Goal: Task Accomplishment & Management: Manage account settings

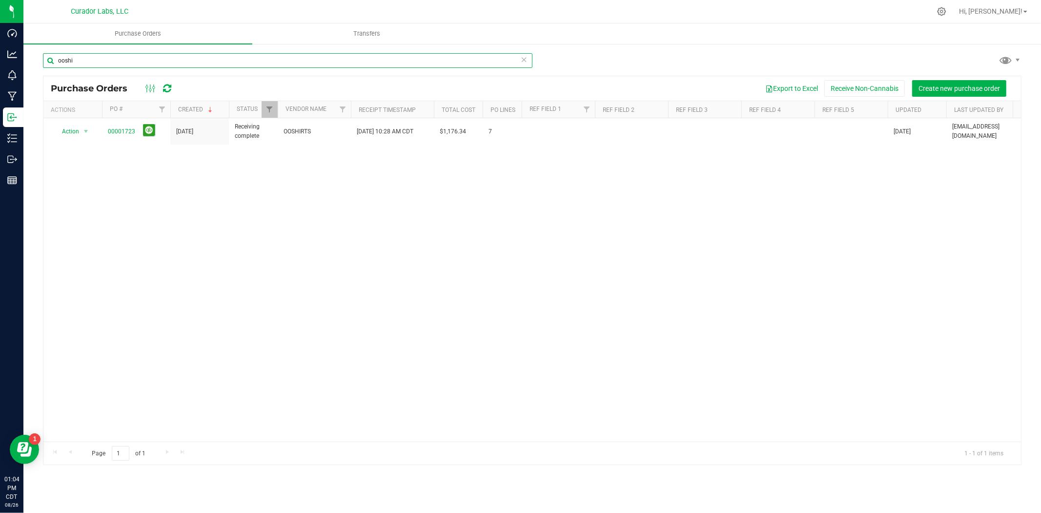
drag, startPoint x: 111, startPoint y: 66, endPoint x: -97, endPoint y: 61, distance: 208.0
click at [0, 61] on html "Dashboard Analytics Monitoring Manufacturing Inbound Inventory Outbound Reports…" at bounding box center [520, 256] width 1041 height 513
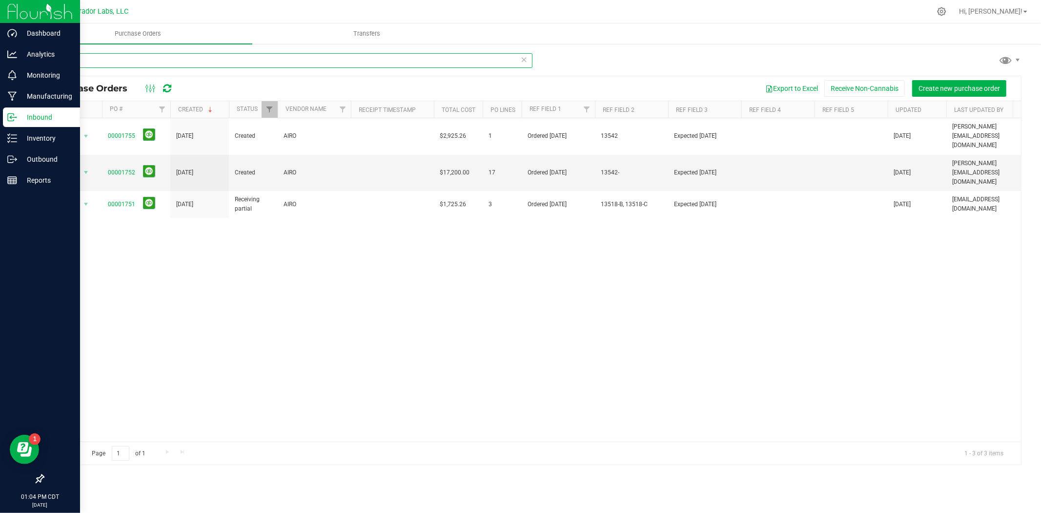
type input "airo"
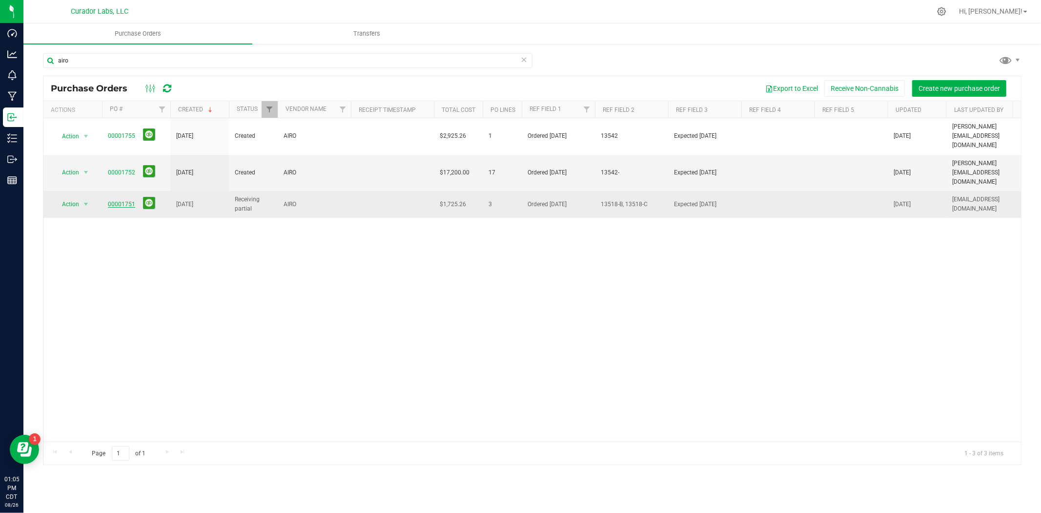
click at [120, 201] on link "00001751" at bounding box center [121, 204] width 27 height 7
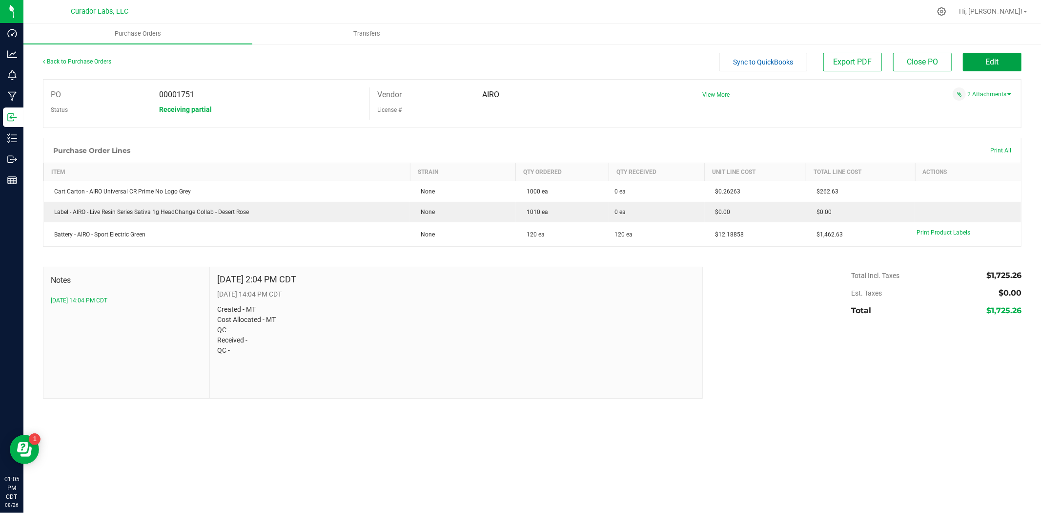
click at [997, 58] on span "Edit" at bounding box center [992, 61] width 13 height 9
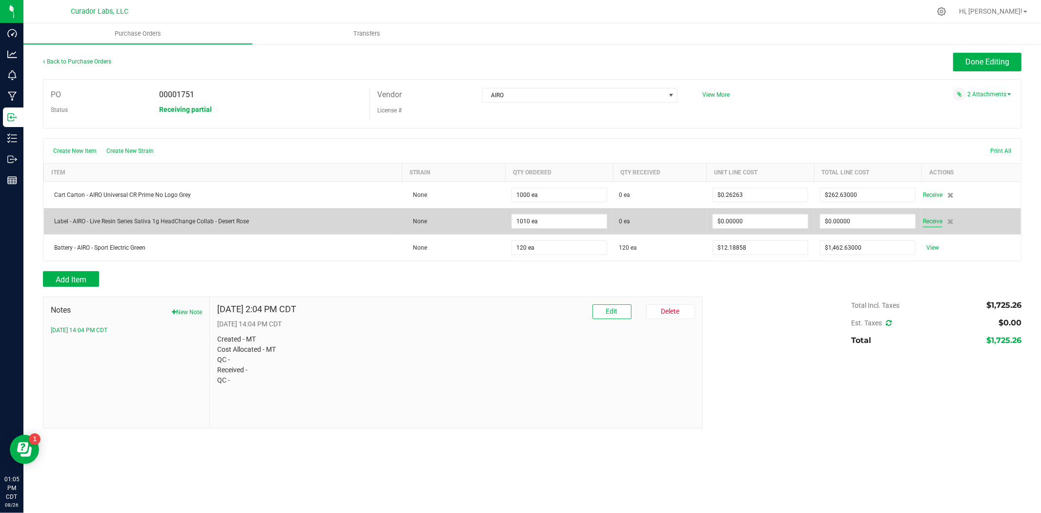
click at [934, 222] on span "Receive" at bounding box center [933, 221] width 20 height 12
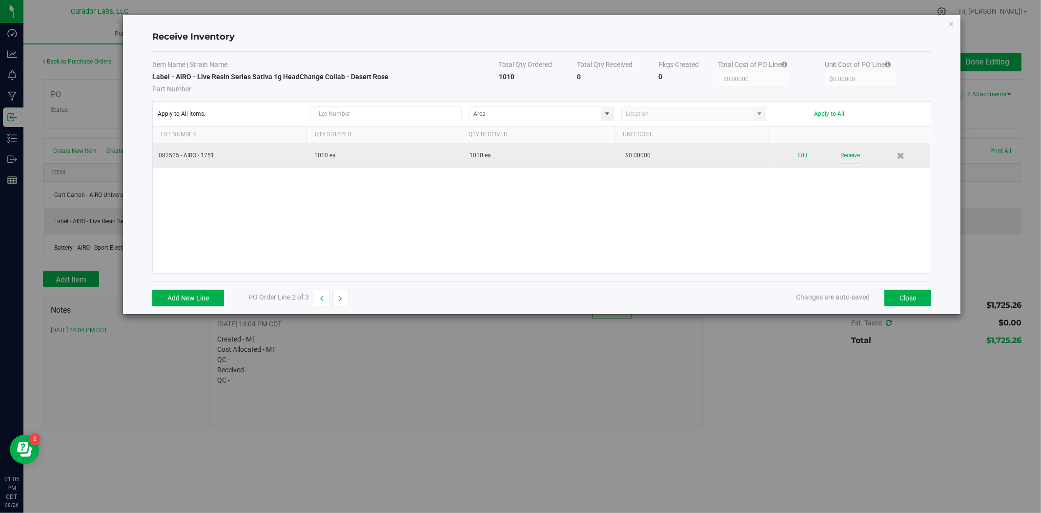
click at [847, 158] on button "Receive" at bounding box center [851, 155] width 20 height 17
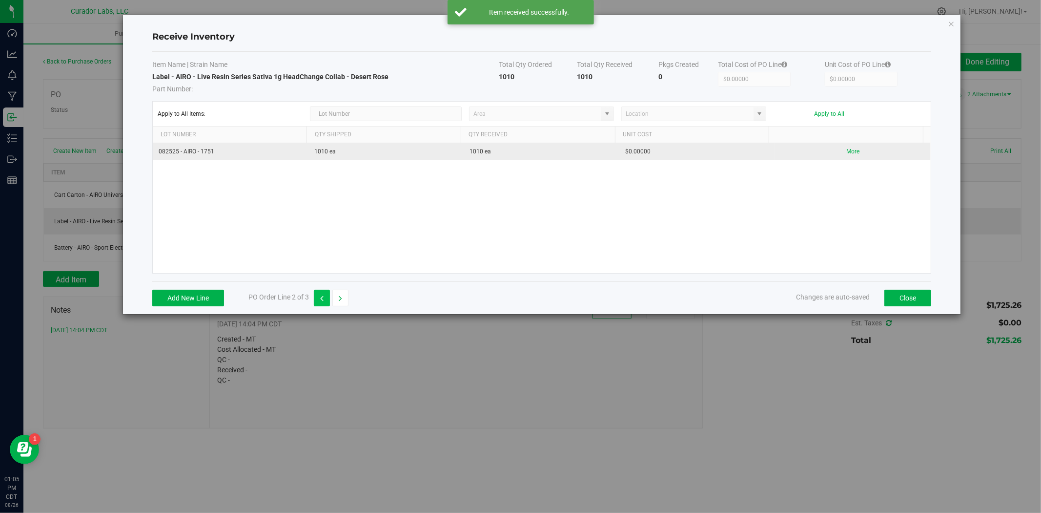
click at [319, 298] on button "button" at bounding box center [322, 297] width 16 height 17
type input "$262.63000"
type input "$0.26263"
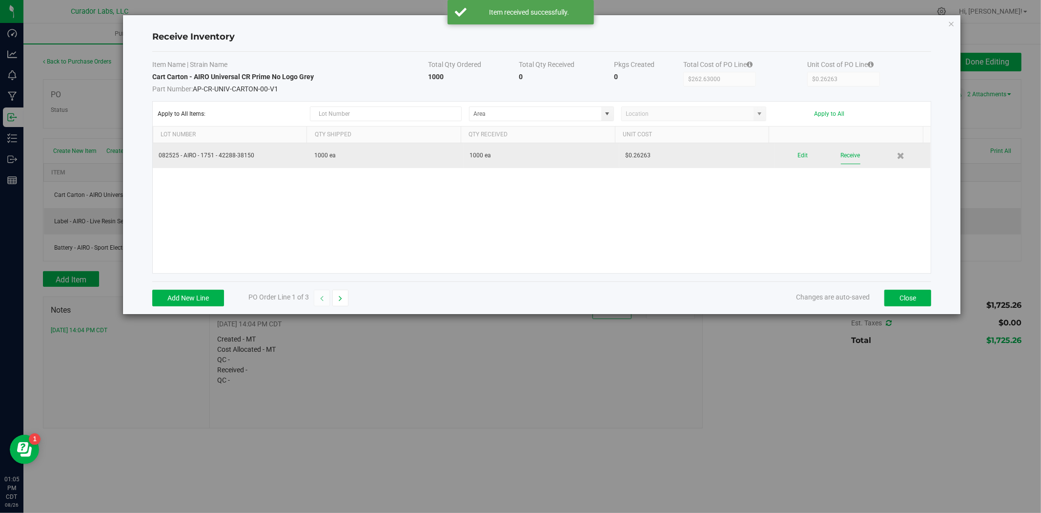
click at [851, 154] on button "Receive" at bounding box center [851, 155] width 20 height 17
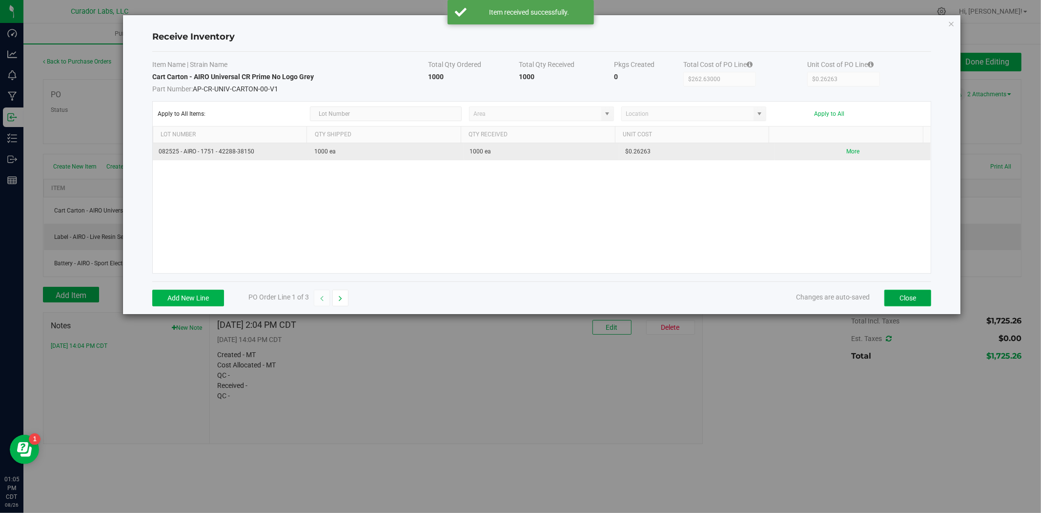
click at [906, 301] on button "Close" at bounding box center [908, 297] width 47 height 17
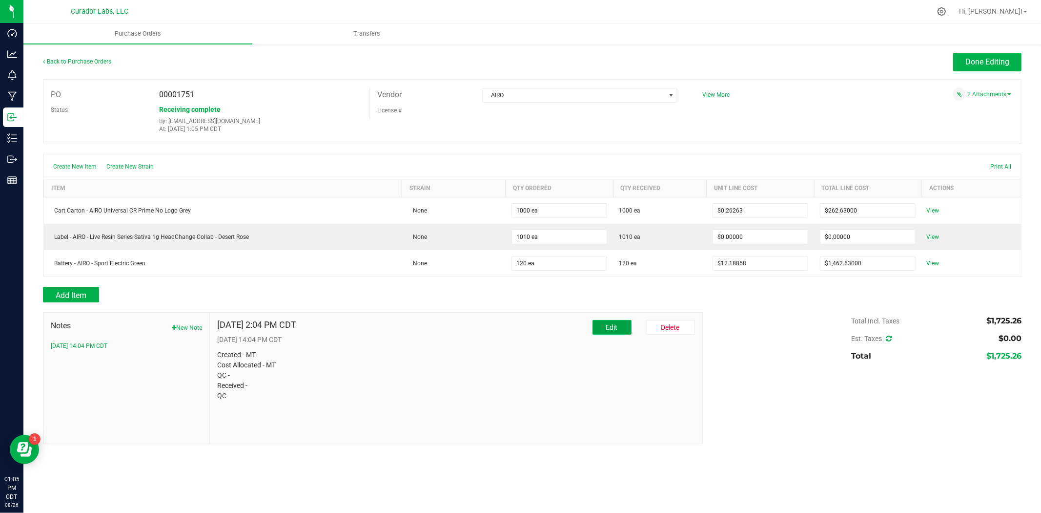
click at [606, 330] on span "Edit" at bounding box center [612, 327] width 12 height 8
click at [262, 399] on textarea "* Note" at bounding box center [455, 393] width 477 height 39
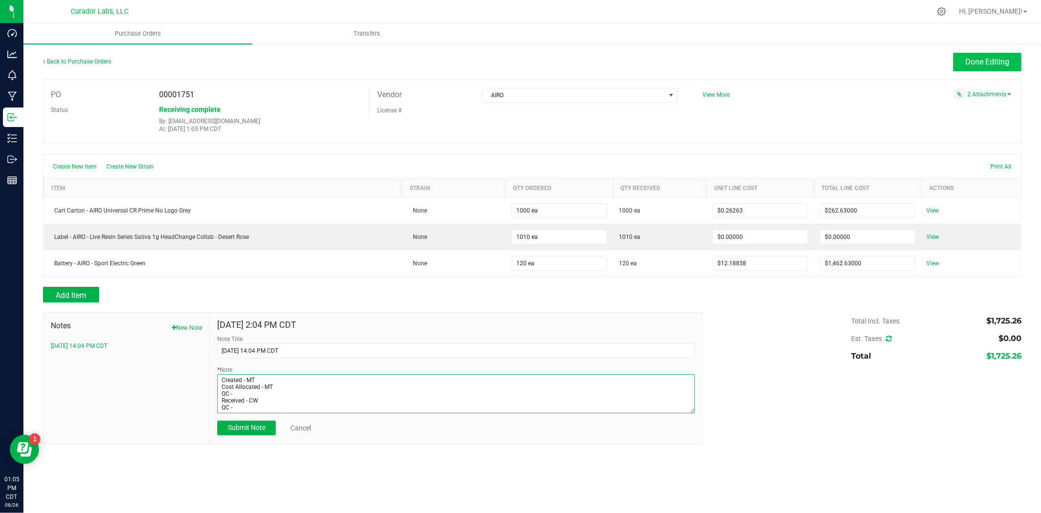
type textarea "Created - MT Cost Allocated - MT QC - Received - CW QC -"
click at [968, 71] on button "Done Editing" at bounding box center [987, 62] width 68 height 19
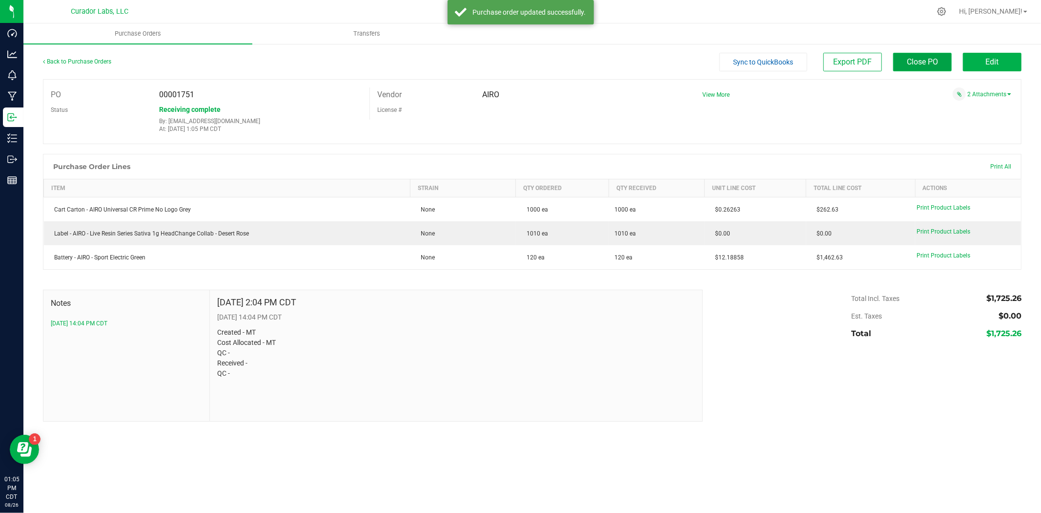
click at [923, 57] on span "Close PO" at bounding box center [922, 61] width 31 height 9
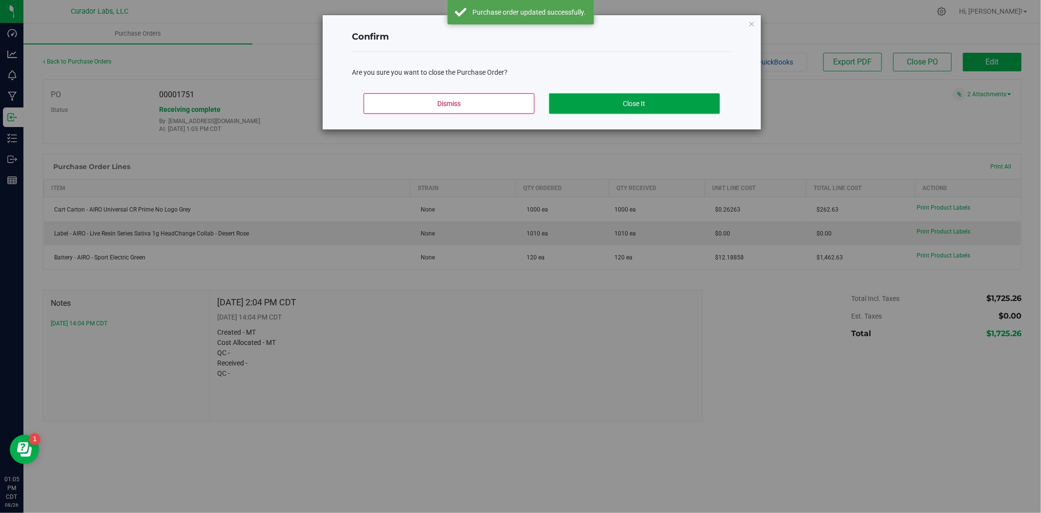
click at [692, 105] on button "Close It" at bounding box center [634, 103] width 171 height 21
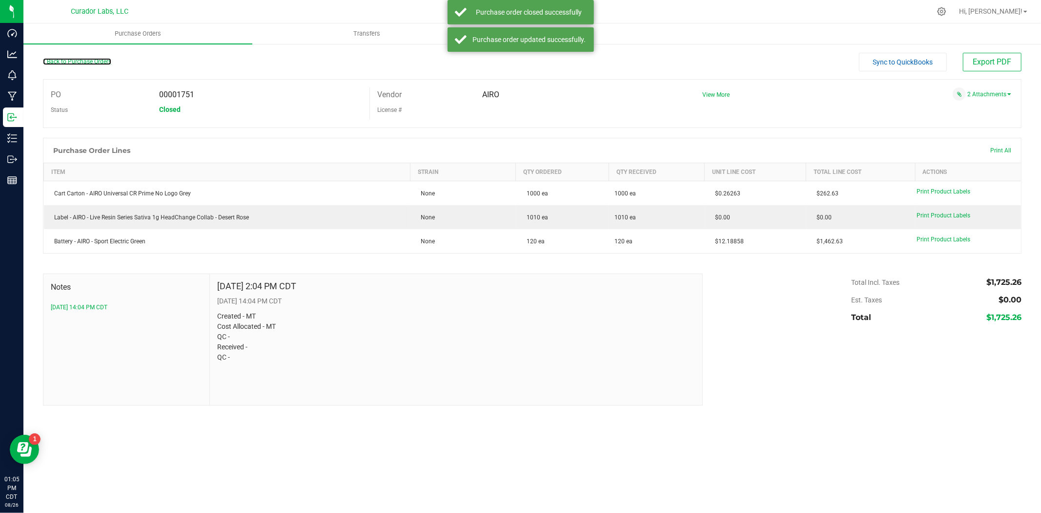
click at [101, 60] on link "Back to Purchase Orders" at bounding box center [77, 61] width 68 height 7
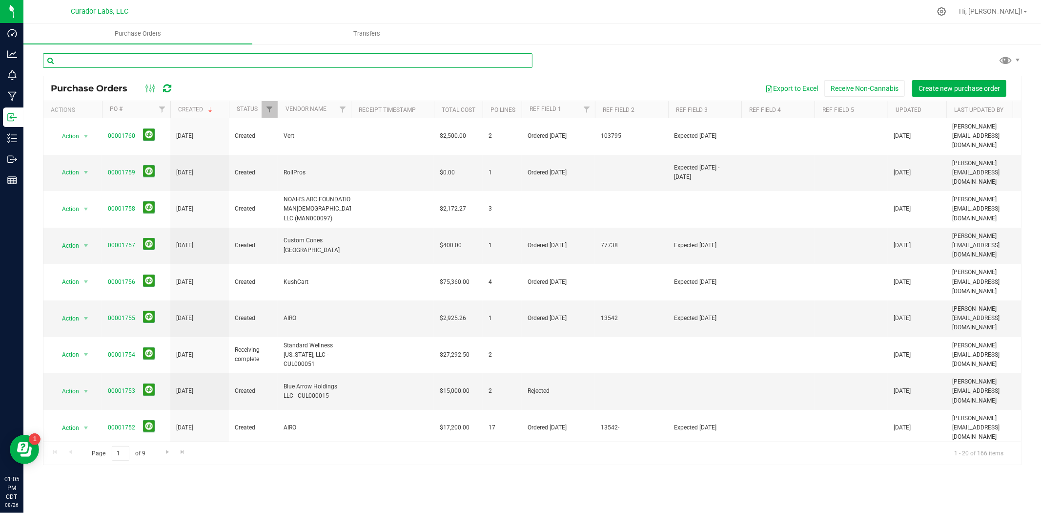
click at [204, 56] on input "text" at bounding box center [288, 60] width 490 height 15
type input "airo"
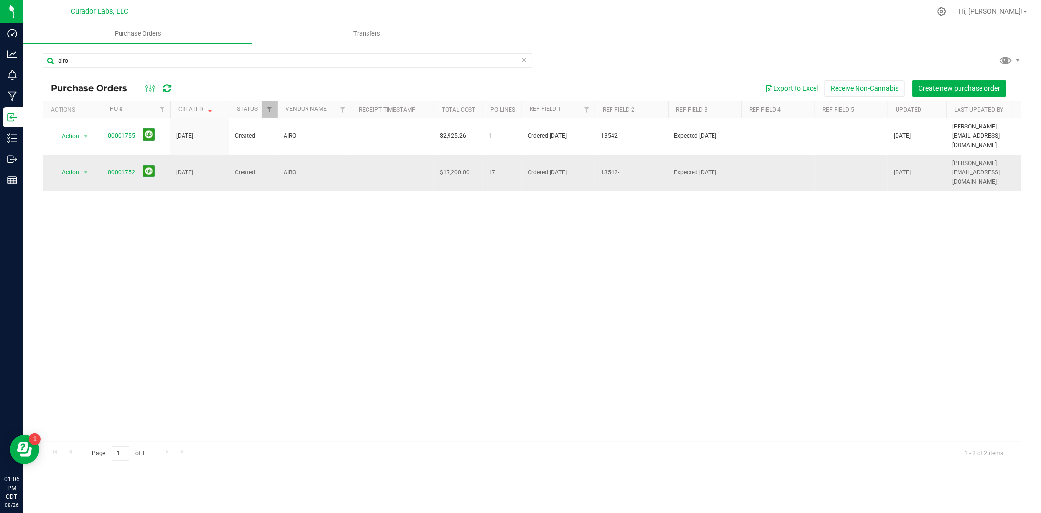
click at [115, 165] on span "00001752" at bounding box center [136, 172] width 57 height 15
click at [115, 169] on link "00001752" at bounding box center [121, 172] width 27 height 7
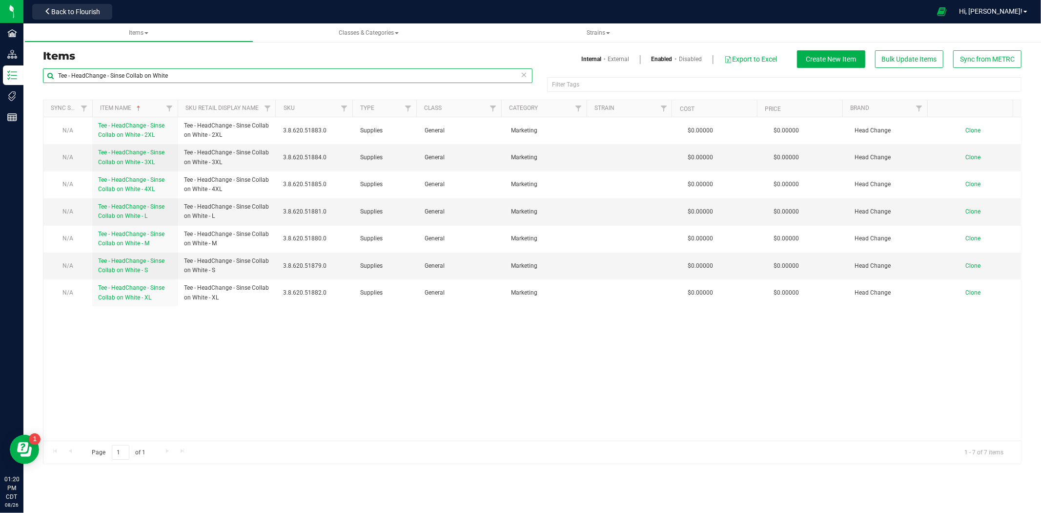
drag, startPoint x: 172, startPoint y: 75, endPoint x: -36, endPoint y: 50, distance: 209.4
click at [0, 50] on html "Facilities Distribution Inventory Tags Reports 01:20 PM CDT 08/26/2025 08/26 Cu…" at bounding box center [520, 256] width 1041 height 513
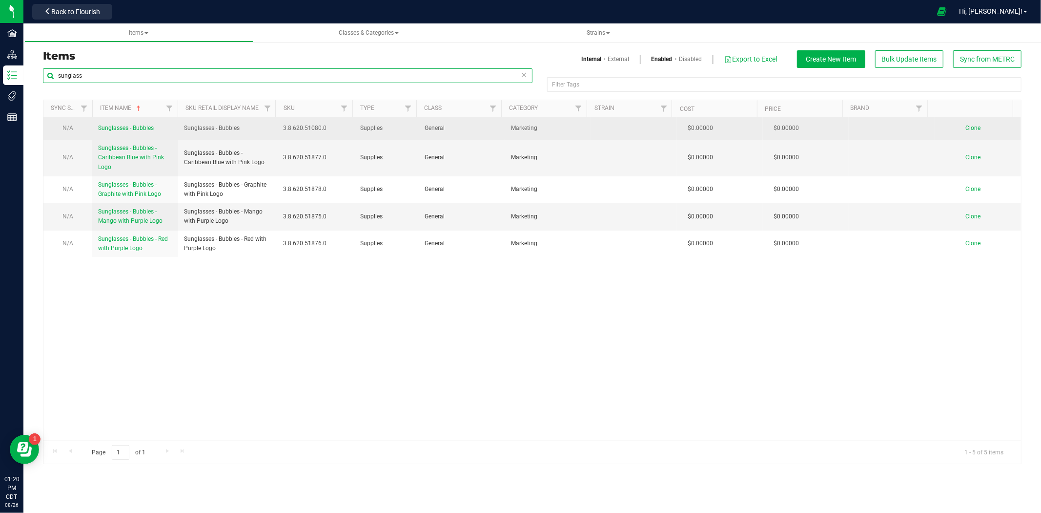
type input "sunglass"
click at [117, 124] on span "Sunglasses - Bubbles" at bounding box center [126, 127] width 56 height 7
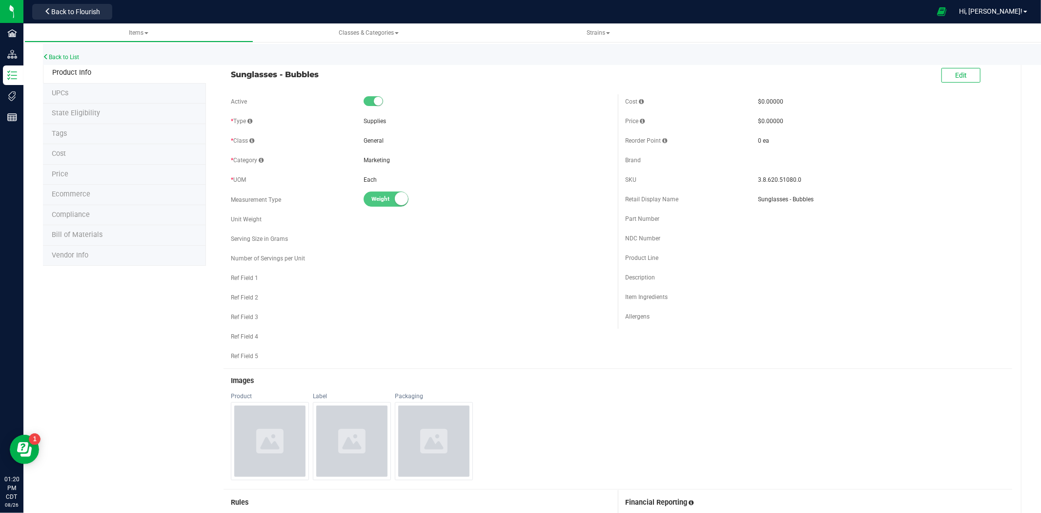
click at [378, 104] on small at bounding box center [378, 101] width 9 height 9
drag, startPoint x: 949, startPoint y: 79, endPoint x: 941, endPoint y: 78, distance: 7.9
click at [950, 78] on button "Edit" at bounding box center [961, 75] width 39 height 15
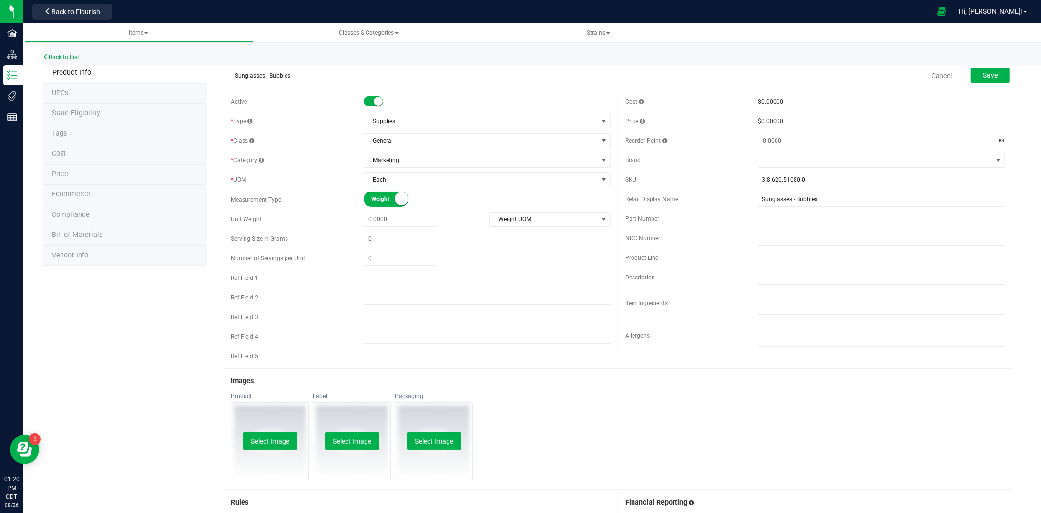
click at [372, 97] on span at bounding box center [374, 101] width 20 height 10
click at [64, 58] on link "Back to List" at bounding box center [61, 57] width 36 height 7
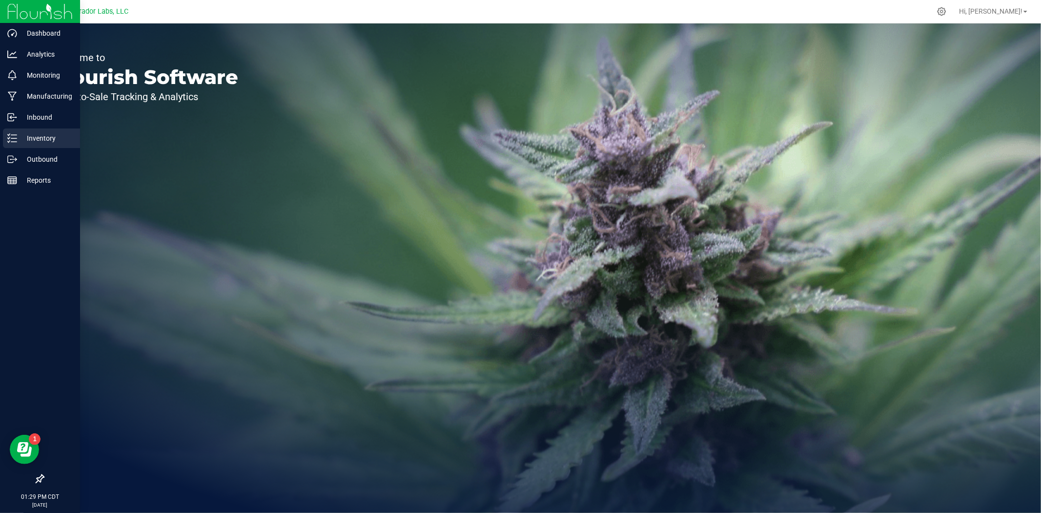
click at [11, 137] on icon at bounding box center [12, 138] width 10 height 10
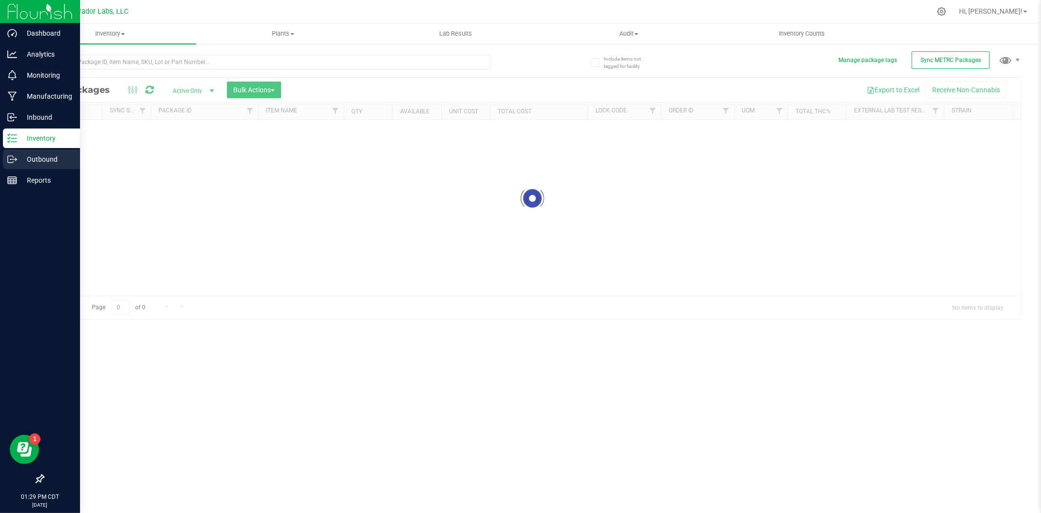
click at [23, 155] on p "Outbound" at bounding box center [46, 159] width 59 height 12
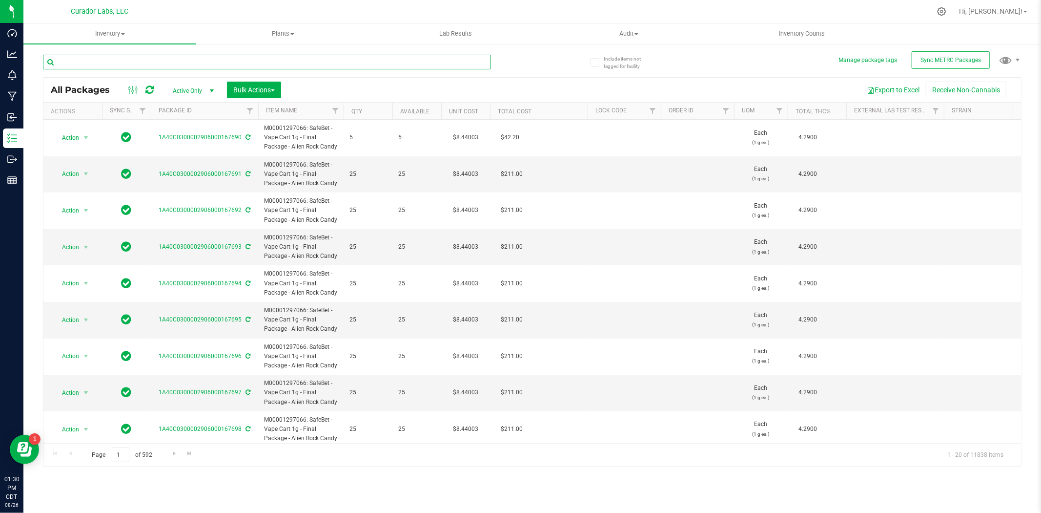
click at [208, 62] on input "text" at bounding box center [267, 62] width 448 height 15
type input "c"
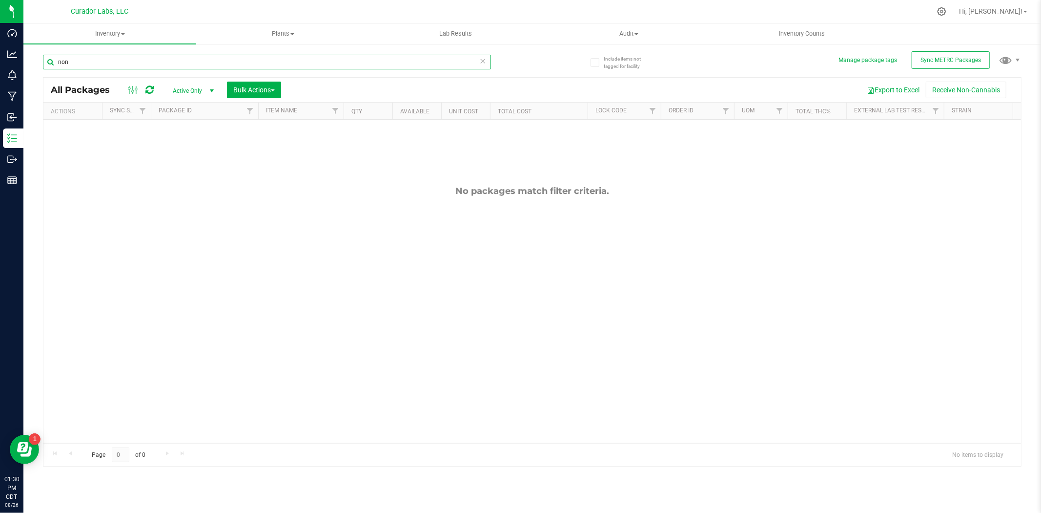
type input "non"
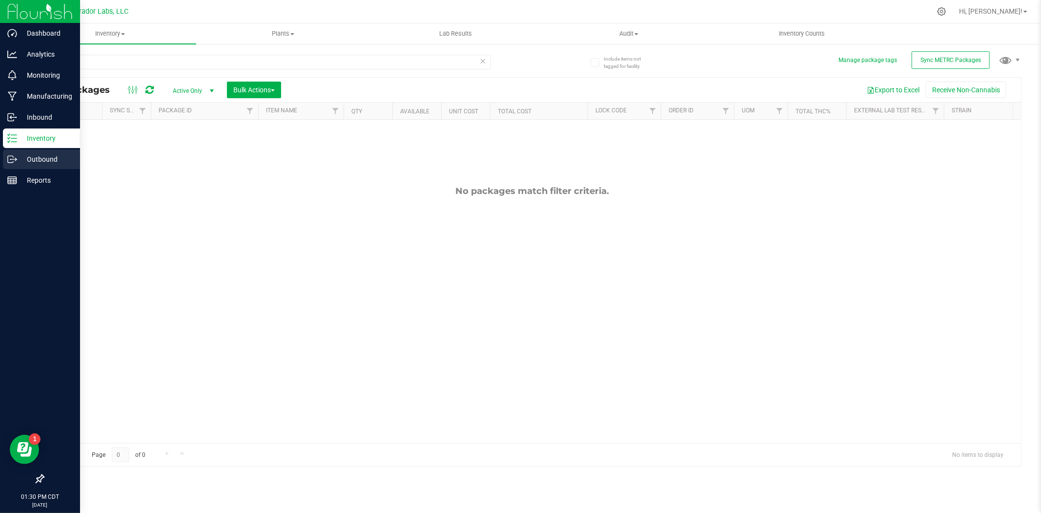
click at [20, 163] on p "Outbound" at bounding box center [46, 159] width 59 height 12
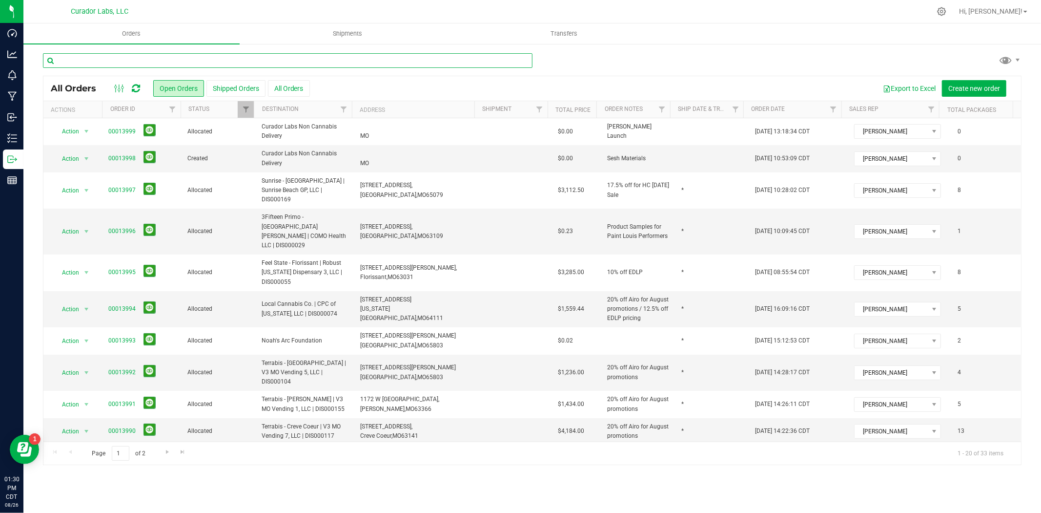
click at [128, 60] on input "text" at bounding box center [288, 60] width 490 height 15
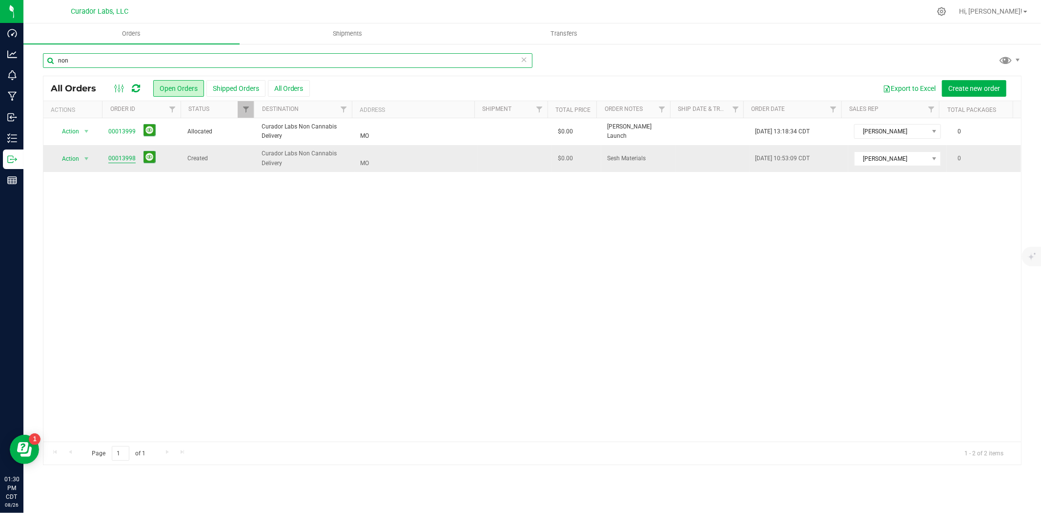
type input "non"
click at [119, 158] on link "00013998" at bounding box center [121, 158] width 27 height 9
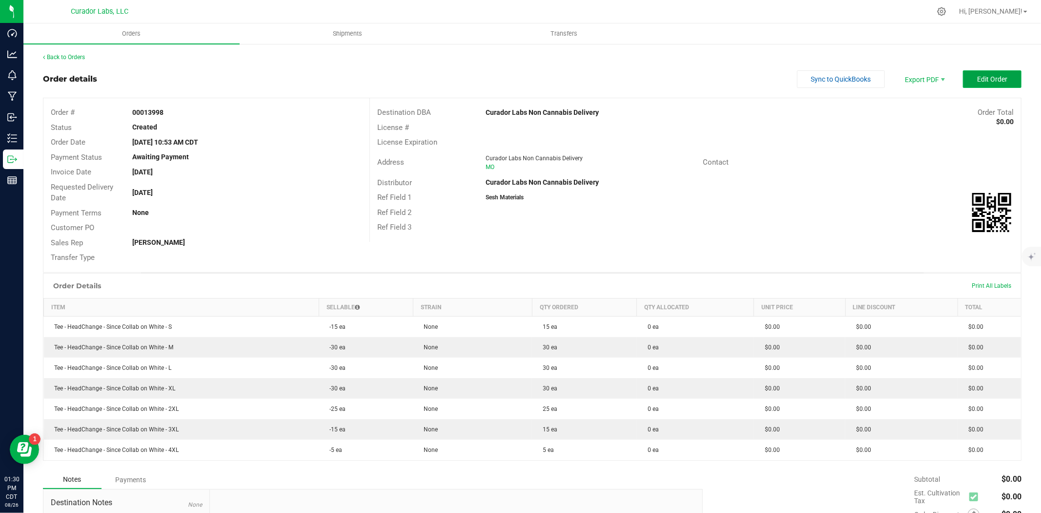
click at [977, 79] on span "Edit Order" at bounding box center [992, 79] width 30 height 8
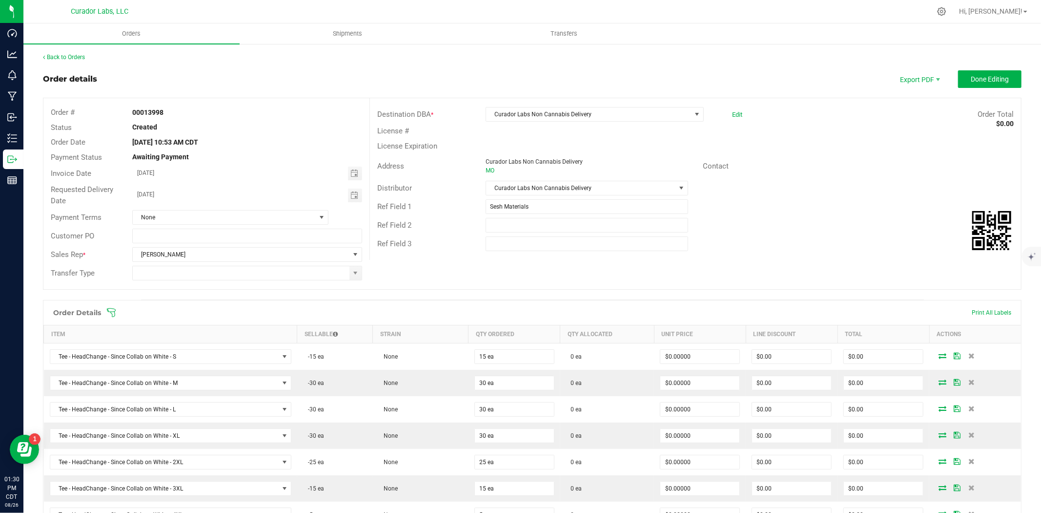
scroll to position [144, 0]
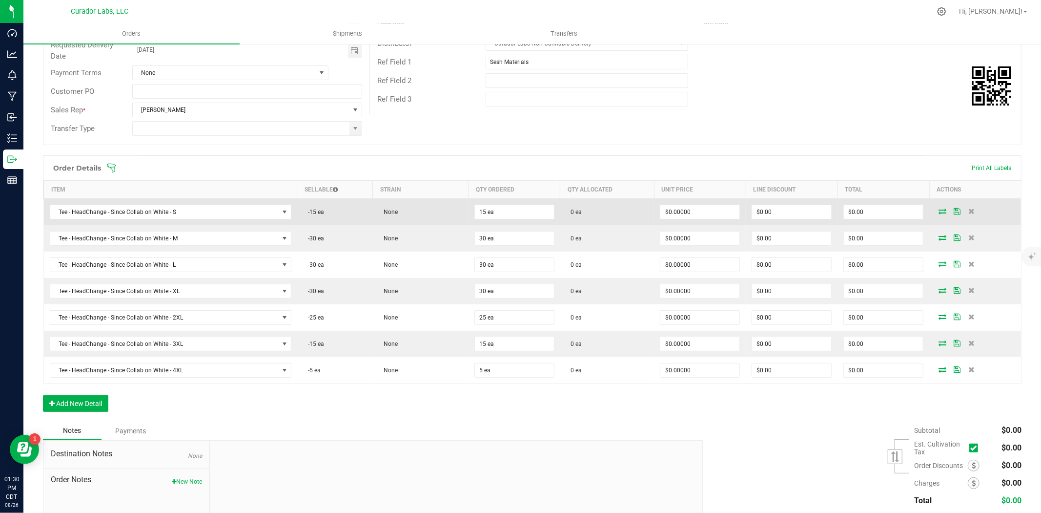
click at [939, 211] on icon at bounding box center [943, 211] width 8 height 6
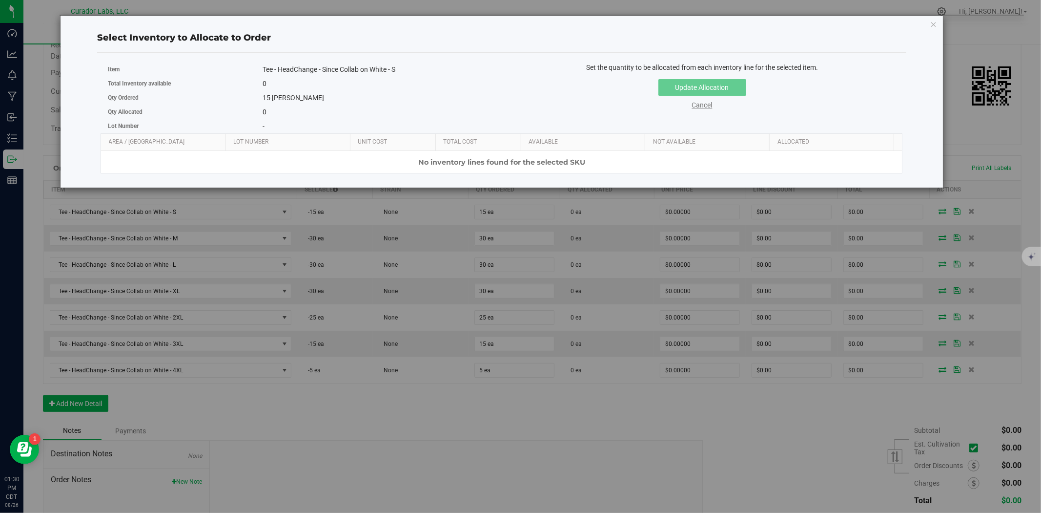
click at [704, 106] on link "Cancel" at bounding box center [702, 105] width 21 height 8
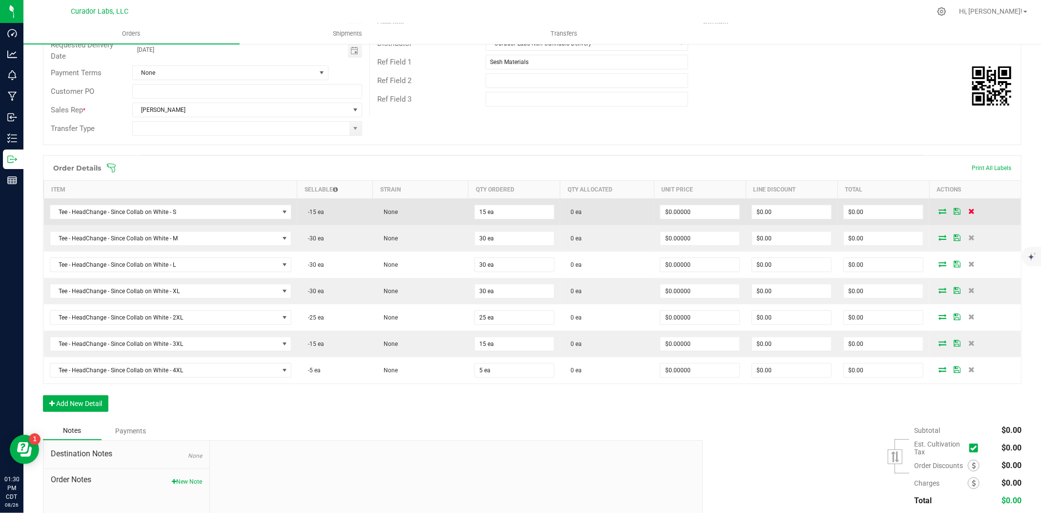
click at [969, 212] on icon at bounding box center [972, 211] width 6 height 6
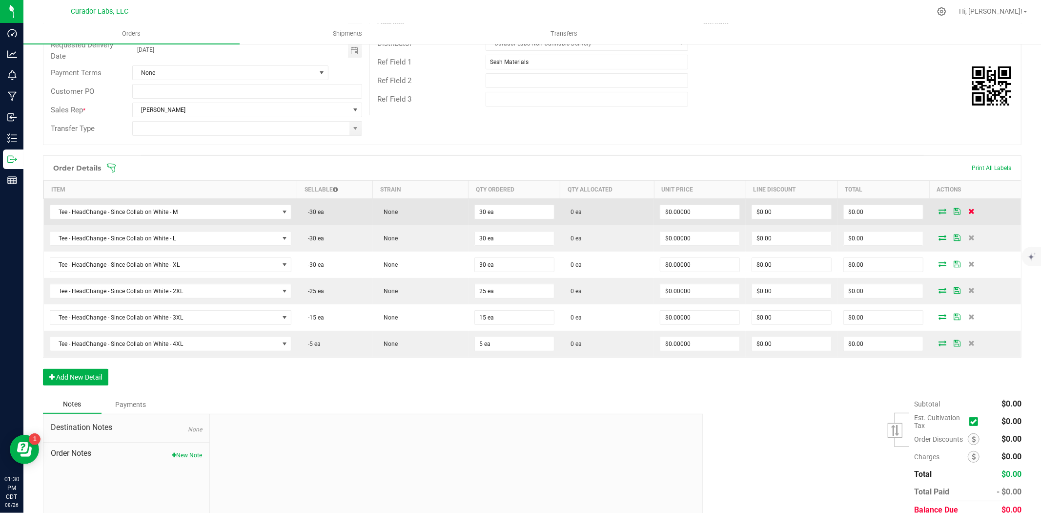
click at [969, 212] on icon at bounding box center [972, 211] width 6 height 6
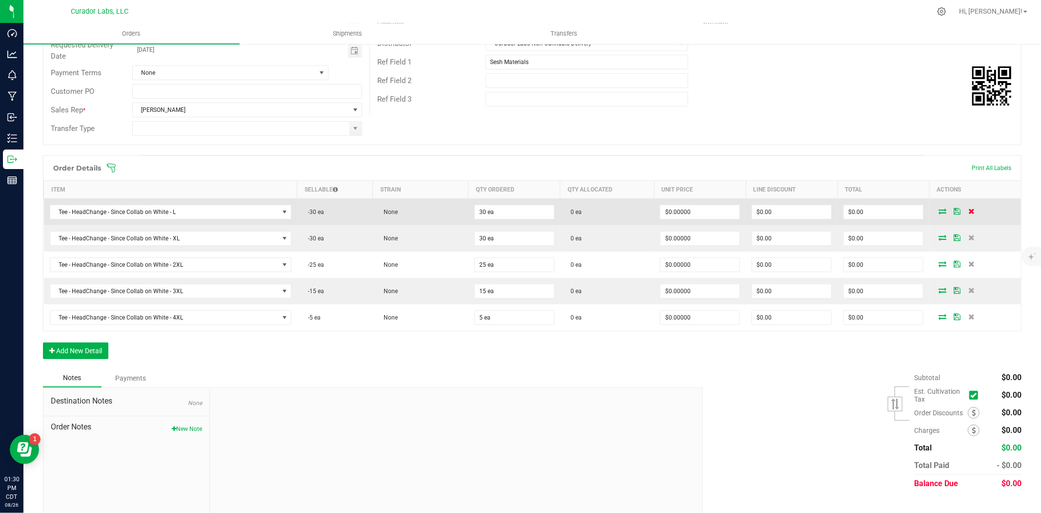
click at [969, 212] on icon at bounding box center [972, 211] width 6 height 6
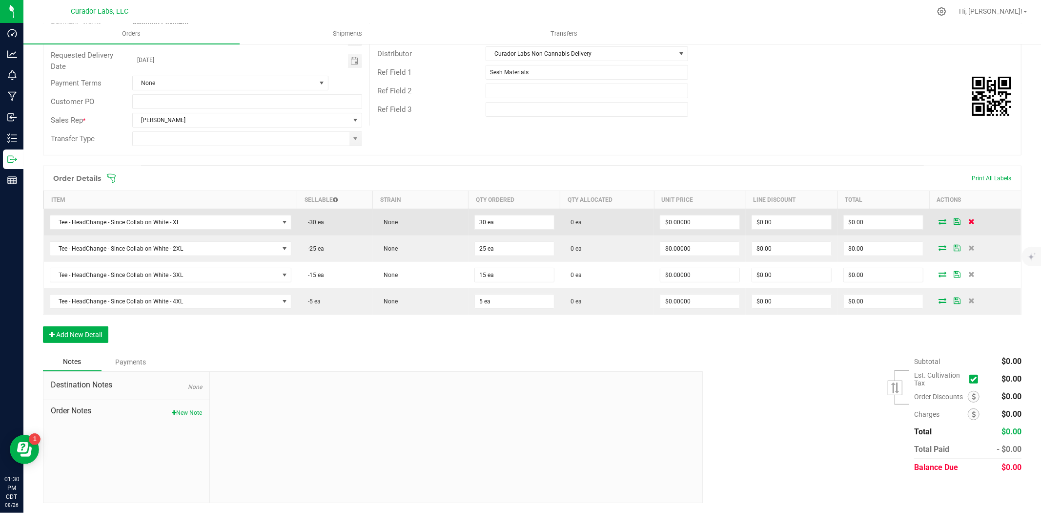
click at [969, 220] on icon at bounding box center [972, 221] width 6 height 6
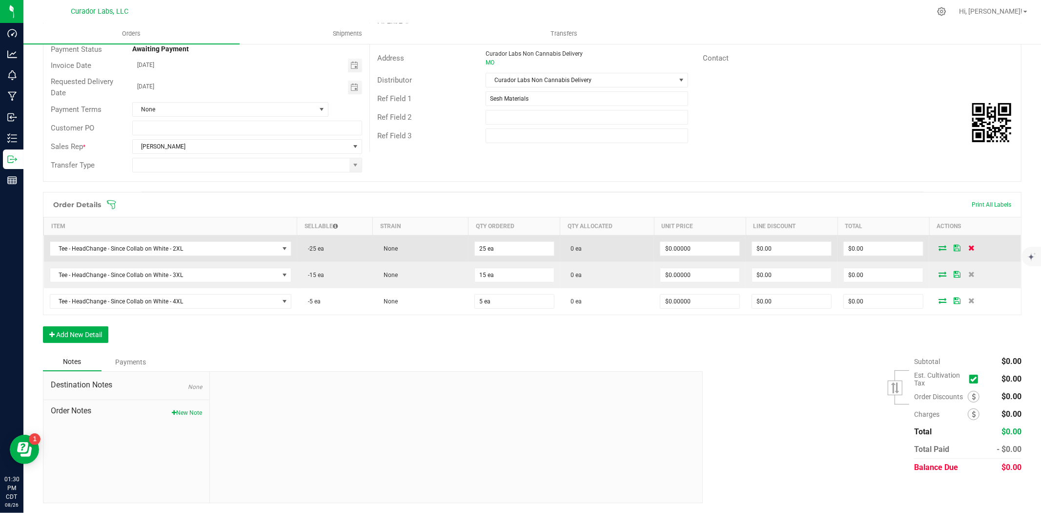
click at [965, 248] on span at bounding box center [972, 248] width 15 height 6
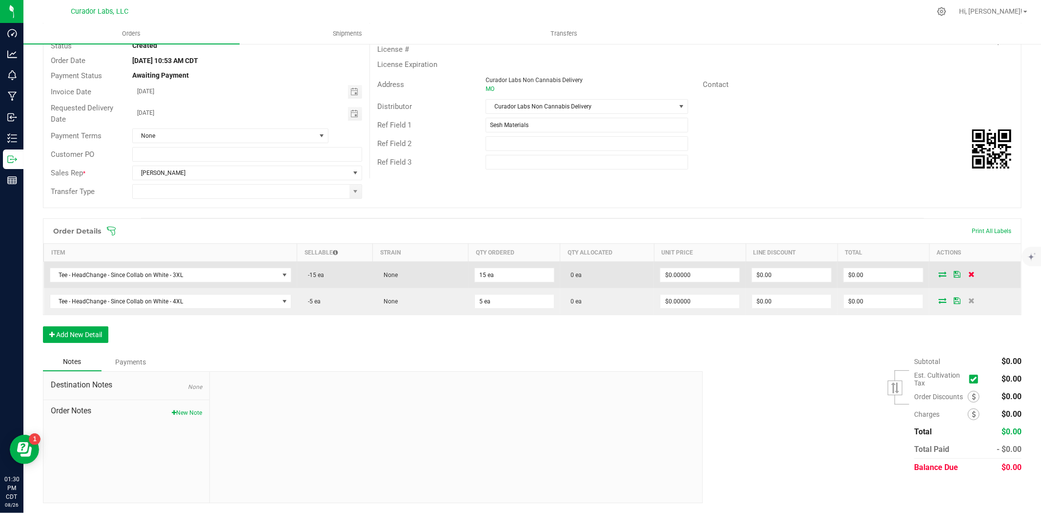
click at [965, 272] on span at bounding box center [972, 274] width 15 height 6
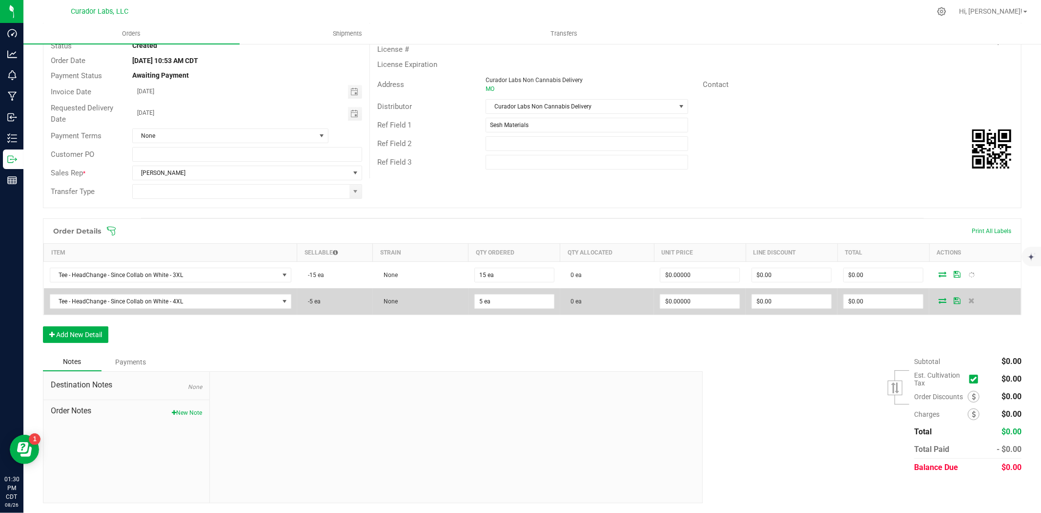
scroll to position [55, 0]
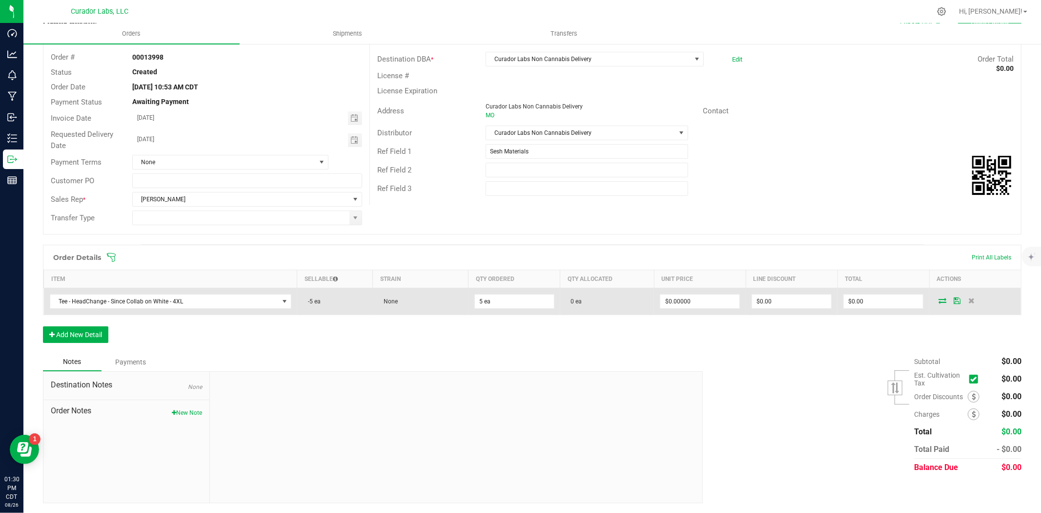
click at [965, 296] on td at bounding box center [975, 301] width 92 height 27
click at [969, 301] on icon at bounding box center [972, 300] width 6 height 6
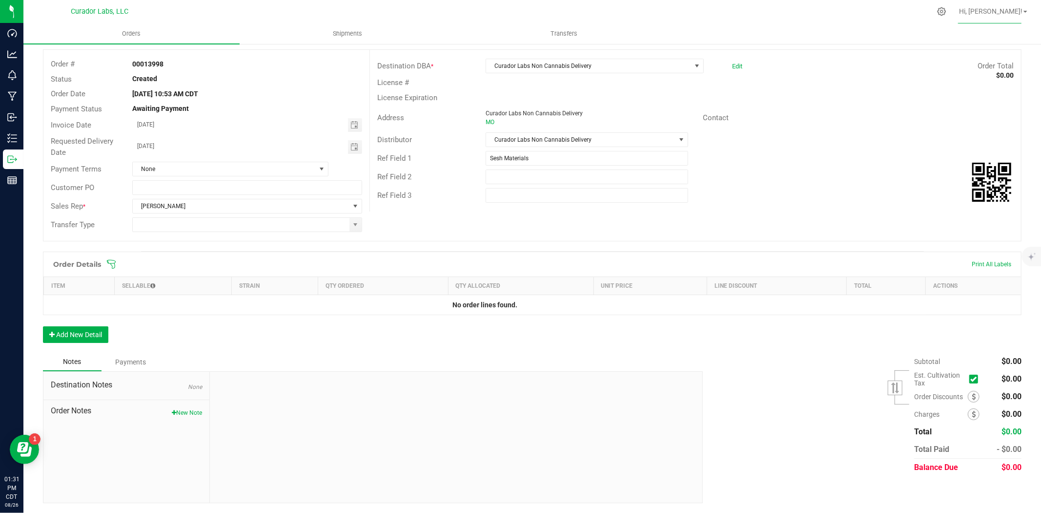
scroll to position [48, 0]
click at [93, 332] on button "Add New Detail" at bounding box center [75, 335] width 65 height 17
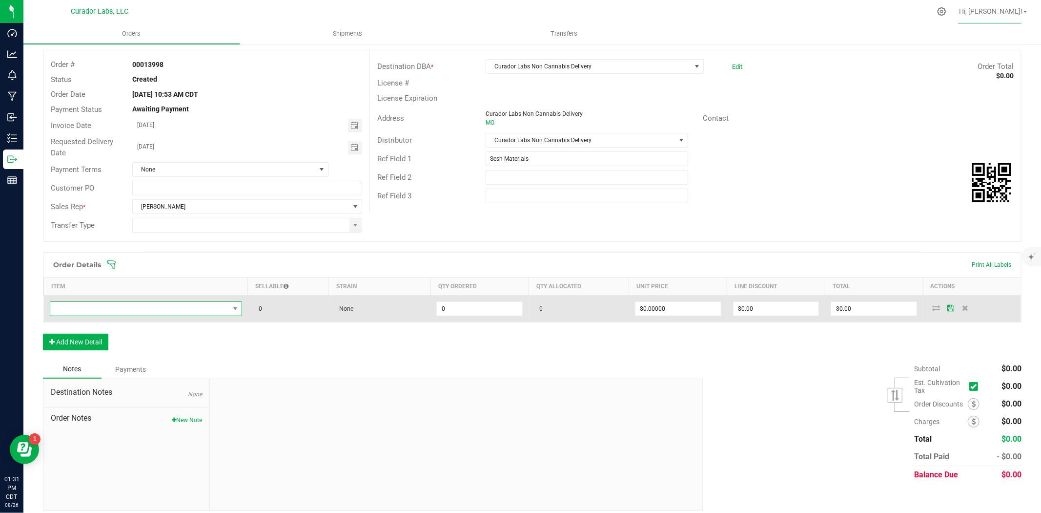
click at [119, 311] on span "NO DATA FOUND" at bounding box center [139, 309] width 179 height 14
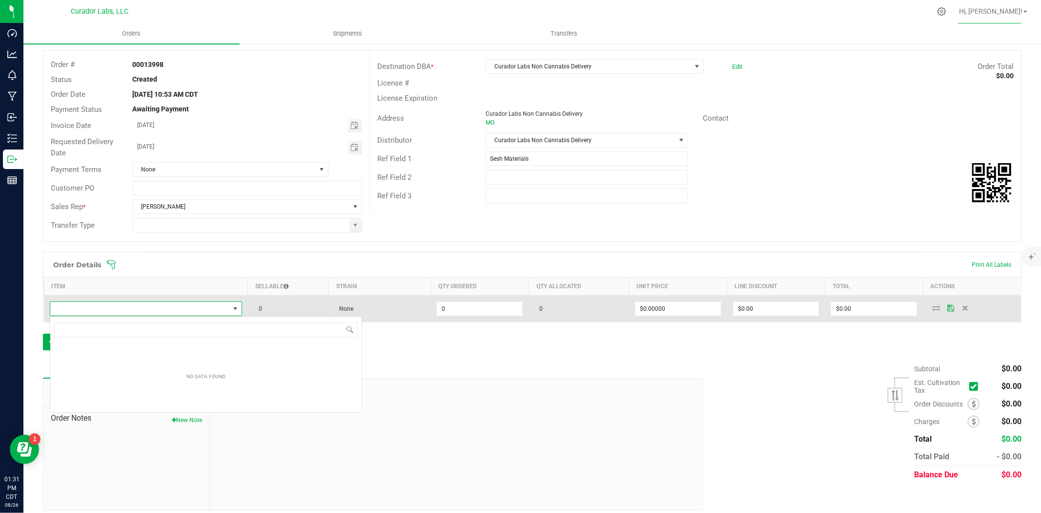
scroll to position [15, 190]
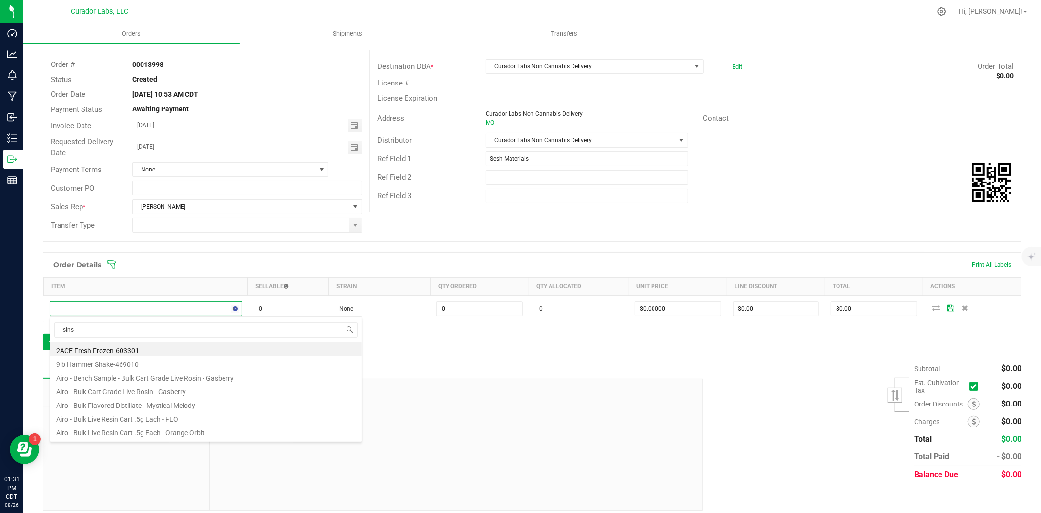
type input "sinse"
click at [178, 419] on li "Tee - HeadChange - Sinse Collab on White - S" at bounding box center [205, 419] width 311 height 14
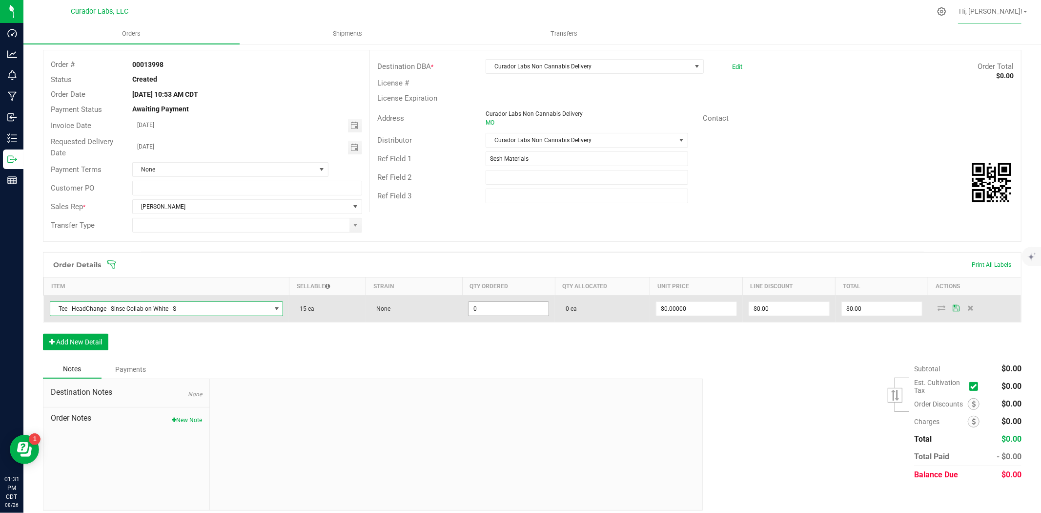
click at [480, 308] on input "0" at bounding box center [509, 309] width 80 height 14
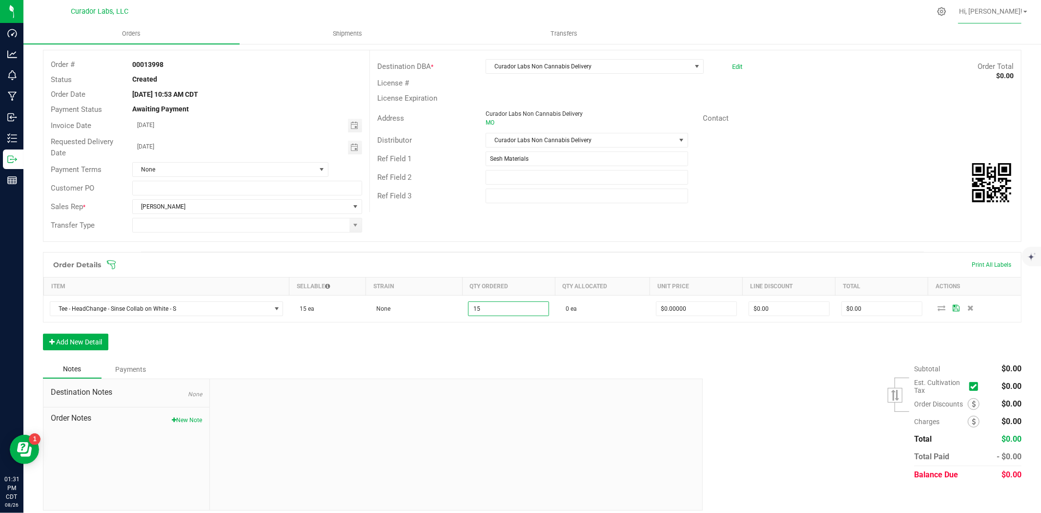
type input "15 ea"
click at [475, 350] on div "Order Details Print All Labels Item Sellable Strain Qty Ordered Qty Allocated U…" at bounding box center [532, 306] width 979 height 108
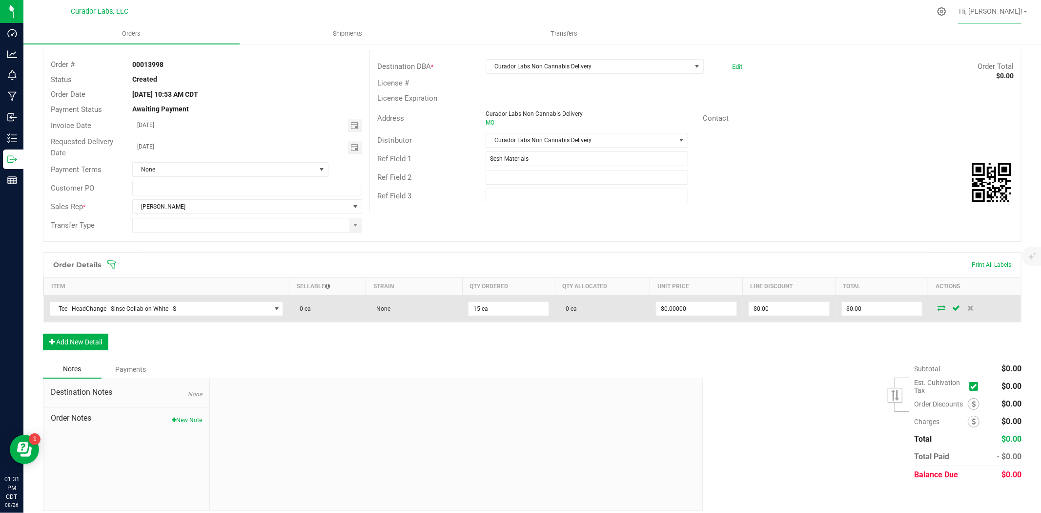
click at [938, 309] on icon at bounding box center [942, 308] width 8 height 6
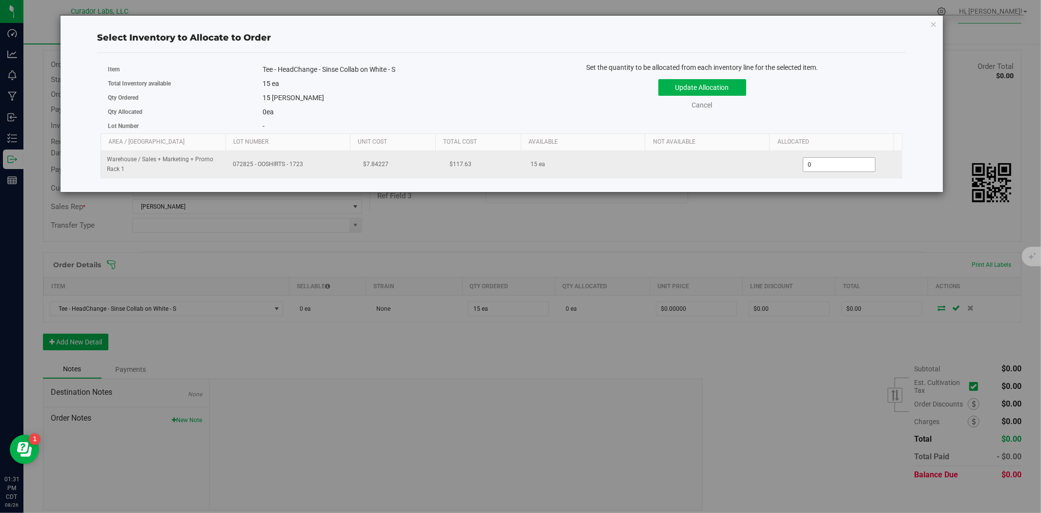
drag, startPoint x: 798, startPoint y: 167, endPoint x: 789, endPoint y: 168, distance: 8.8
click at [789, 168] on div "0 0" at bounding box center [840, 164] width 114 height 15
type input "15"
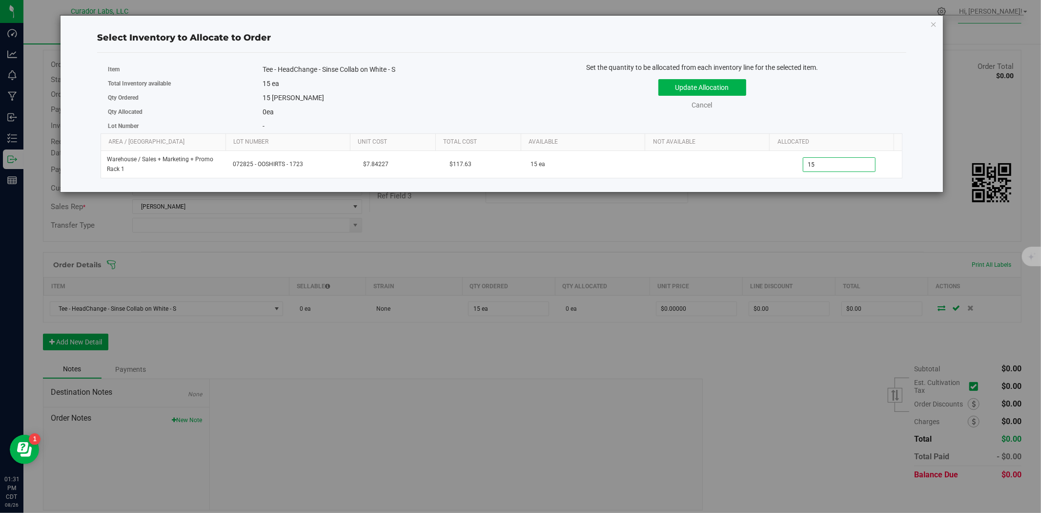
type input "15"
click at [747, 262] on div "Select Inventory to Allocate to Order Item Tee - HeadChange - Sinse Collab on W…" at bounding box center [524, 256] width 1049 height 513
click at [719, 89] on button "Update Allocation" at bounding box center [703, 87] width 88 height 17
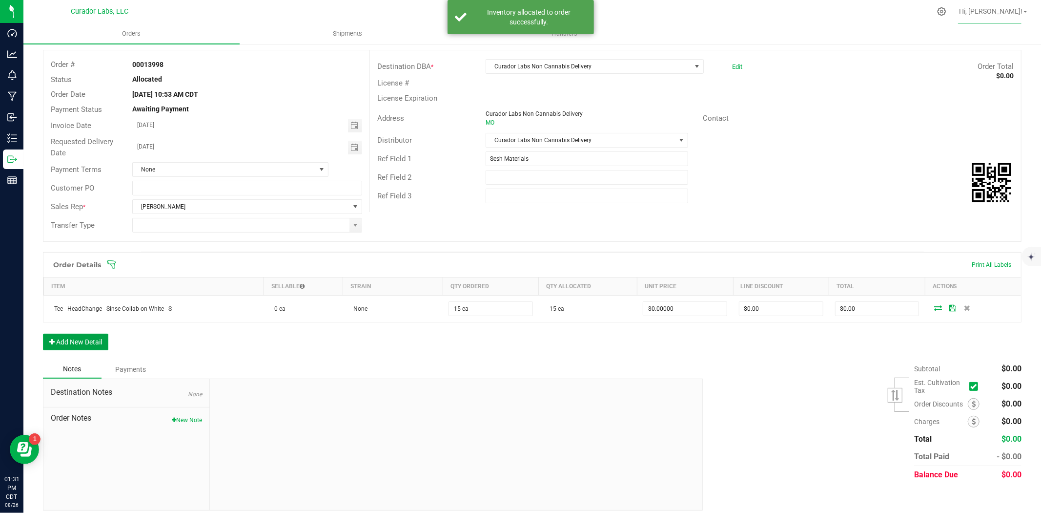
click at [104, 338] on button "Add New Detail" at bounding box center [75, 341] width 65 height 17
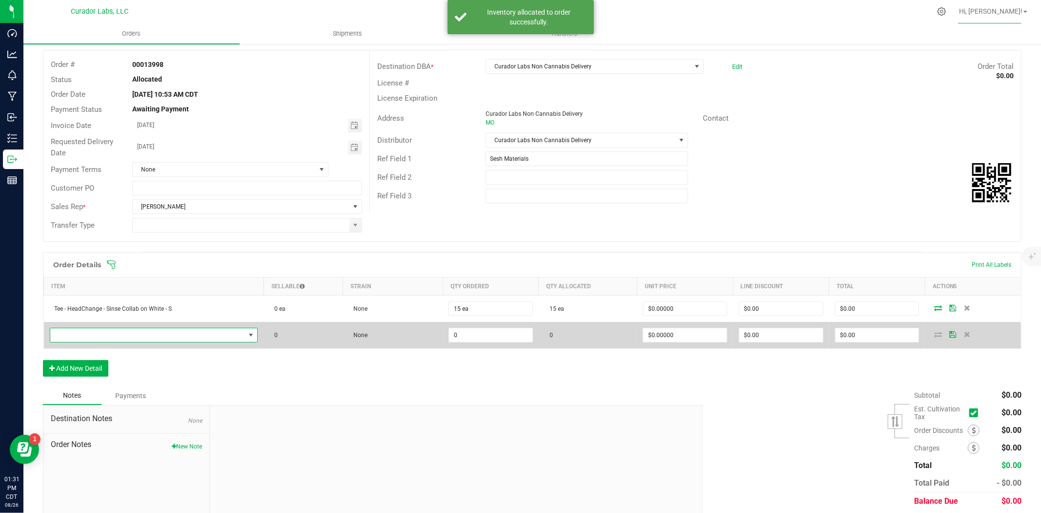
click at [103, 334] on span "NO DATA FOUND" at bounding box center [147, 335] width 195 height 14
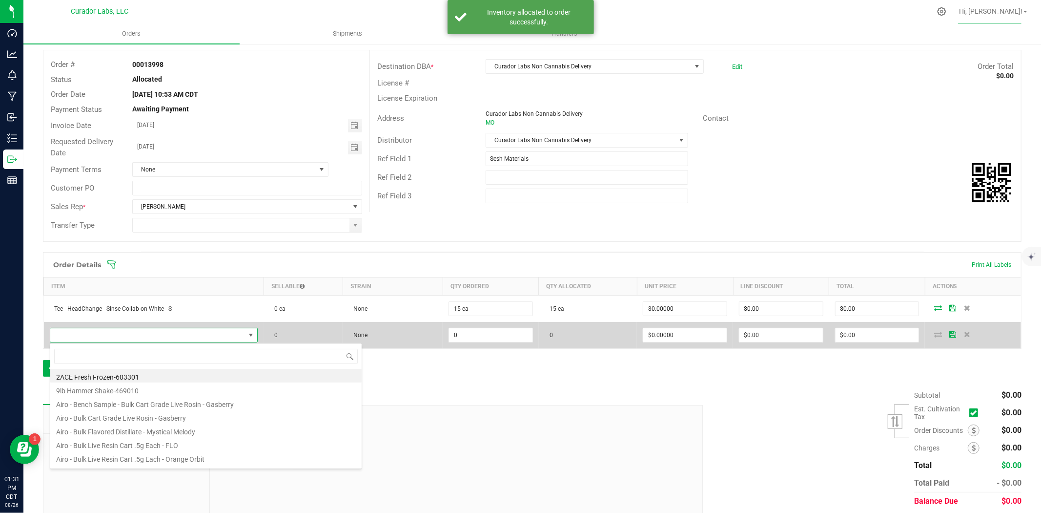
scroll to position [15, 203]
type input "sinse"
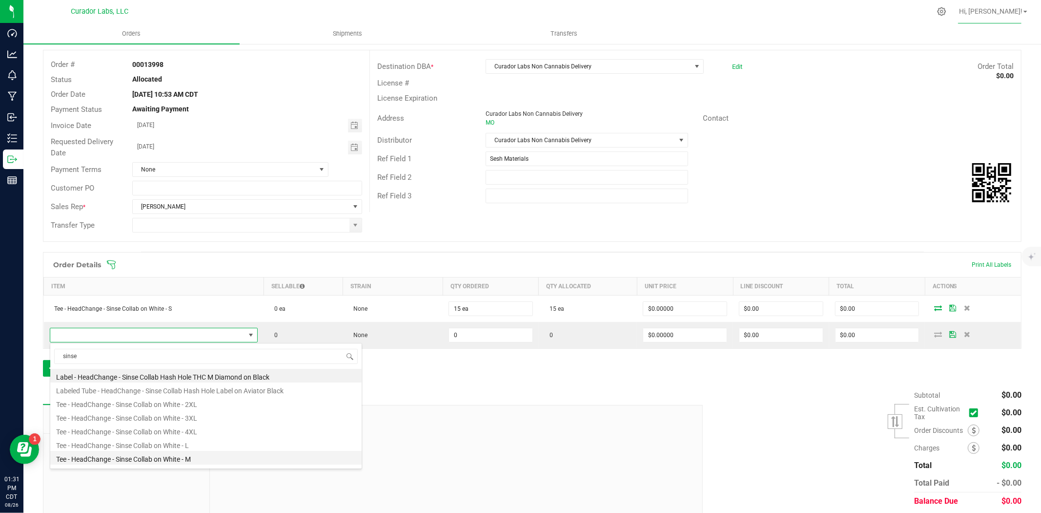
click at [127, 463] on li "Tee - HeadChange - Sinse Collab on White - M" at bounding box center [205, 458] width 311 height 14
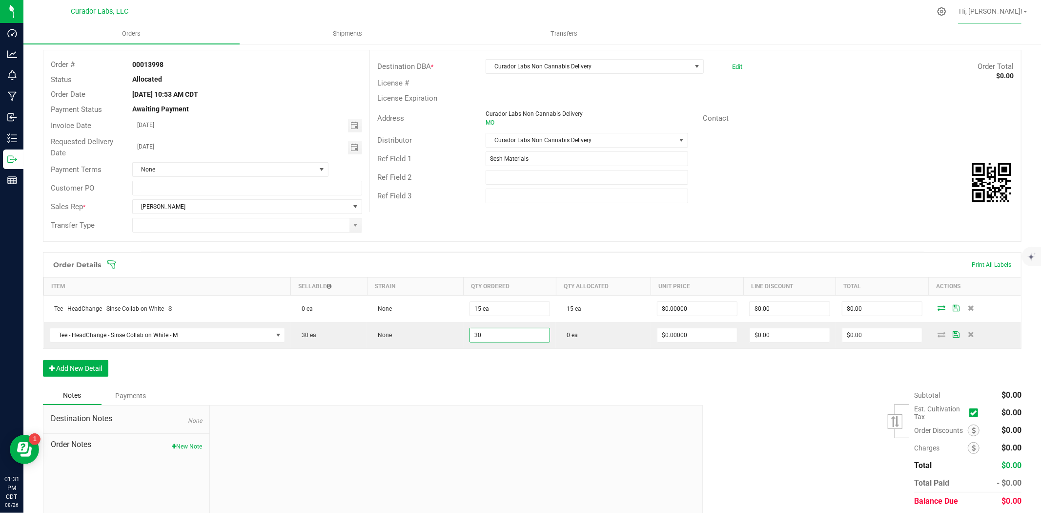
type input "30 ea"
click at [446, 382] on div "Order Details Print All Labels Item Sellable Strain Qty Ordered Qty Allocated U…" at bounding box center [532, 319] width 979 height 134
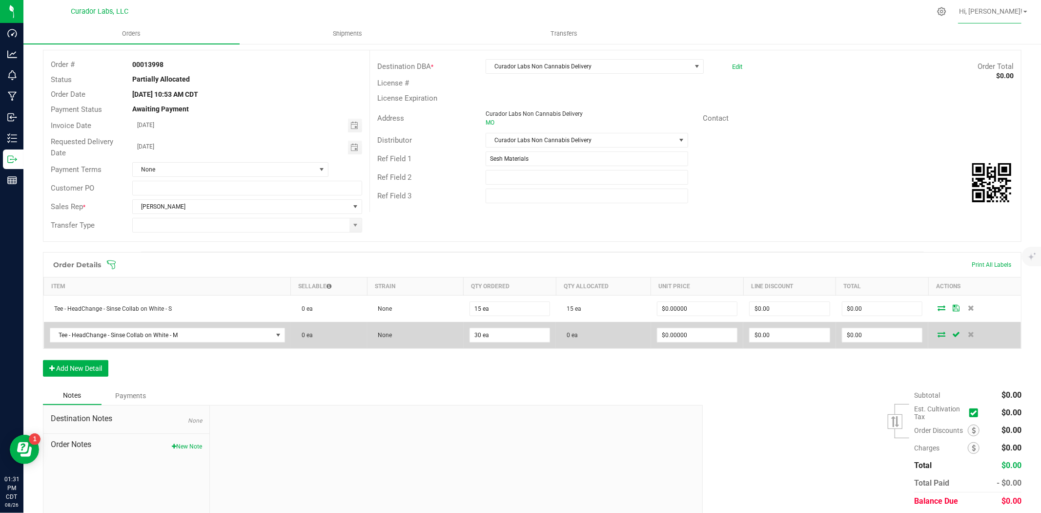
click at [939, 334] on span at bounding box center [941, 334] width 15 height 6
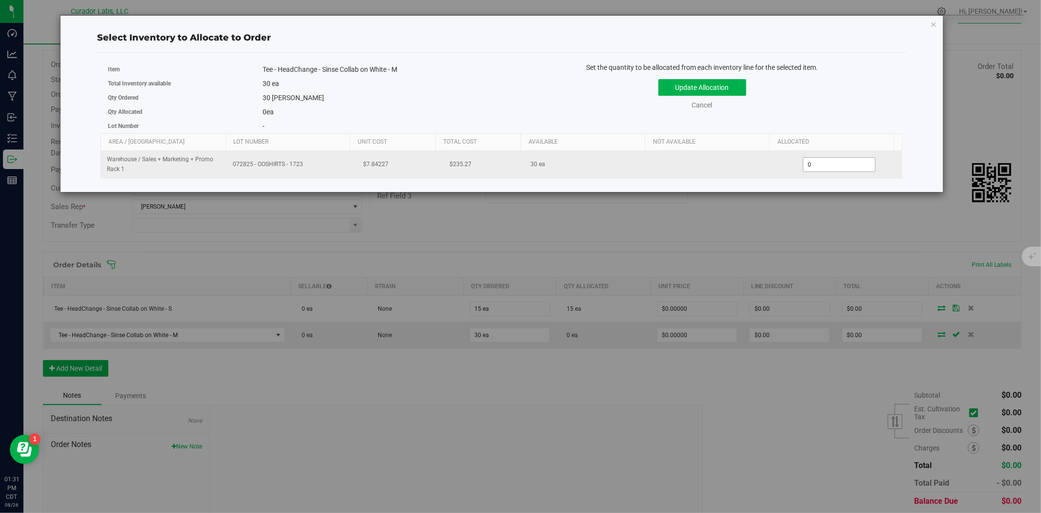
click at [827, 163] on span "0 0" at bounding box center [839, 164] width 73 height 15
type input "030"
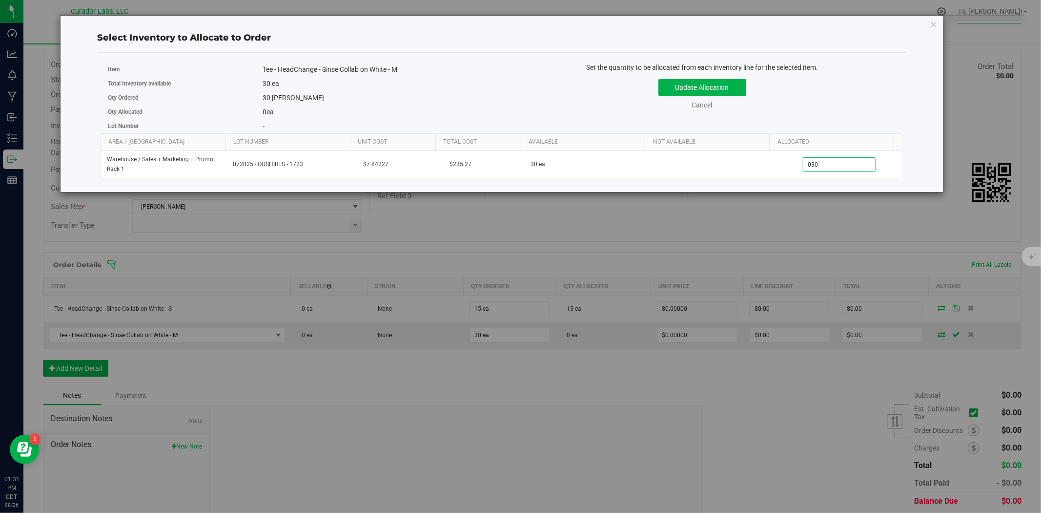
type input "30"
click at [789, 226] on div "Select Inventory to Allocate to Order Item Tee - HeadChange - Sinse Collab on W…" at bounding box center [524, 256] width 1049 height 513
click at [727, 86] on button "Update Allocation" at bounding box center [703, 87] width 88 height 17
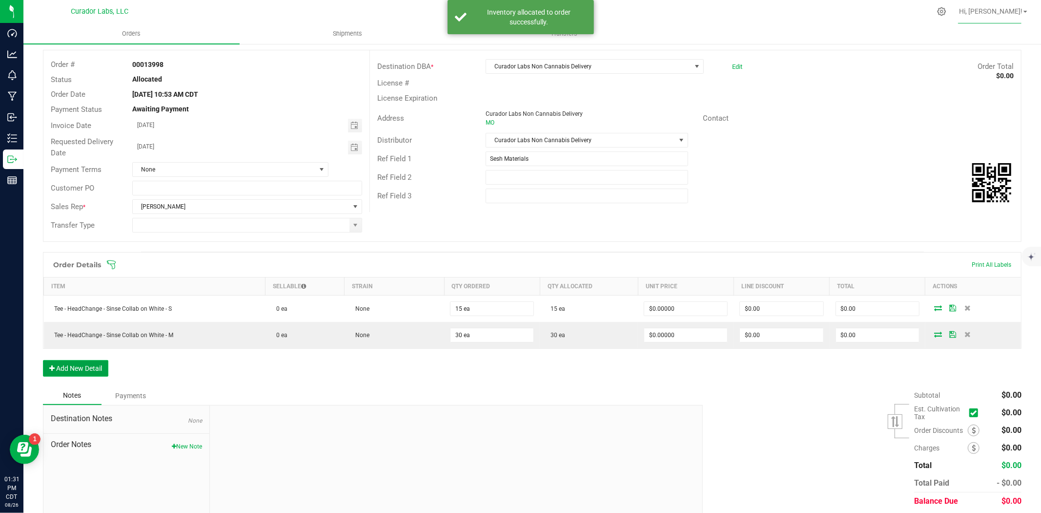
click at [80, 363] on button "Add New Detail" at bounding box center [75, 368] width 65 height 17
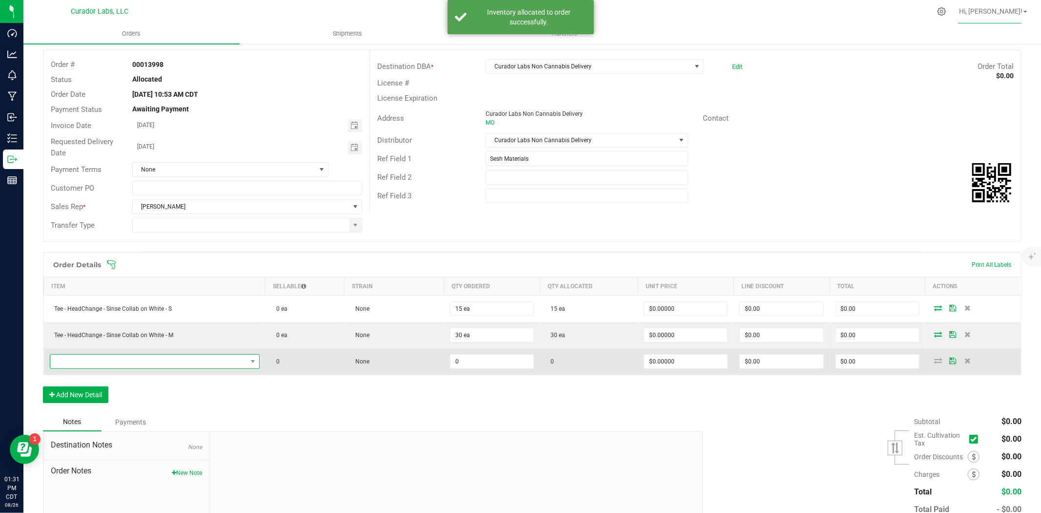
click at [88, 364] on span "NO DATA FOUND" at bounding box center [148, 361] width 197 height 14
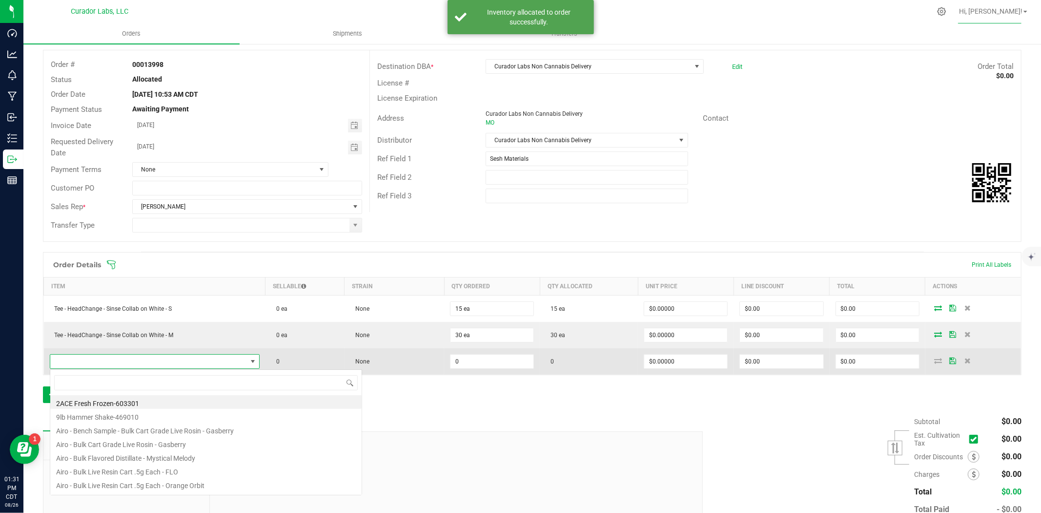
scroll to position [15, 205]
type input "sinse"
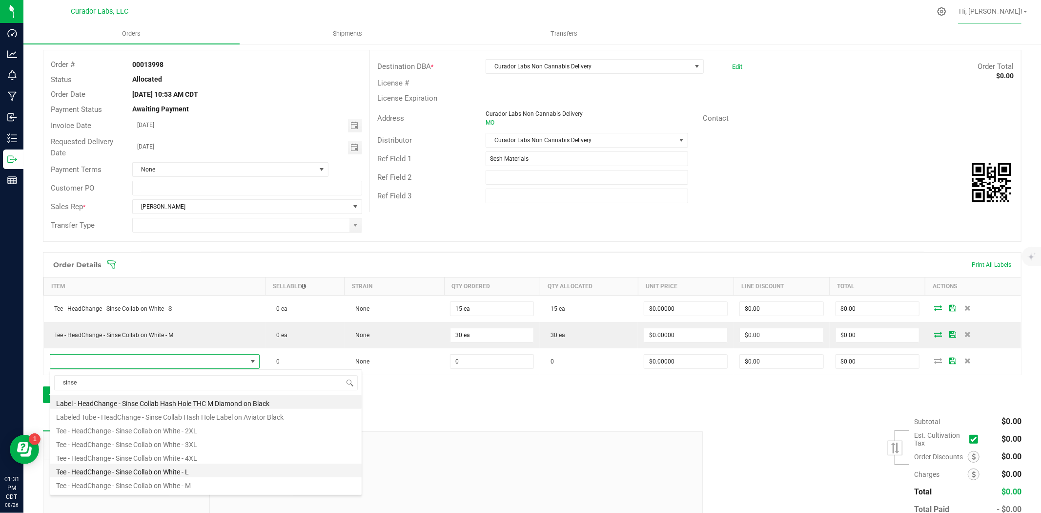
click at [160, 473] on li "Tee - HeadChange - Sinse Collab on White - L" at bounding box center [205, 470] width 311 height 14
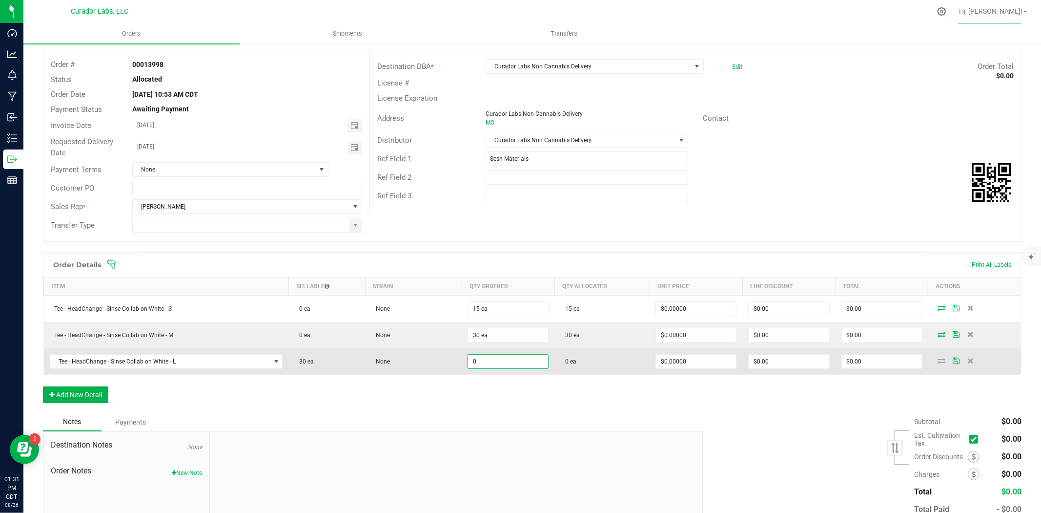
drag, startPoint x: 491, startPoint y: 360, endPoint x: 466, endPoint y: 359, distance: 24.4
click at [468, 359] on input "0" at bounding box center [508, 361] width 80 height 14
click at [498, 367] on input "0" at bounding box center [508, 361] width 80 height 14
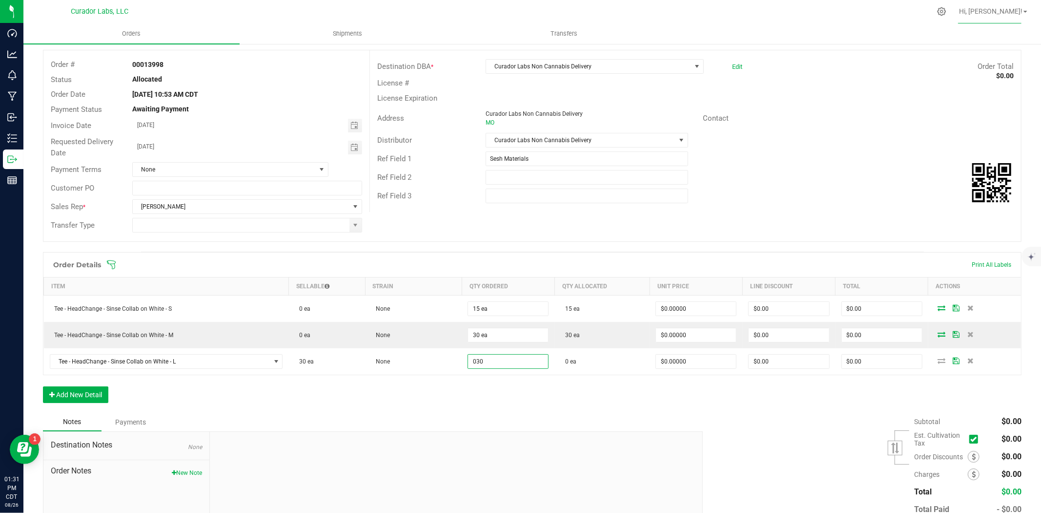
type input "30 ea"
click at [535, 392] on div "Order Details Print All Labels Item Sellable Strain Qty Ordered Qty Allocated U…" at bounding box center [532, 332] width 979 height 161
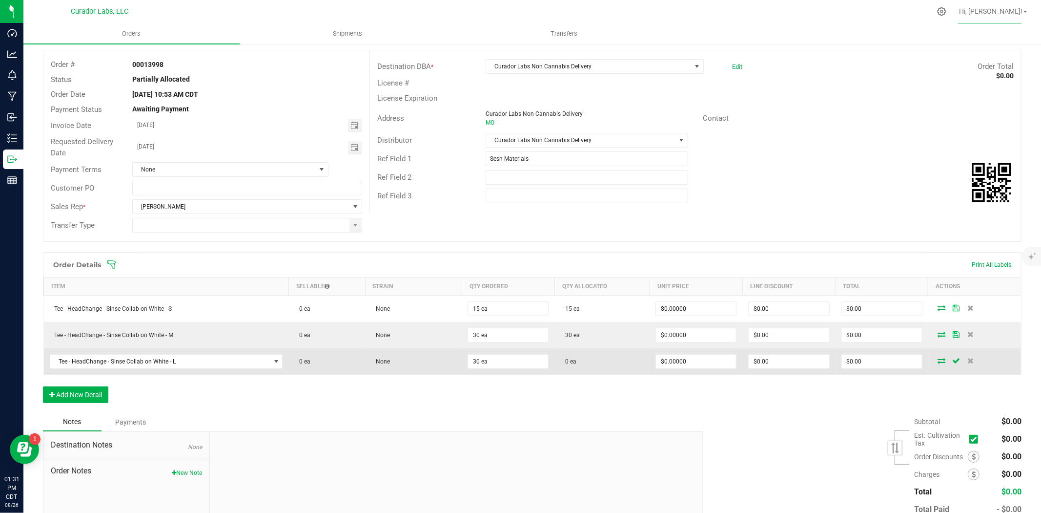
click at [938, 359] on icon at bounding box center [942, 360] width 8 height 6
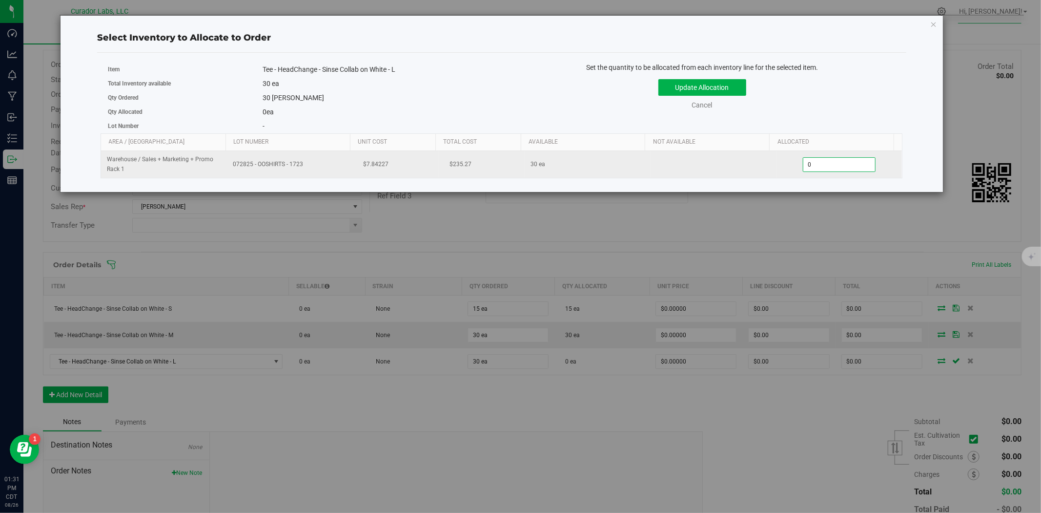
click at [808, 169] on span "0 0" at bounding box center [839, 164] width 73 height 15
type input "030"
click button "Update Allocation" at bounding box center [703, 87] width 88 height 17
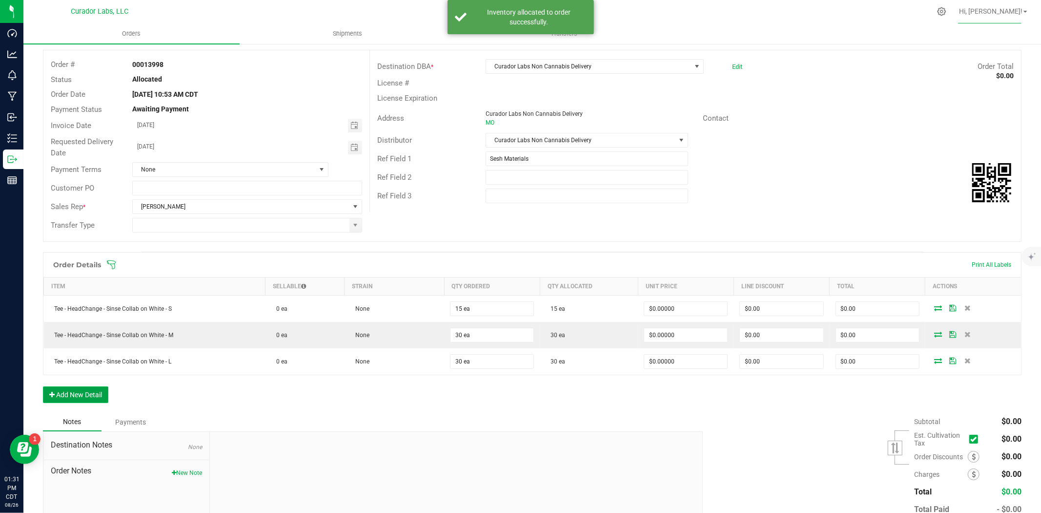
click at [76, 393] on button "Add New Detail" at bounding box center [75, 394] width 65 height 17
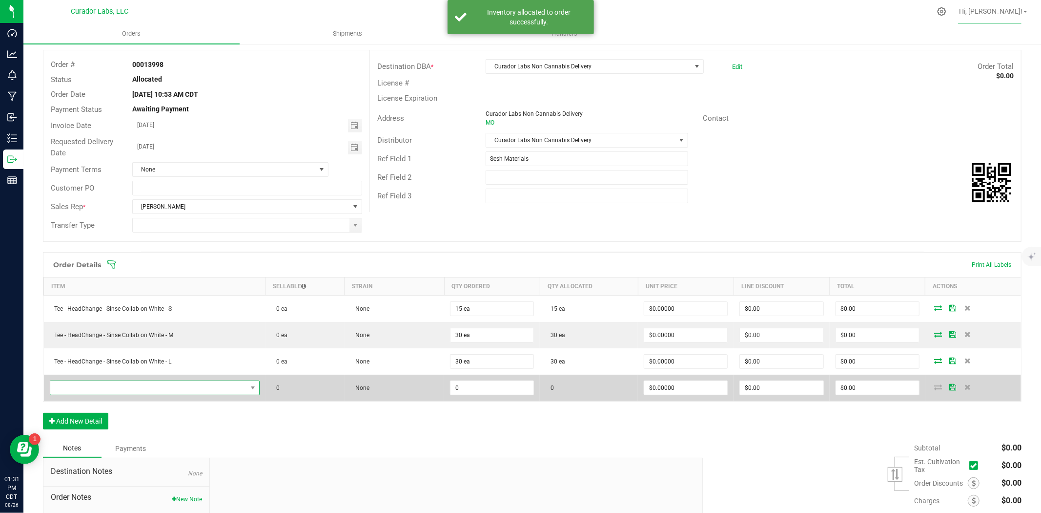
click at [109, 384] on span "NO DATA FOUND" at bounding box center [148, 388] width 197 height 14
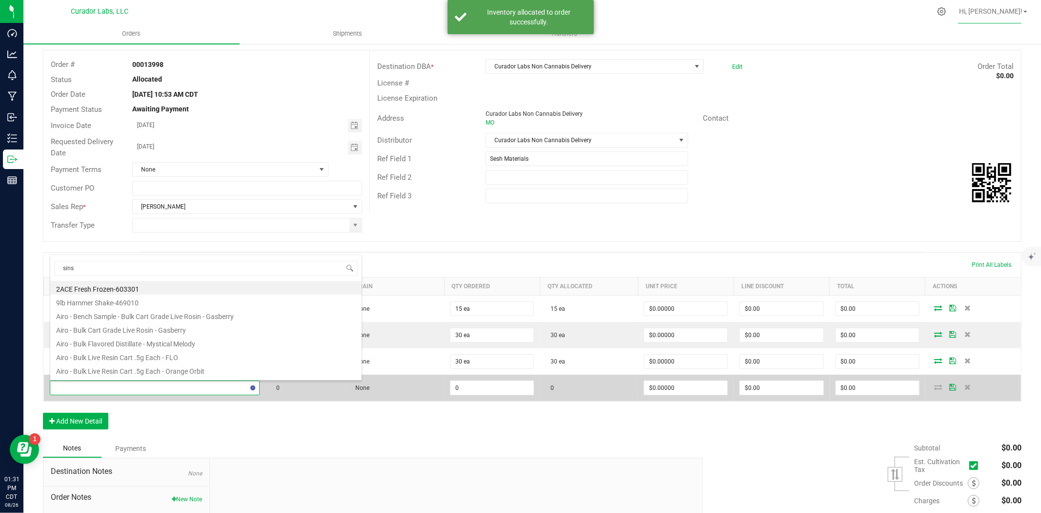
type input "sinse"
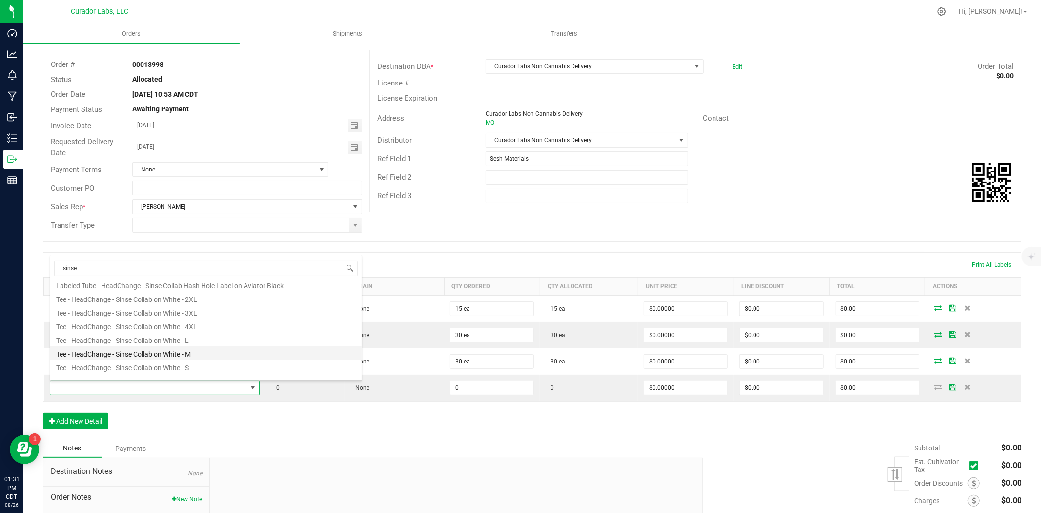
scroll to position [25, 0]
click at [143, 377] on li "Tee - HeadChange - Sinse Collab on White - XL" at bounding box center [205, 372] width 311 height 14
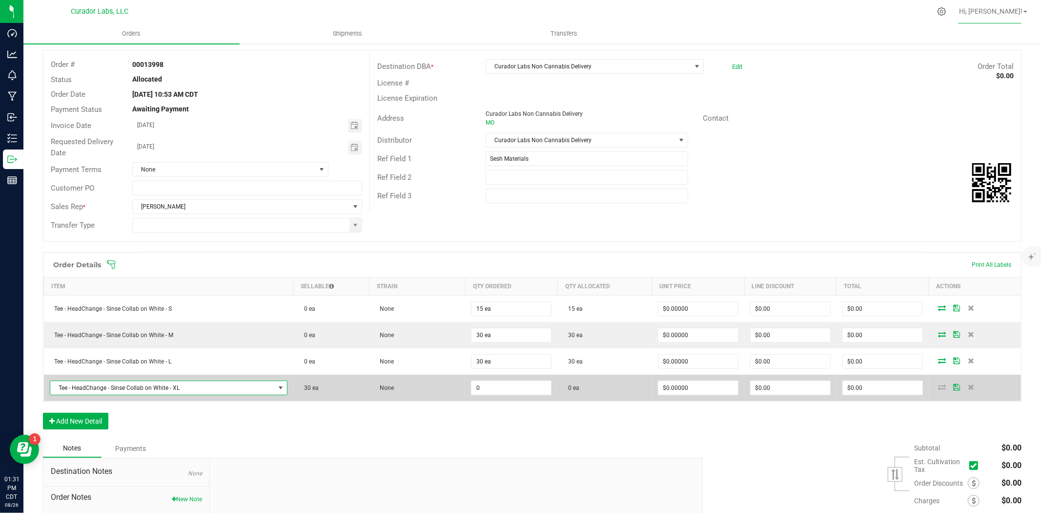
drag, startPoint x: 494, startPoint y: 385, endPoint x: 443, endPoint y: 385, distance: 50.3
click at [441, 385] on outbound-order-line-row "Tee - HeadChange - Sinse Collab on White - XL 30 ea None 0 0 ea $0.00000 $0.00 …" at bounding box center [533, 387] width 978 height 26
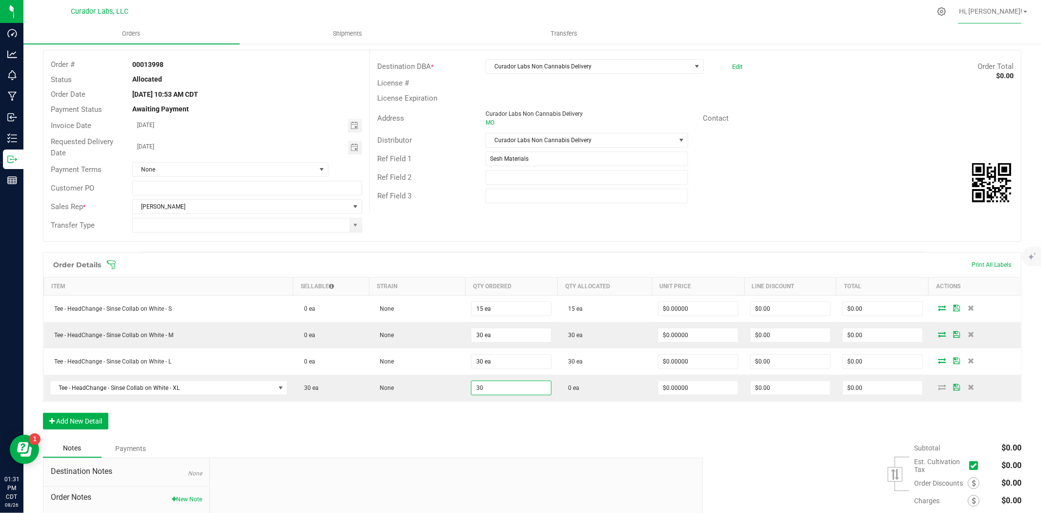
type input "30 ea"
click at [840, 425] on div "Order Details Print All Labels Item Sellable Strain Qty Ordered Qty Allocated U…" at bounding box center [532, 345] width 979 height 187
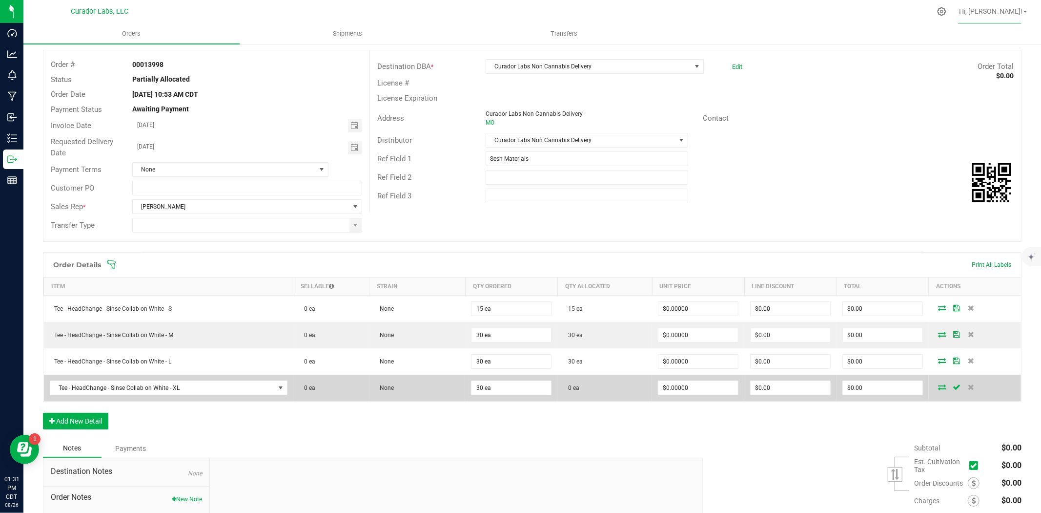
click at [938, 385] on icon at bounding box center [942, 387] width 8 height 6
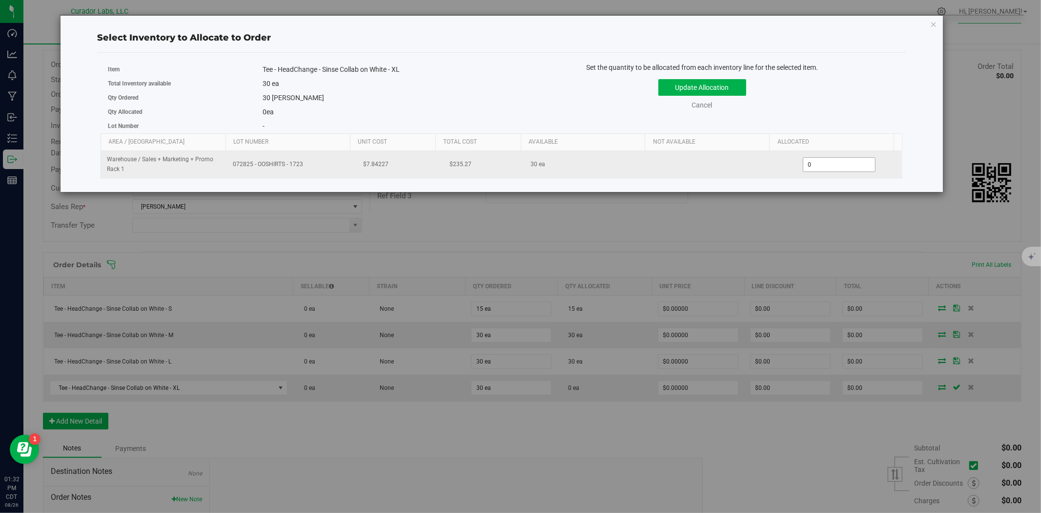
click at [835, 164] on span "0 0" at bounding box center [839, 164] width 73 height 15
type input "30"
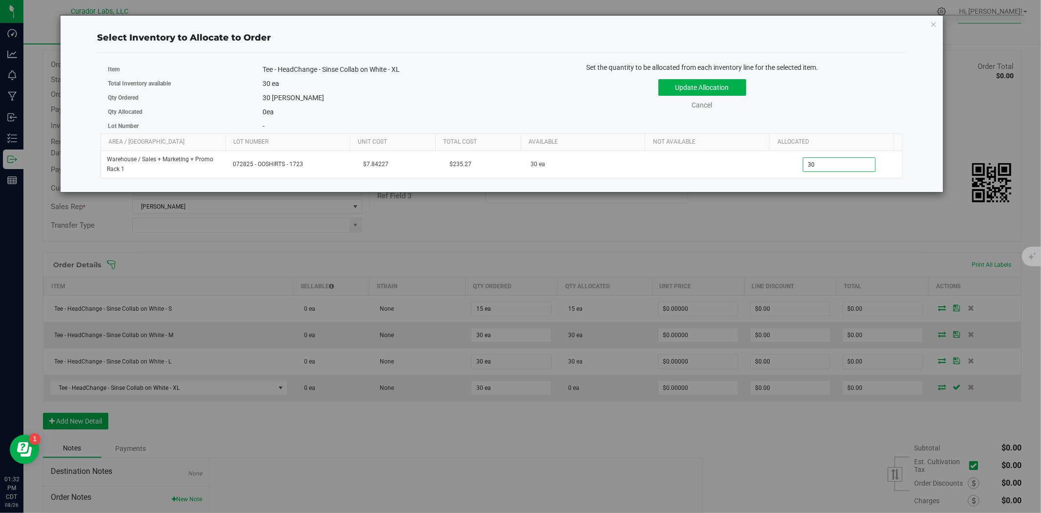
click button "Update Allocation" at bounding box center [703, 87] width 88 height 17
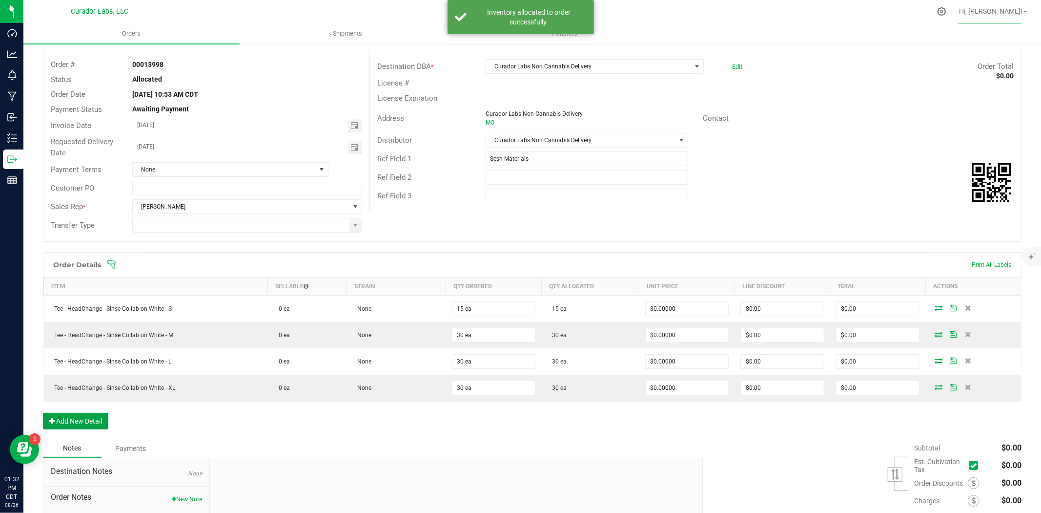
click at [70, 422] on button "Add New Detail" at bounding box center [75, 420] width 65 height 17
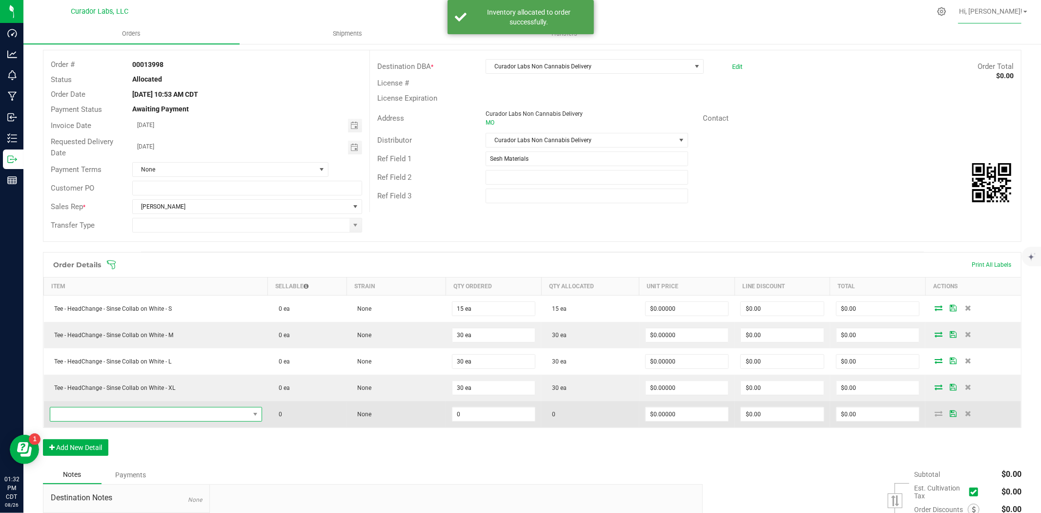
click at [101, 409] on span "NO DATA FOUND" at bounding box center [149, 414] width 199 height 14
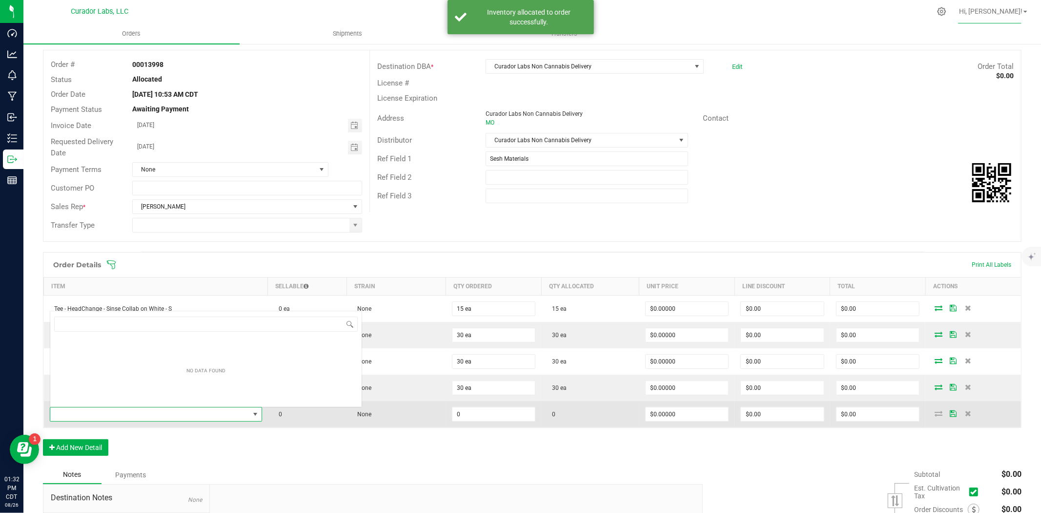
scroll to position [15, 207]
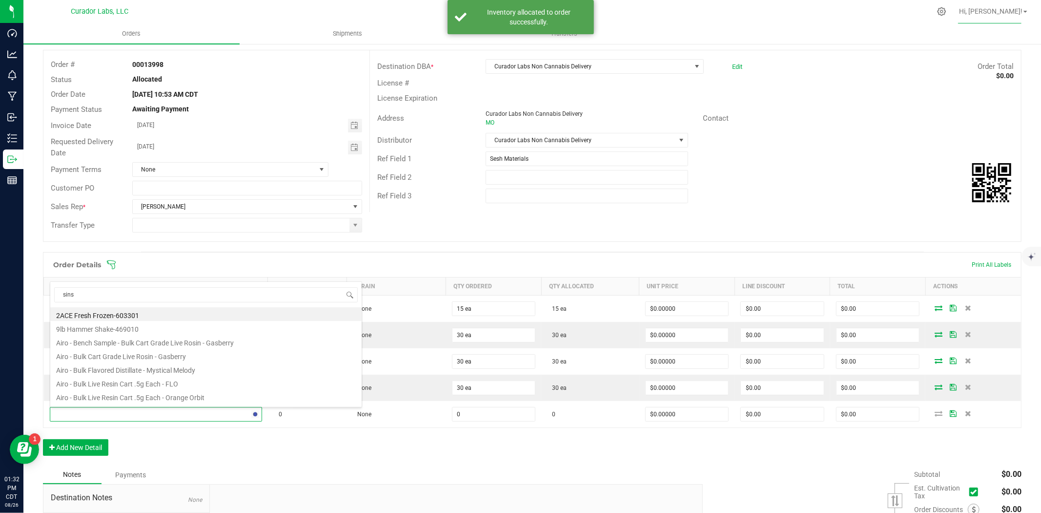
type input "sinse"
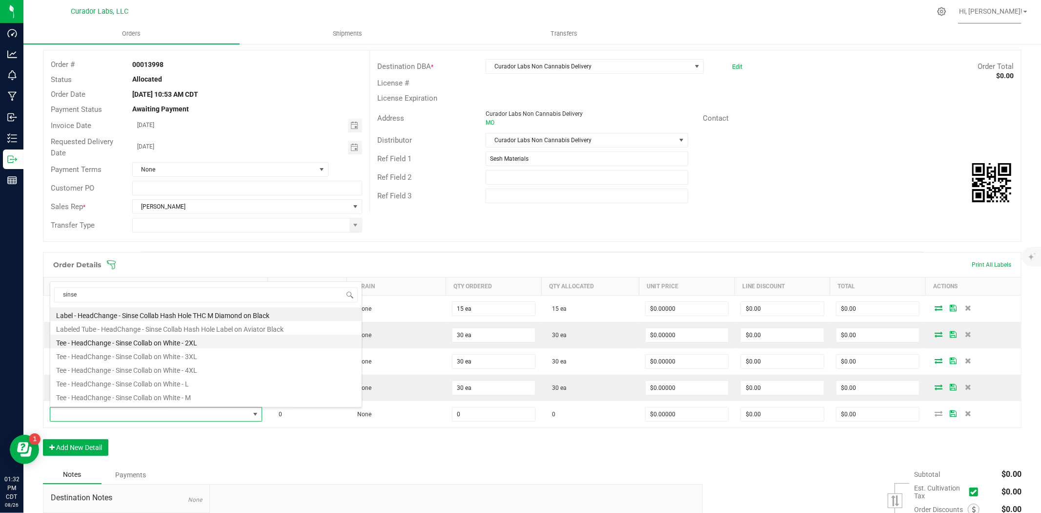
click at [164, 339] on li "Tee - HeadChange - Sinse Collab on White - 2XL" at bounding box center [205, 341] width 311 height 14
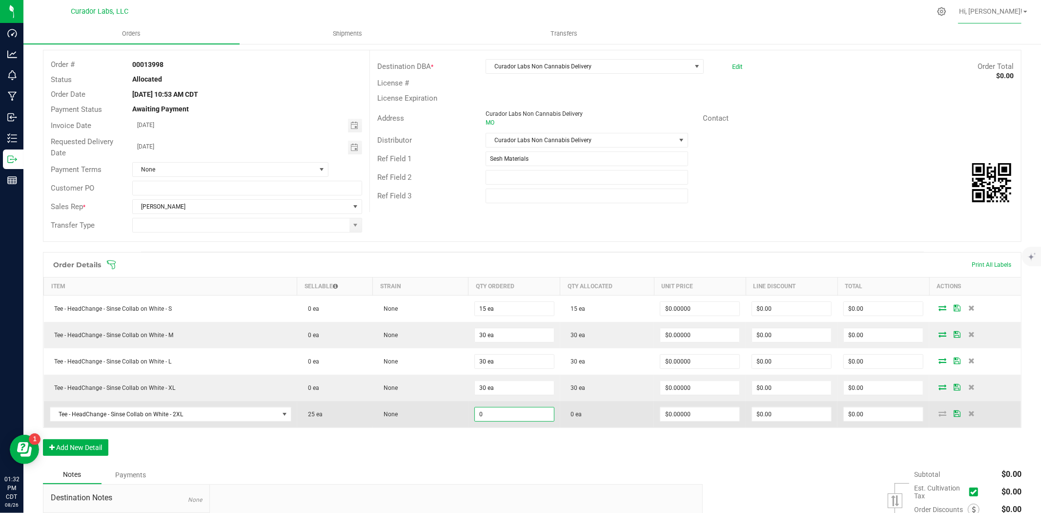
click at [535, 418] on input "0" at bounding box center [514, 414] width 79 height 14
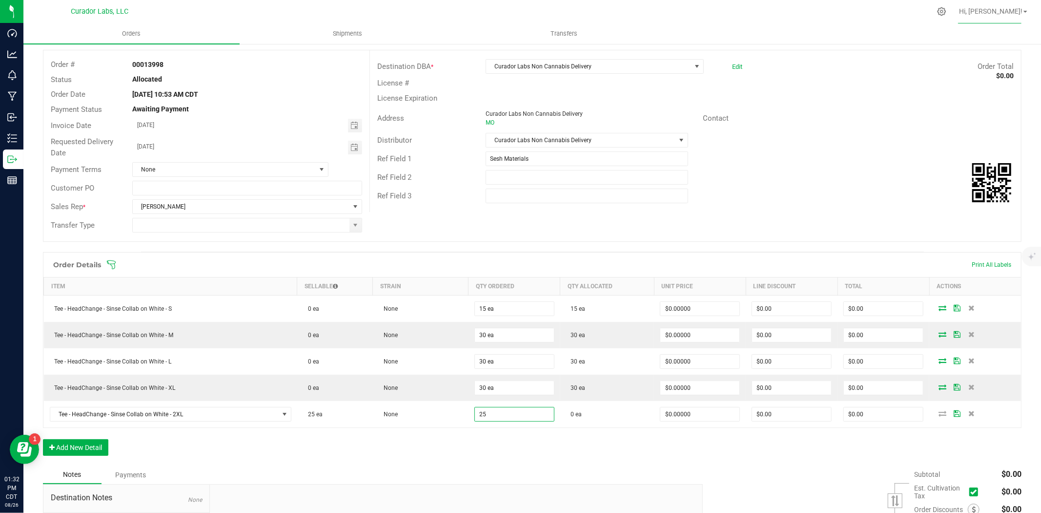
type input "25 ea"
click at [547, 448] on div "Order Details Print All Labels Item Sellable Strain Qty Ordered Qty Allocated U…" at bounding box center [532, 358] width 979 height 213
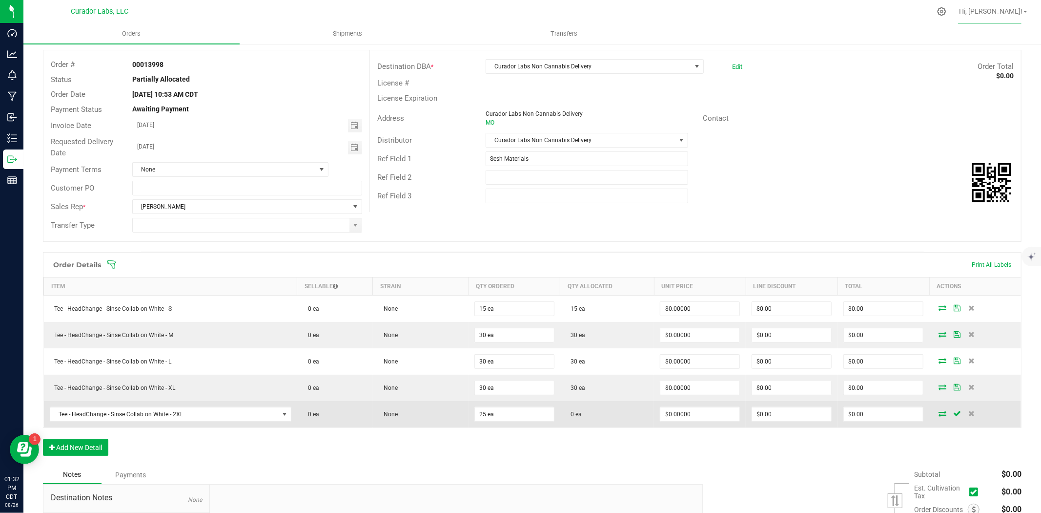
click at [939, 414] on icon at bounding box center [943, 413] width 8 height 6
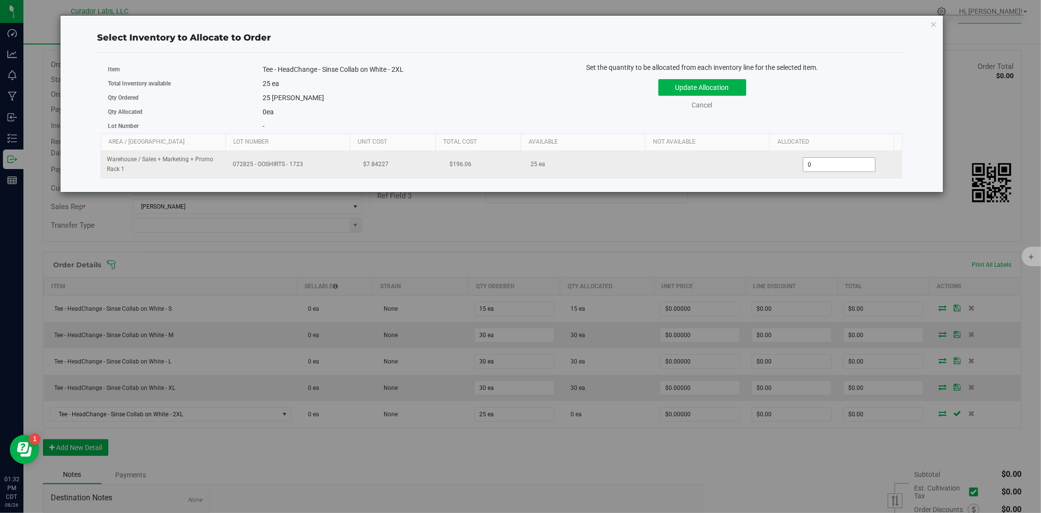
click at [823, 164] on span "0 0" at bounding box center [839, 164] width 73 height 15
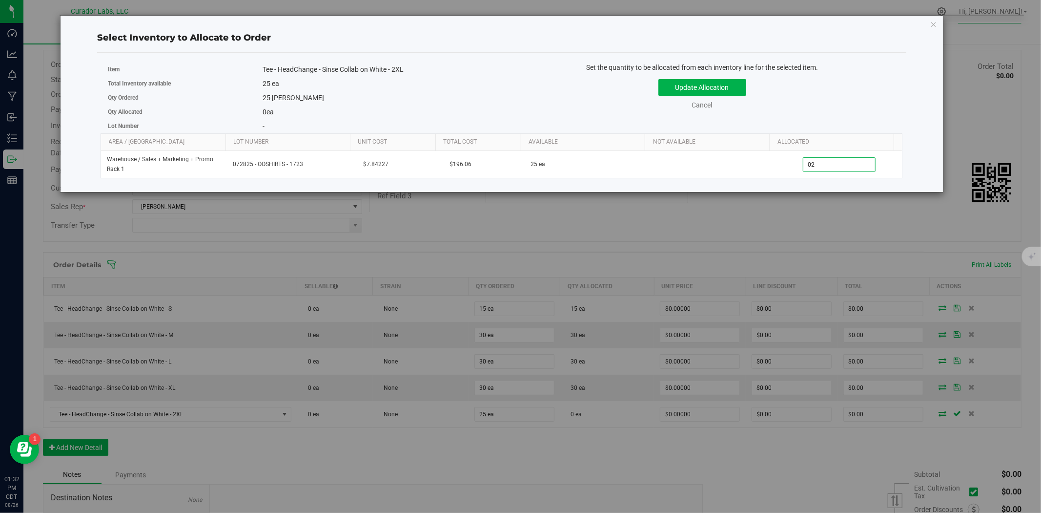
type input "025"
type input "25"
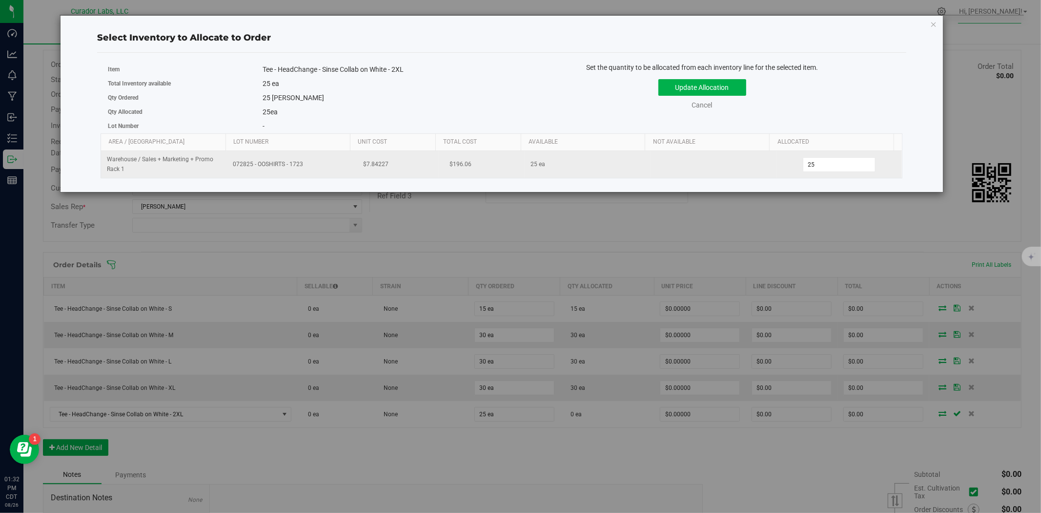
drag, startPoint x: 772, startPoint y: 208, endPoint x: 777, endPoint y: 172, distance: 36.9
click at [773, 208] on div "Select Inventory to Allocate to Order Item Tee - HeadChange - Sinse Collab on W…" at bounding box center [524, 256] width 1049 height 513
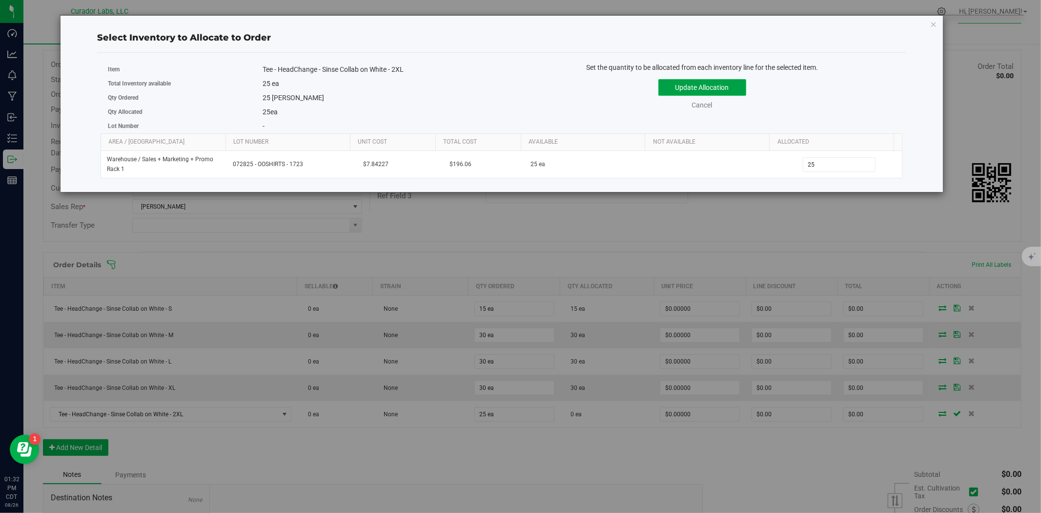
click at [724, 84] on button "Update Allocation" at bounding box center [703, 87] width 88 height 17
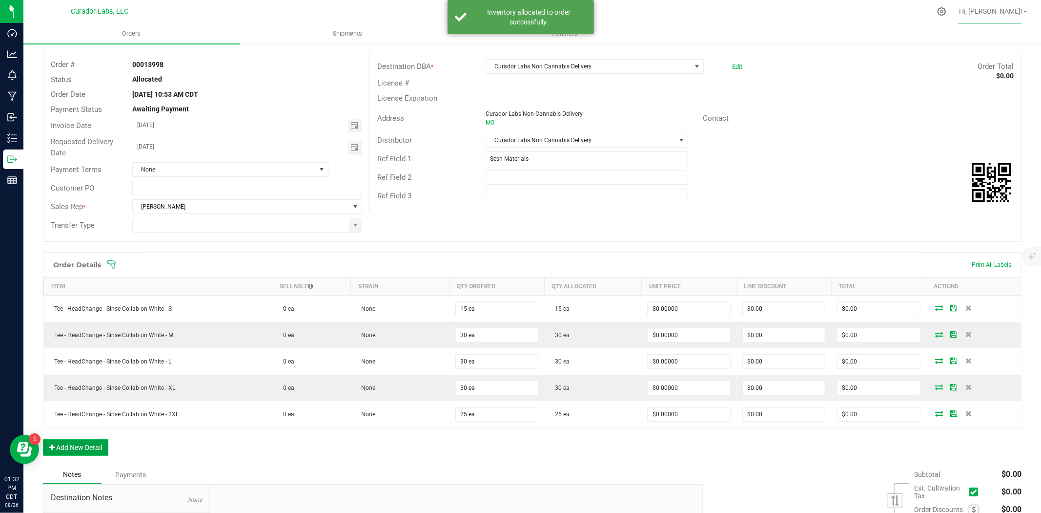
click at [84, 443] on button "Add New Detail" at bounding box center [75, 447] width 65 height 17
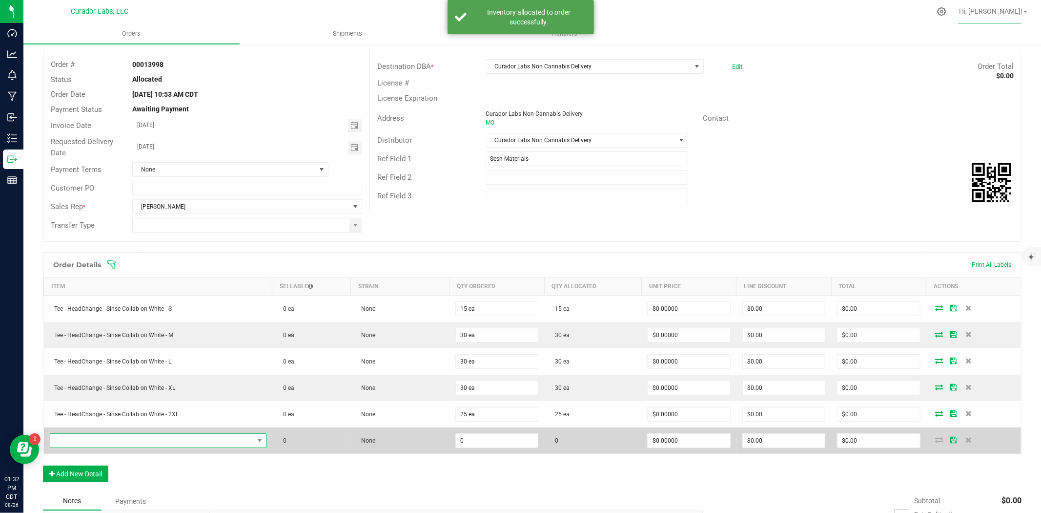
click at [192, 434] on span "NO DATA FOUND" at bounding box center [152, 440] width 204 height 14
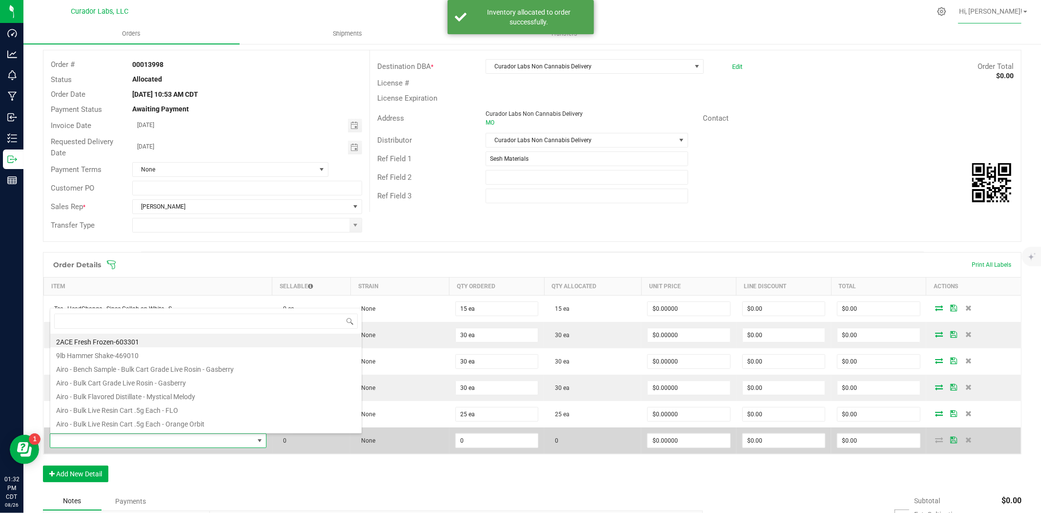
scroll to position [15, 211]
type input "sinse"
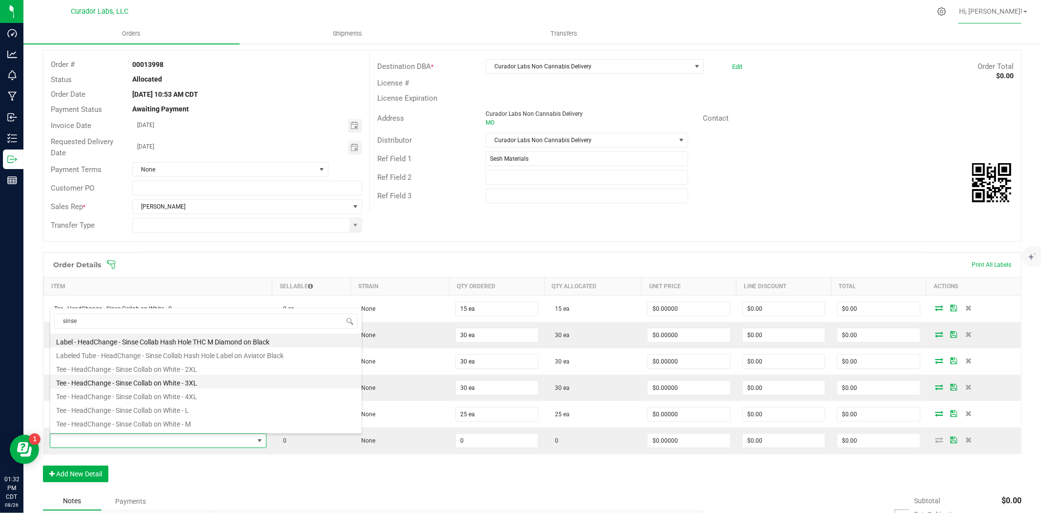
click at [208, 385] on li "Tee - HeadChange - Sinse Collab on White - 3XL" at bounding box center [205, 381] width 311 height 14
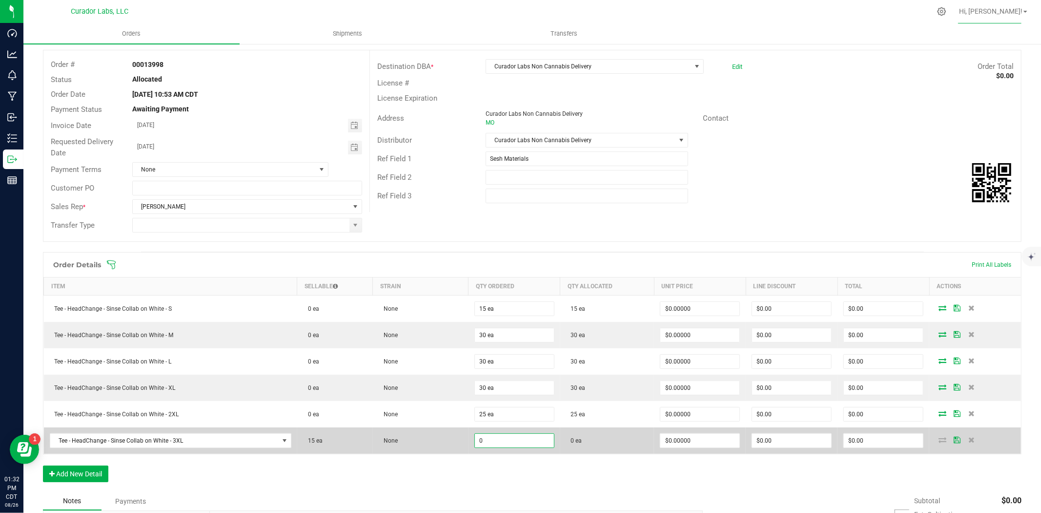
click at [527, 444] on input "0" at bounding box center [514, 440] width 79 height 14
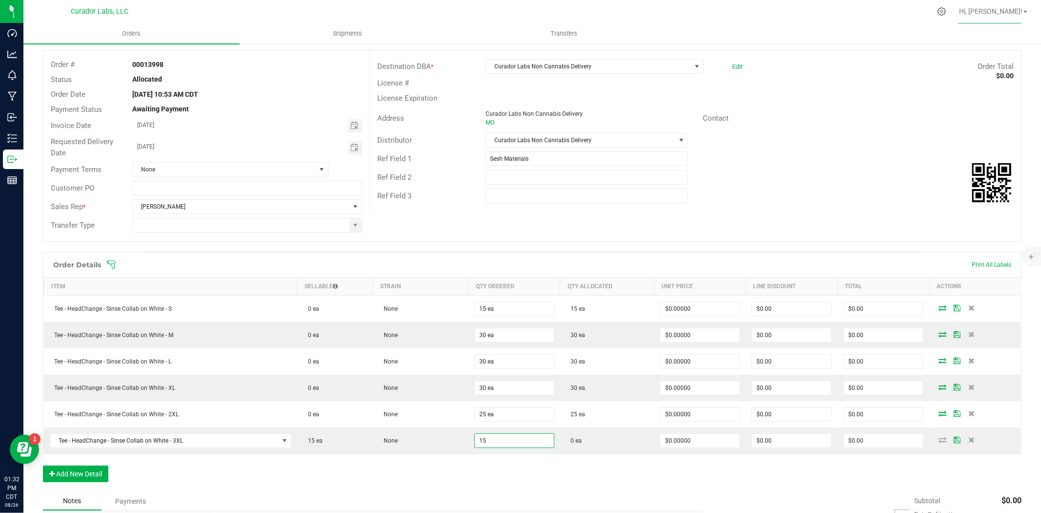
type input "15 ea"
click at [529, 475] on div "Order Details Print All Labels Item Sellable Strain Qty Ordered Qty Allocated U…" at bounding box center [532, 372] width 979 height 240
click at [939, 441] on icon at bounding box center [943, 439] width 8 height 6
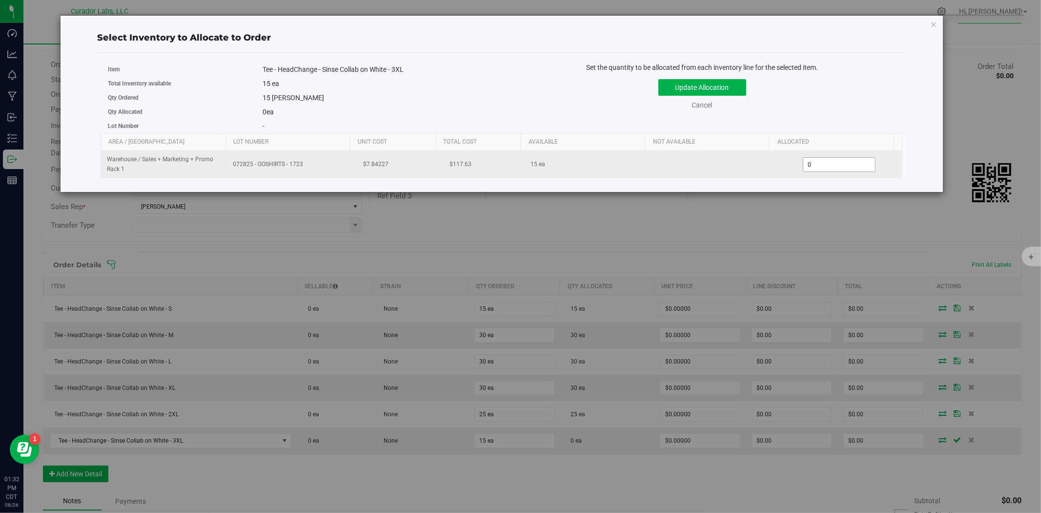
click at [851, 172] on span "0 0" at bounding box center [839, 164] width 73 height 15
click at [850, 166] on span "0 0" at bounding box center [839, 164] width 73 height 15
type input "015"
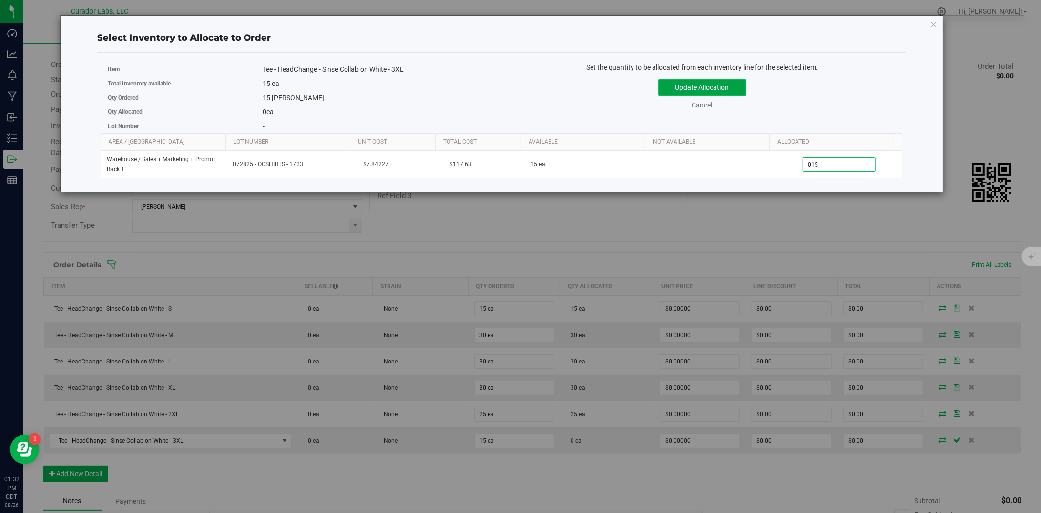
type input "15"
click at [735, 81] on button "Update Allocation" at bounding box center [703, 87] width 88 height 17
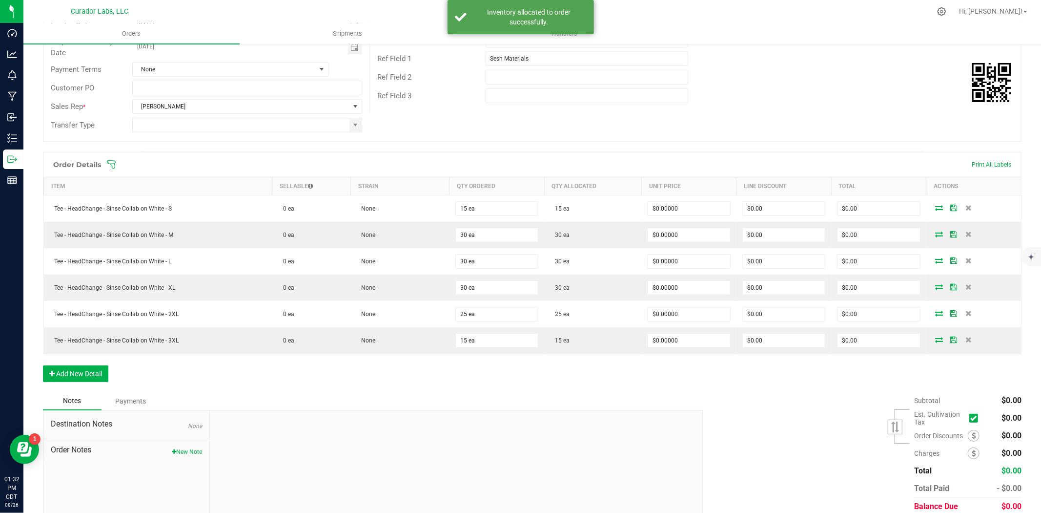
scroll to position [187, 0]
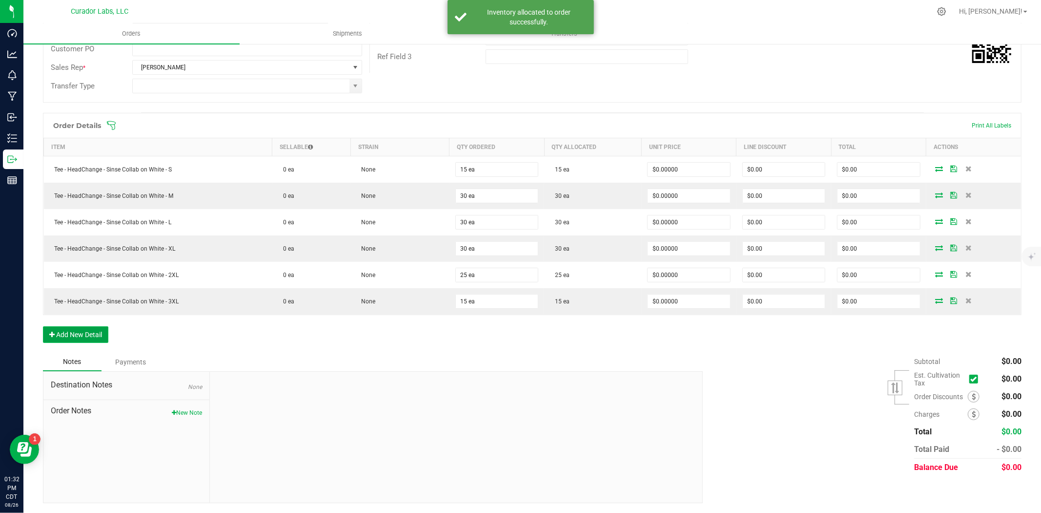
click at [91, 331] on button "Add New Detail" at bounding box center [75, 334] width 65 height 17
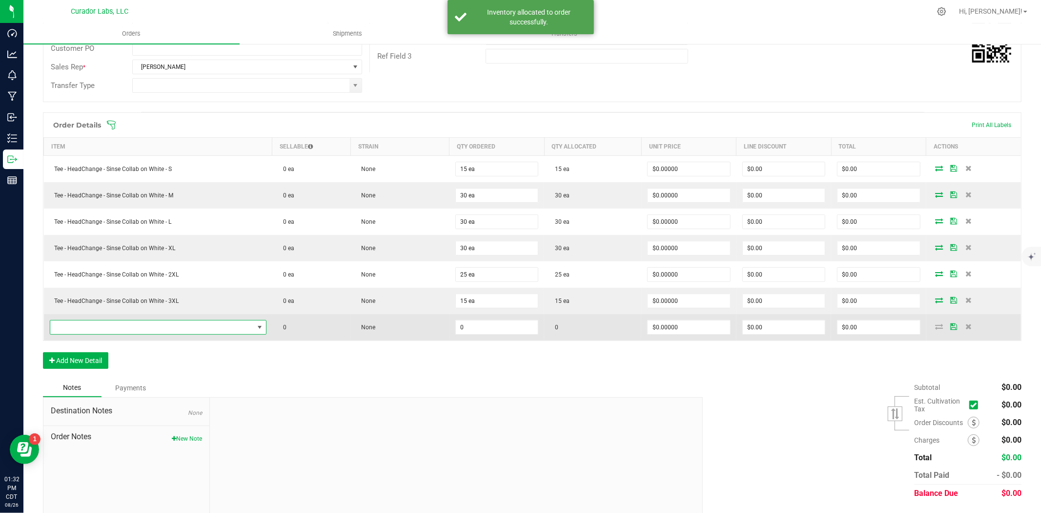
click at [114, 327] on span "NO DATA FOUND" at bounding box center [152, 327] width 204 height 14
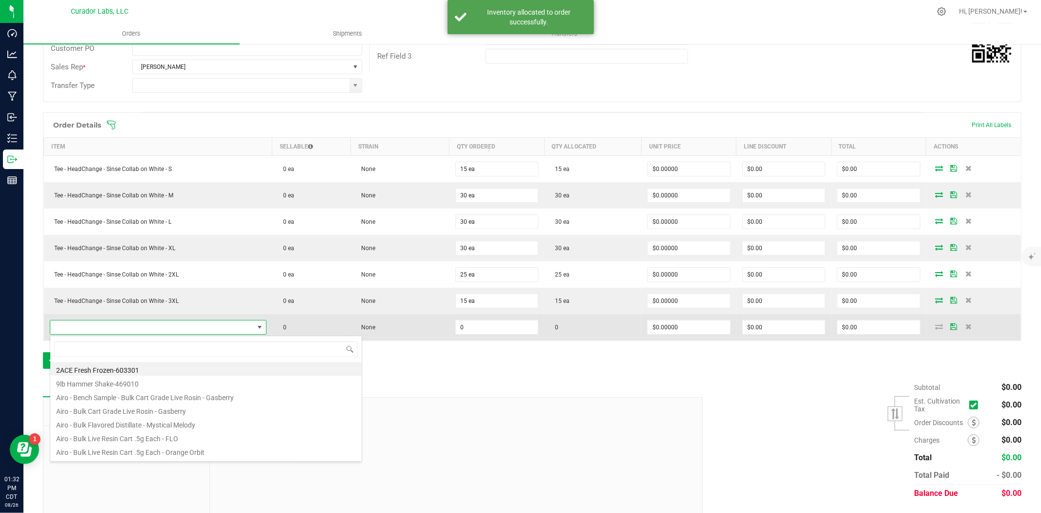
scroll to position [15, 211]
type input "sinse"
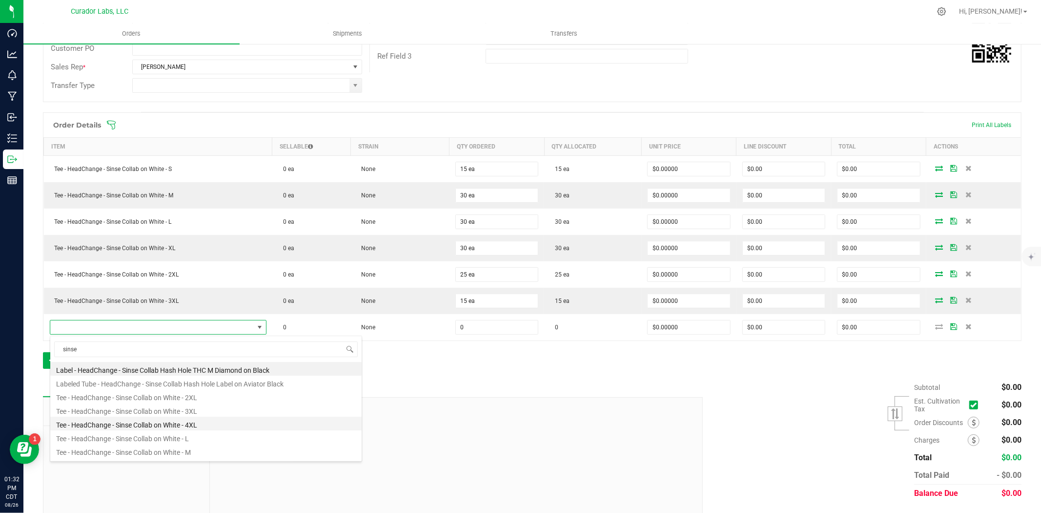
click at [166, 422] on li "Tee - HeadChange - Sinse Collab on White - 4XL" at bounding box center [205, 423] width 311 height 14
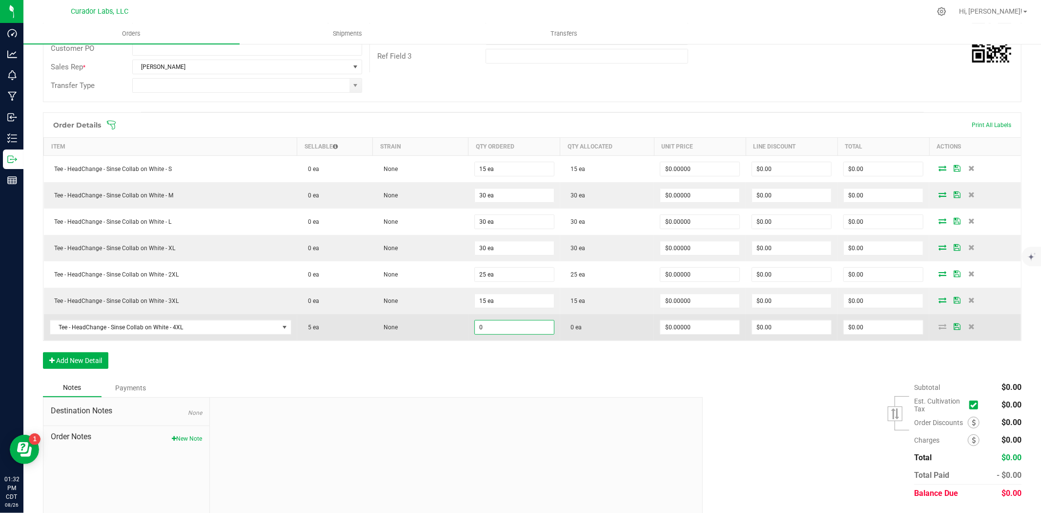
click at [499, 328] on input "0" at bounding box center [514, 327] width 79 height 14
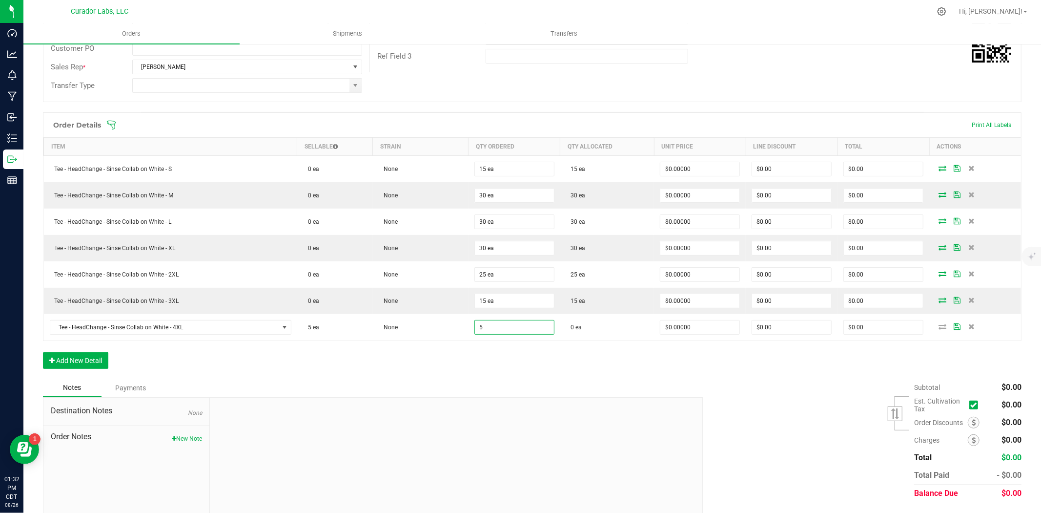
type input "5 ea"
drag, startPoint x: 506, startPoint y: 397, endPoint x: 511, endPoint y: 394, distance: 6.0
click at [511, 394] on div "Notes Payments Destination Notes None Order Notes New Note" at bounding box center [369, 453] width 653 height 150
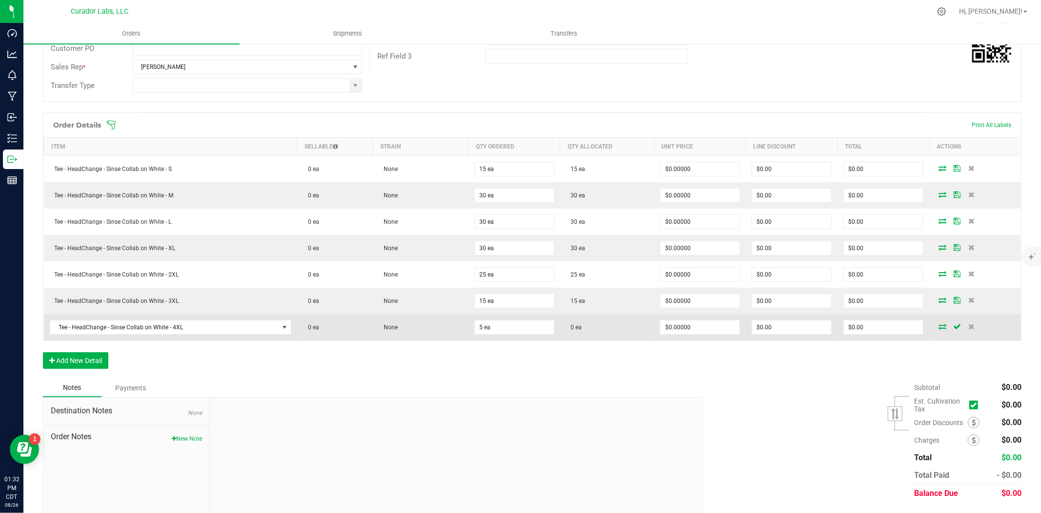
click at [939, 328] on icon at bounding box center [943, 326] width 8 height 6
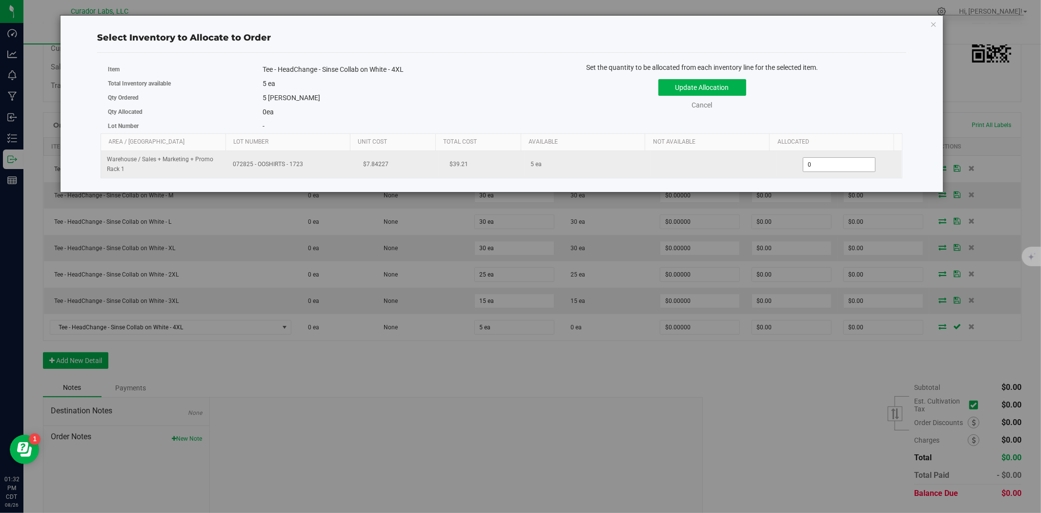
drag, startPoint x: 804, startPoint y: 165, endPoint x: 799, endPoint y: 166, distance: 6.0
click at [803, 165] on span "0 0" at bounding box center [839, 164] width 73 height 15
type input "05"
click button "Update Allocation" at bounding box center [703, 87] width 88 height 17
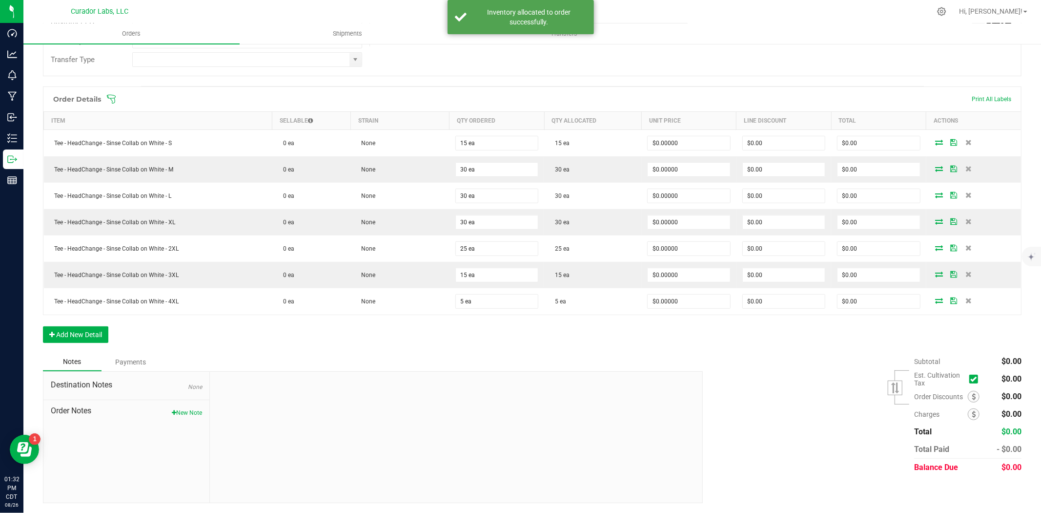
scroll to position [0, 0]
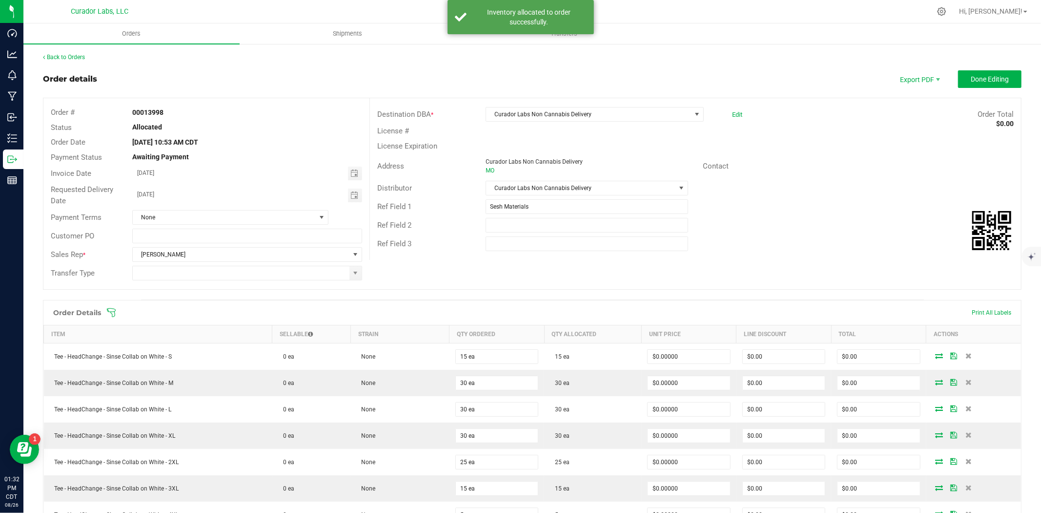
click at [987, 67] on div "Back to Orders Order details Export PDF Done Editing Order # 00013998 Status Al…" at bounding box center [532, 384] width 979 height 663
click at [977, 84] on button "Done Editing" at bounding box center [989, 79] width 63 height 18
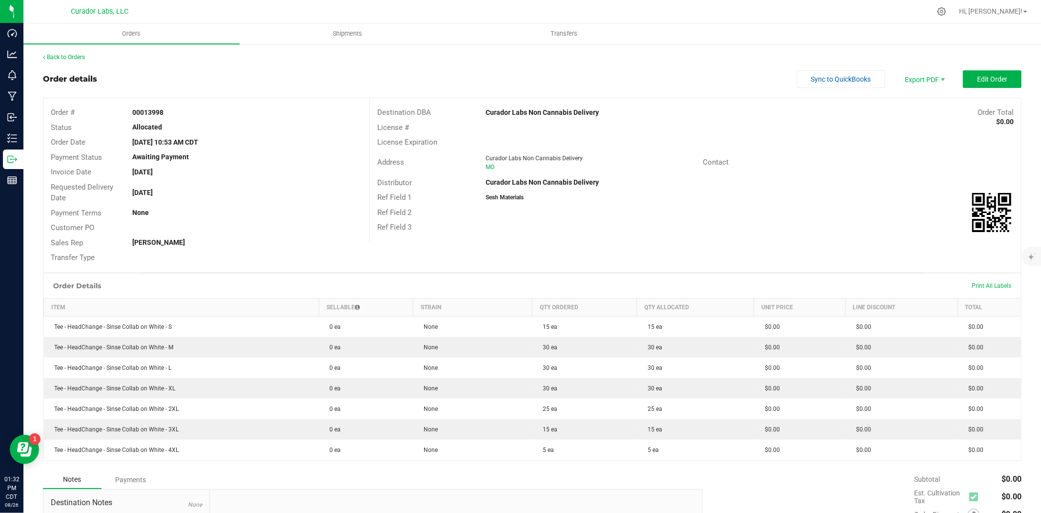
drag, startPoint x: 158, startPoint y: 111, endPoint x: 130, endPoint y: 111, distance: 27.8
click at [130, 111] on div "00013998" at bounding box center [247, 112] width 245 height 10
copy strong "00013998"
click at [353, 29] on span "Shipments" at bounding box center [348, 33] width 56 height 9
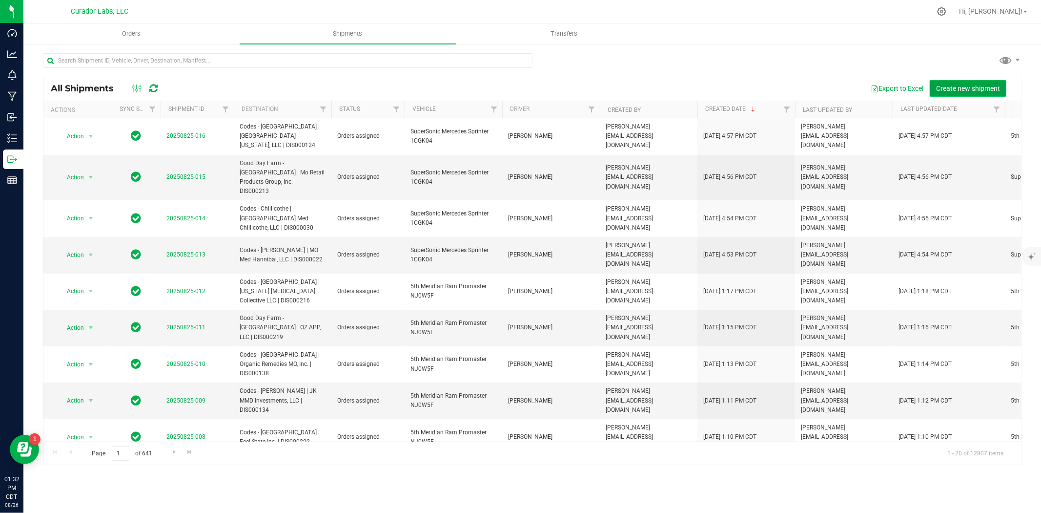
click at [972, 89] on span "Create new shipment" at bounding box center [968, 88] width 64 height 8
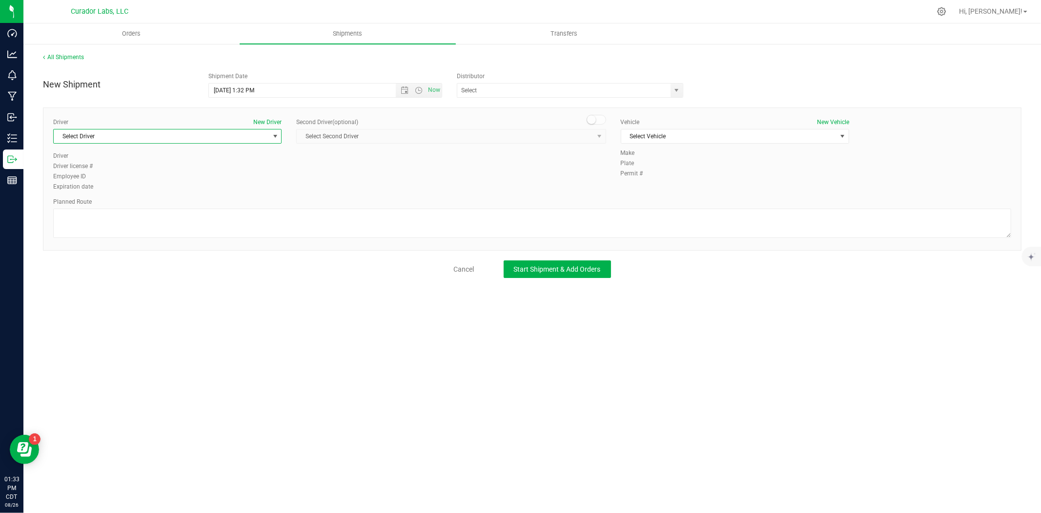
click at [211, 133] on span "Select Driver" at bounding box center [161, 136] width 215 height 14
click at [142, 181] on li "Curador NonCannabis" at bounding box center [167, 177] width 227 height 15
type input "cur"
click at [492, 94] on input "text" at bounding box center [560, 90] width 207 height 14
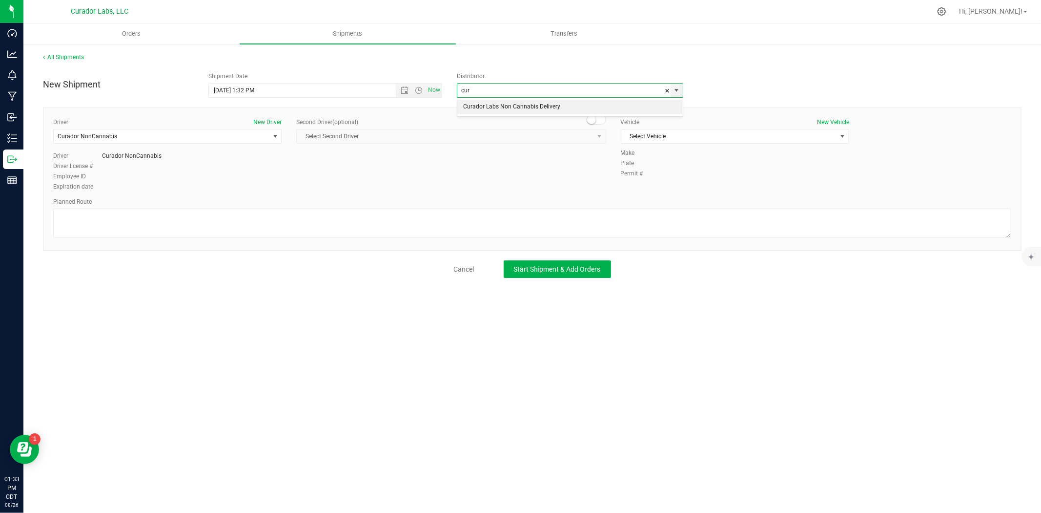
click at [492, 104] on li "Curador Labs Non Cannabis Delivery" at bounding box center [570, 107] width 226 height 15
type input "Curador Labs Non Cannabis Delivery"
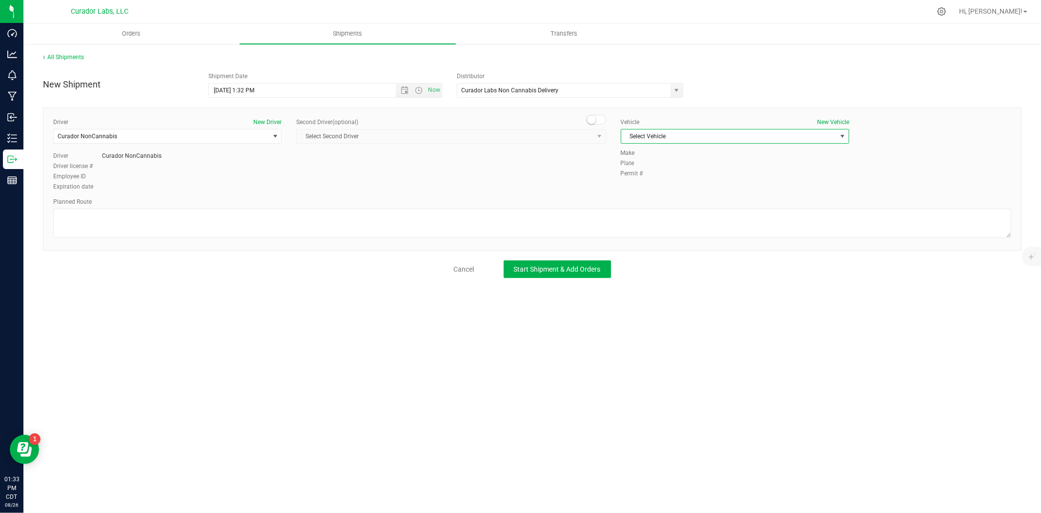
click at [721, 134] on span "Select Vehicle" at bounding box center [728, 136] width 215 height 14
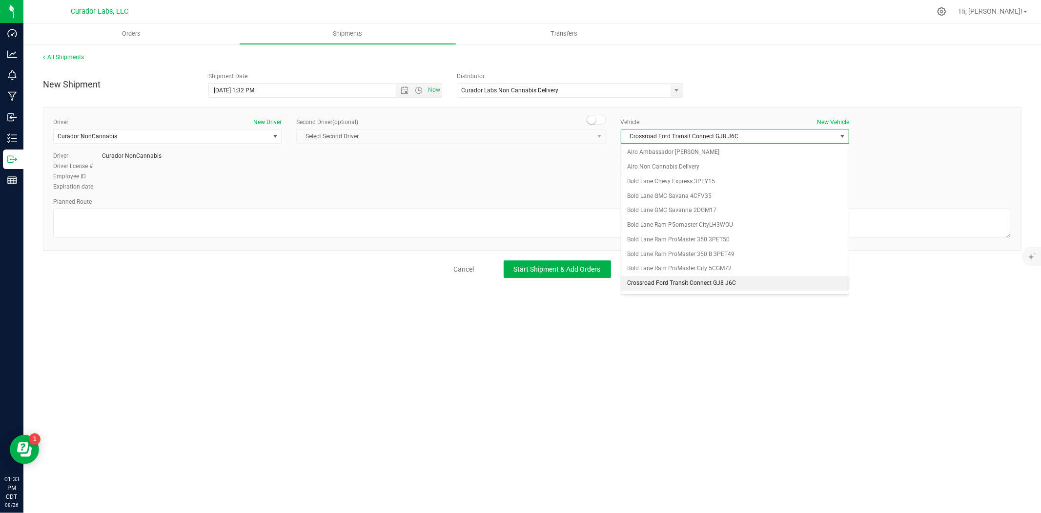
scroll to position [277, 0]
click at [652, 287] on li "Curador Labs Non Cannabis Delivery" at bounding box center [734, 282] width 227 height 15
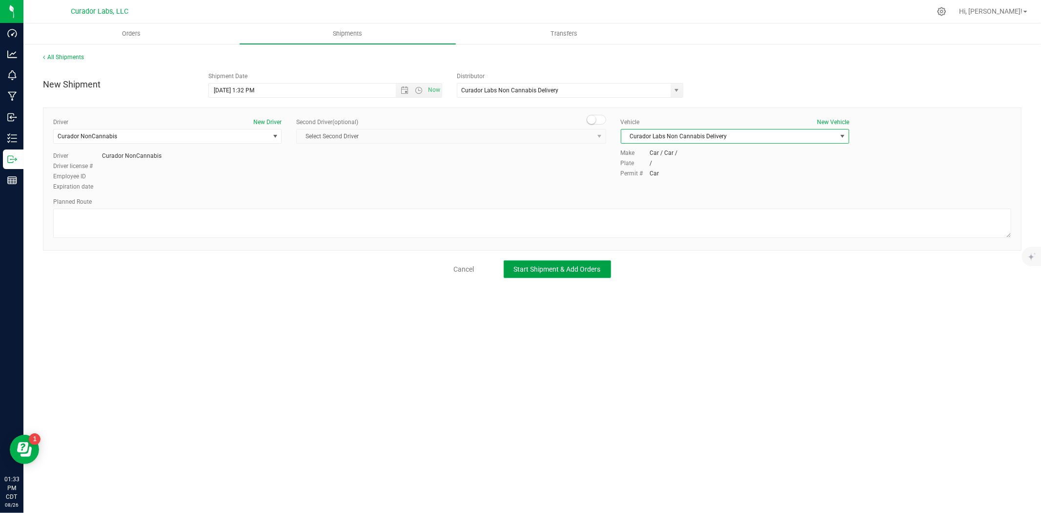
click at [550, 266] on span "Start Shipment & Add Orders" at bounding box center [557, 269] width 87 height 8
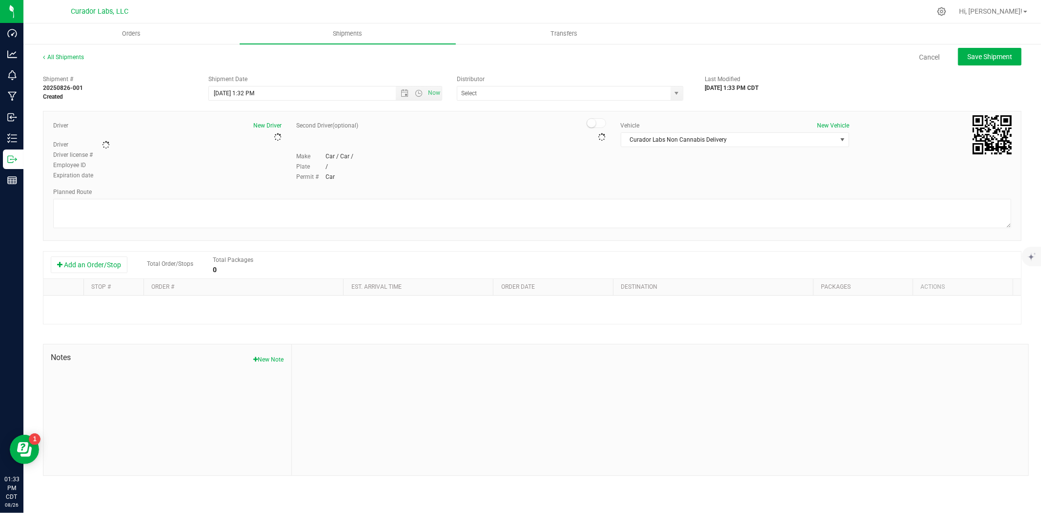
type input "Curador Labs Non Cannabis Delivery"
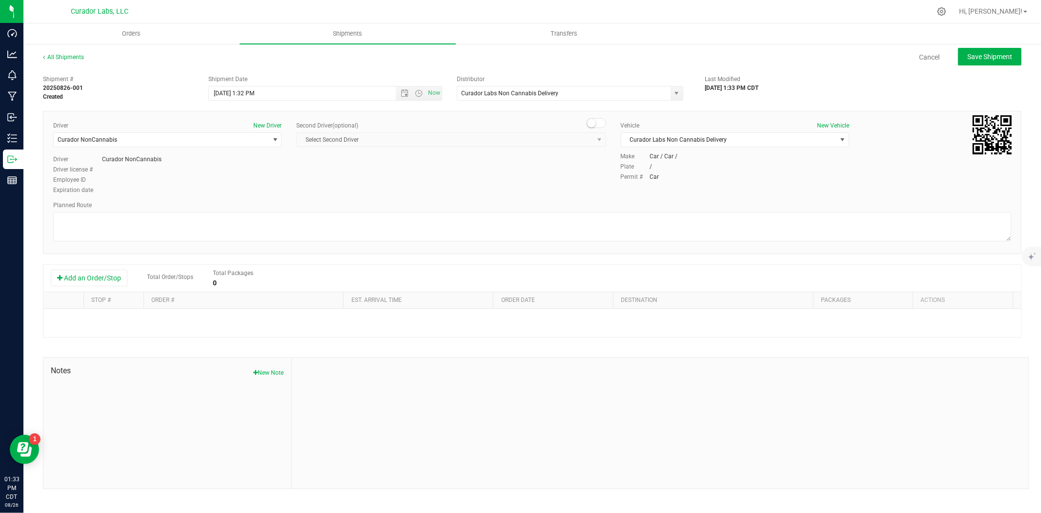
drag, startPoint x: 90, startPoint y: 271, endPoint x: 113, endPoint y: 268, distance: 23.6
click at [90, 271] on button "Add an Order/Stop" at bounding box center [89, 277] width 77 height 17
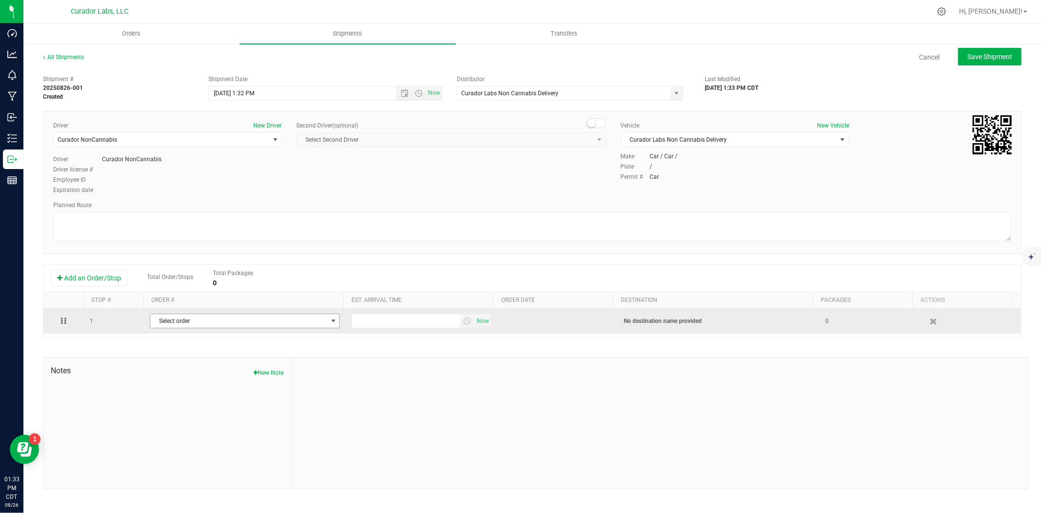
click at [203, 323] on span "Select order" at bounding box center [238, 321] width 177 height 14
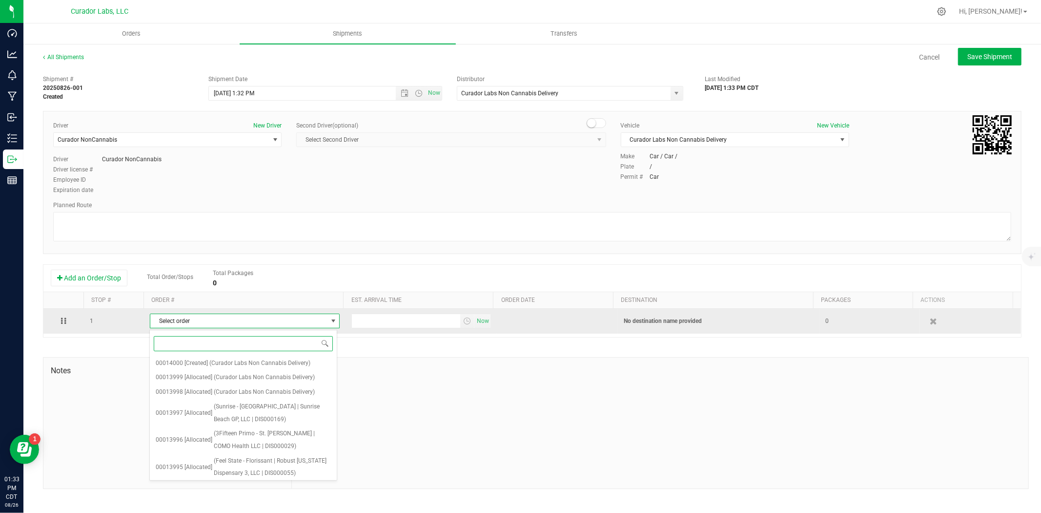
paste input "00013998"
type input "00013998"
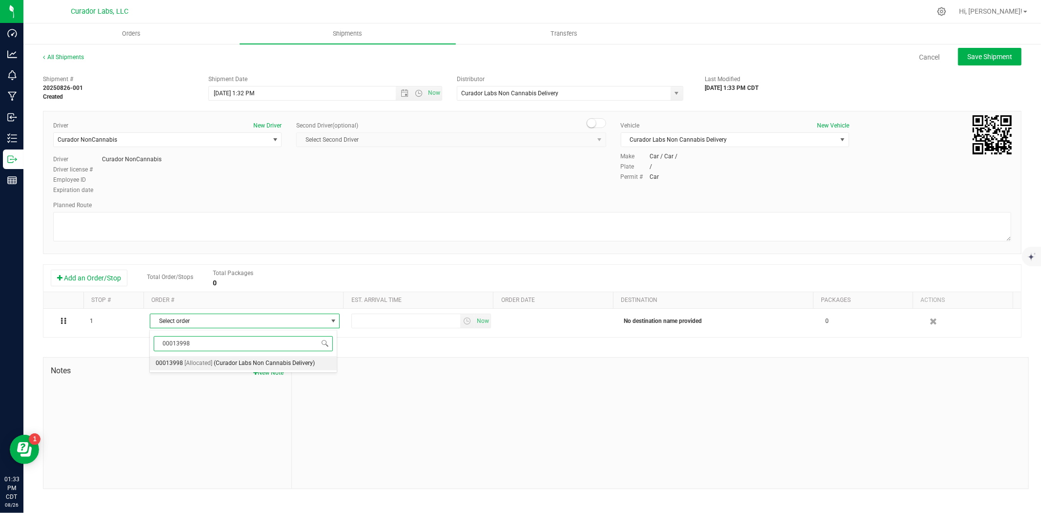
click at [246, 360] on span "(Curador Labs Non Cannabis Delivery)" at bounding box center [264, 363] width 101 height 13
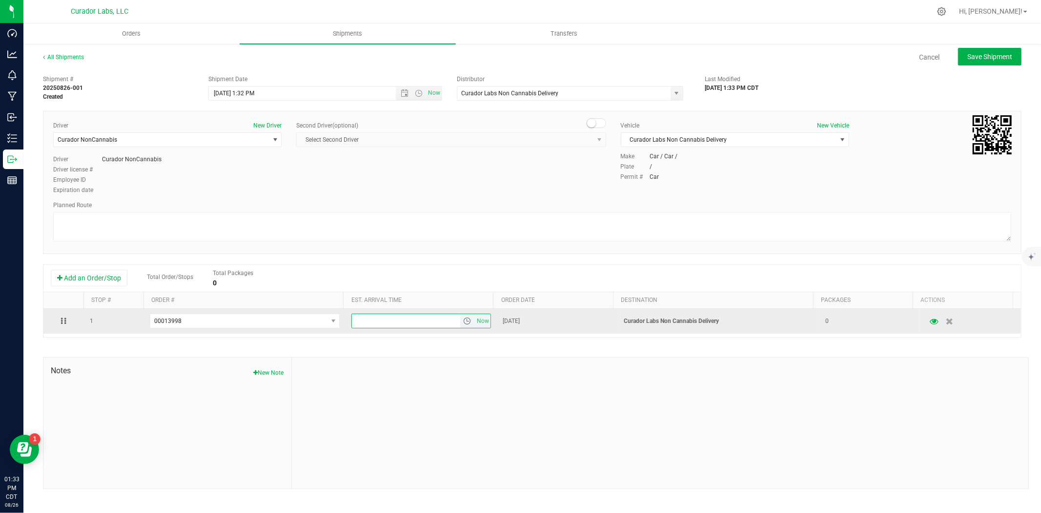
click at [431, 326] on input "text" at bounding box center [406, 321] width 108 height 14
click at [475, 323] on span "Now" at bounding box center [483, 321] width 17 height 14
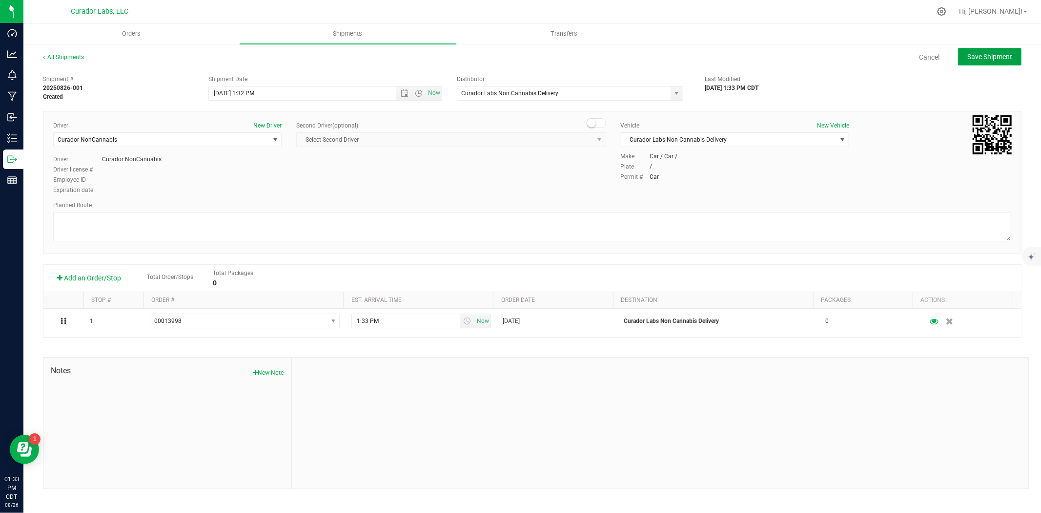
click at [1002, 51] on button "Save Shipment" at bounding box center [989, 57] width 63 height 18
type input "8/26/2025 6:32 PM"
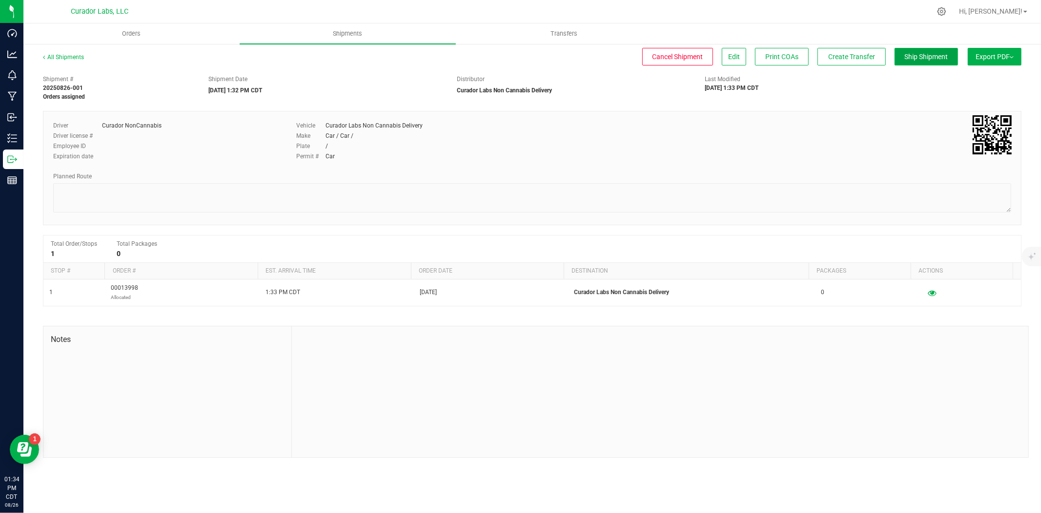
click at [916, 59] on span "Ship Shipment" at bounding box center [926, 57] width 43 height 8
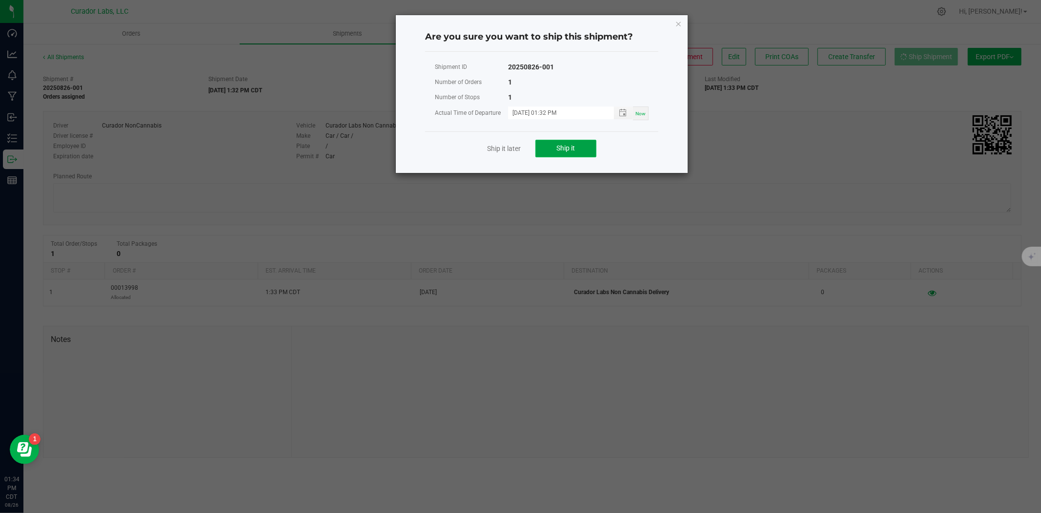
drag, startPoint x: 569, startPoint y: 150, endPoint x: 571, endPoint y: 142, distance: 8.7
click at [570, 148] on span "Ship it" at bounding box center [566, 148] width 19 height 8
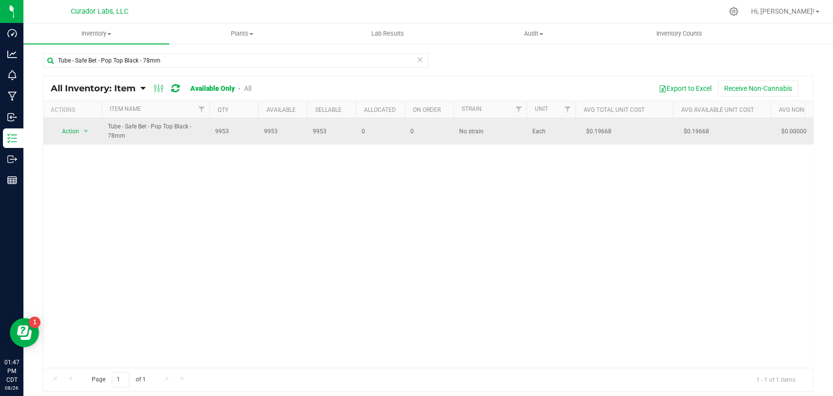
type input "Tube - Safe Bet - Pop Top Black - 78mm"
click at [64, 132] on span "Action" at bounding box center [66, 131] width 26 height 14
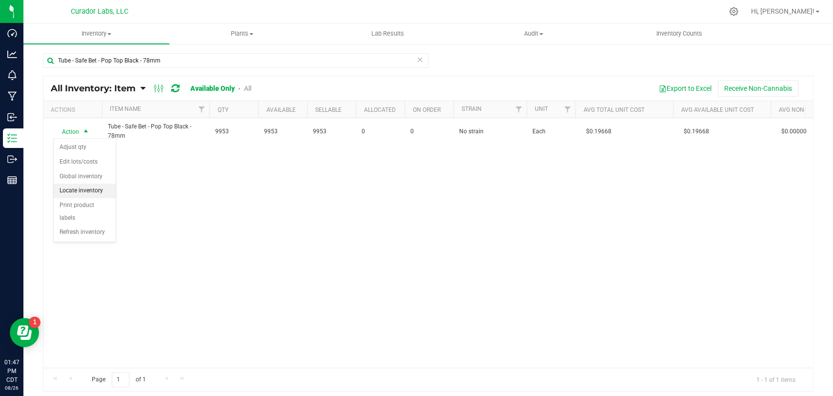
click at [98, 187] on li "Locate inventory" at bounding box center [85, 191] width 62 height 15
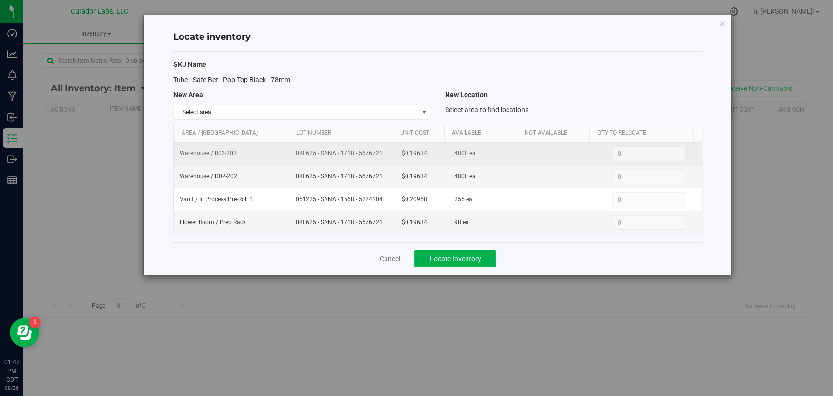
drag, startPoint x: 384, startPoint y: 154, endPoint x: 277, endPoint y: 157, distance: 106.9
click at [277, 157] on tr "Warehouse / B02-202 080625 - SANA - 1718 - 5676721 $0.19634 4800 ea 0 0" at bounding box center [438, 154] width 528 height 23
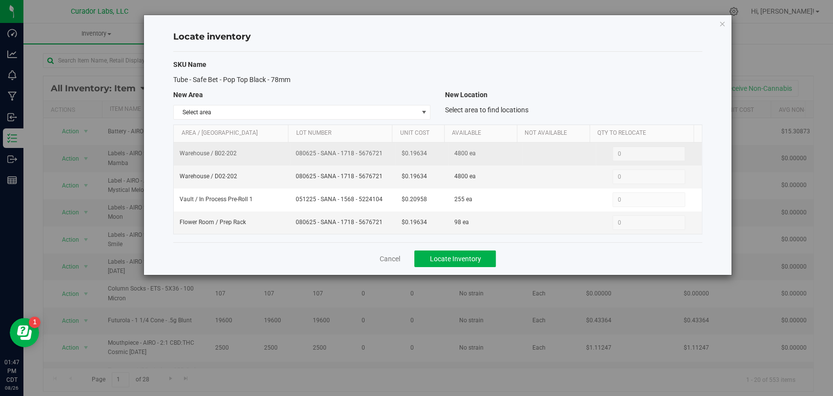
copy tr "080625 - SANA - 1718 - 5676721"
drag, startPoint x: 416, startPoint y: 152, endPoint x: 387, endPoint y: 152, distance: 29.8
click at [387, 152] on tr "Warehouse / B02-202 080625 - SANA - 1718 - 5676721 $0.19634 4800 ea 0 0" at bounding box center [438, 154] width 528 height 23
copy tr "$0.19634"
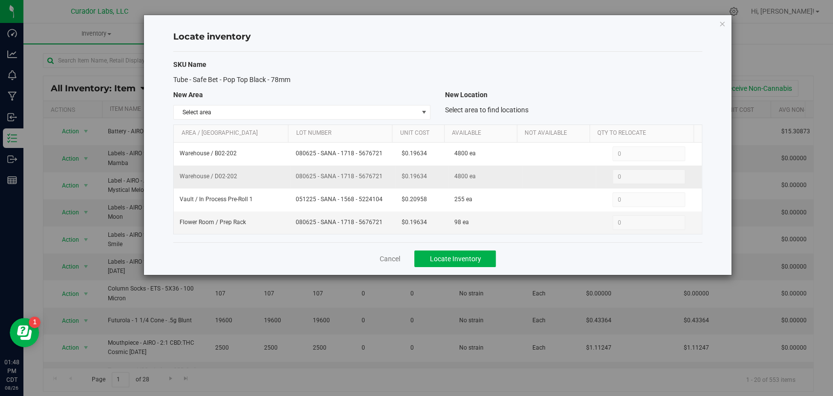
drag, startPoint x: 359, startPoint y: 177, endPoint x: 277, endPoint y: 177, distance: 82.0
click at [277, 177] on tr "Warehouse / D02-202 080625 - SANA - 1718 - 5676721 $0.19634 4800 ea 0 0" at bounding box center [438, 176] width 528 height 23
copy tr "080625 - SANA - 1718 - 5676721"
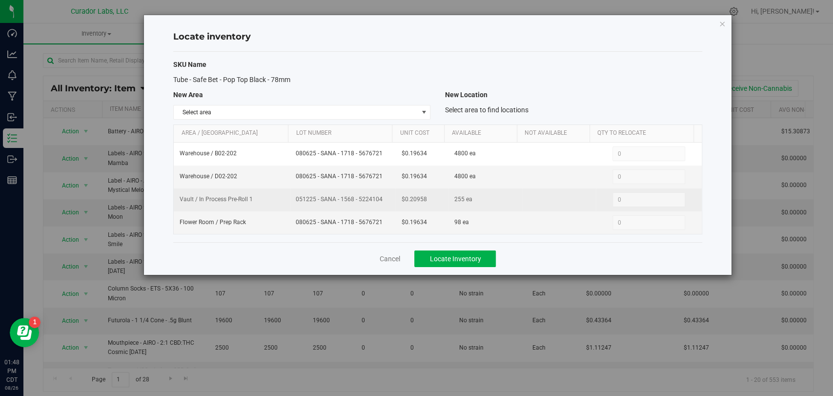
click at [359, 200] on span "051225 - SANA - 1568 - 5224104" at bounding box center [343, 199] width 94 height 9
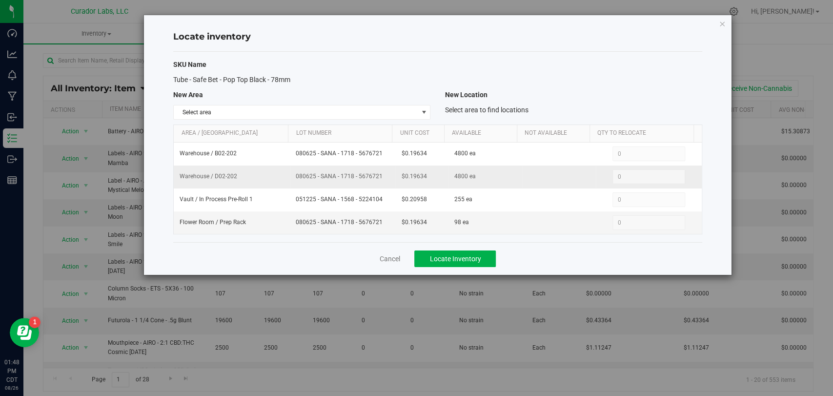
drag, startPoint x: 384, startPoint y: 181, endPoint x: 289, endPoint y: 179, distance: 94.7
click at [290, 179] on td "080625 - SANA - 1718 - 5676721" at bounding box center [342, 176] width 105 height 23
copy span "080625 - SANA - 1718 - 5676721"
drag, startPoint x: 408, startPoint y: 175, endPoint x: 390, endPoint y: 178, distance: 18.2
click at [390, 178] on tr "Warehouse / D02-202 080625 - SANA - 1718 - 5676721 $0.19634 4800 ea 0 0" at bounding box center [438, 176] width 528 height 23
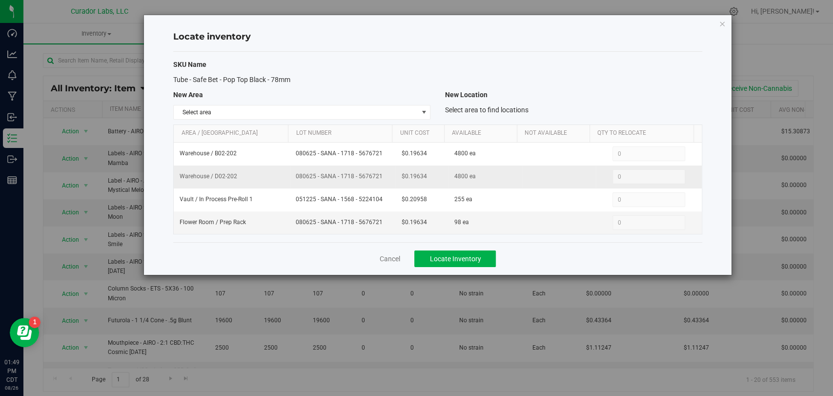
click at [435, 182] on td "$0.19634" at bounding box center [421, 176] width 53 height 23
drag, startPoint x: 434, startPoint y: 181, endPoint x: 379, endPoint y: 181, distance: 55.2
click at [379, 181] on tr "Warehouse / D02-202 080625 - SANA - 1718 - 5676721 $0.19634 4800 ea 0 0" at bounding box center [438, 176] width 528 height 23
copy tr "$0.19634"
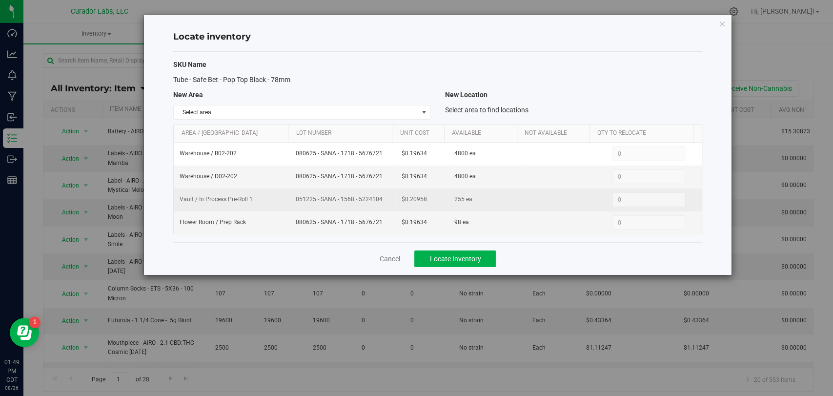
drag, startPoint x: 382, startPoint y: 199, endPoint x: 295, endPoint y: 203, distance: 87.0
click at [296, 203] on span "051225 - SANA - 1568 - 5224104" at bounding box center [343, 199] width 94 height 9
copy span "051225 - SANA - 1568 - 5224104"
drag, startPoint x: 408, startPoint y: 202, endPoint x: 391, endPoint y: 203, distance: 17.1
click at [391, 203] on tr "Vault / In Process Pre-Roll 1 051225 - SANA - 1568 - 5224104 $0.20958 255 ea 0 0" at bounding box center [438, 199] width 528 height 23
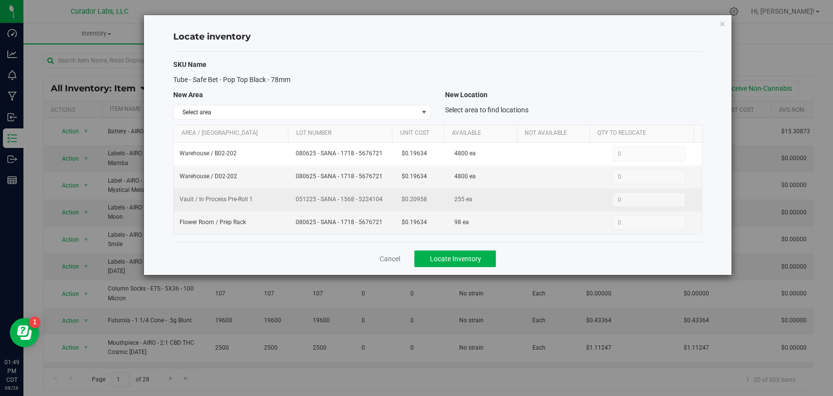
copy tr "$0.20958"
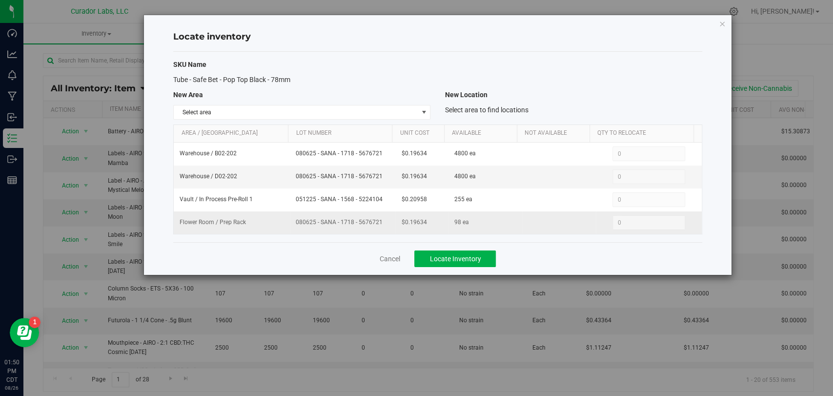
drag, startPoint x: 390, startPoint y: 228, endPoint x: 285, endPoint y: 226, distance: 105.0
click at [285, 226] on tr "Flower Room / Prep Rack 080625 - SANA - 1718 - 5676721 $0.19634 98 ea 0 0" at bounding box center [438, 222] width 528 height 22
copy tr "080625 - SANA - 1718 - 5676721"
click at [365, 224] on tr "Flower Room / Prep Rack 080625 - SANA - 1718 - 5676721 $0.19634 98 ea 0 0" at bounding box center [438, 222] width 528 height 22
click at [431, 229] on td "$0.19634" at bounding box center [421, 222] width 53 height 22
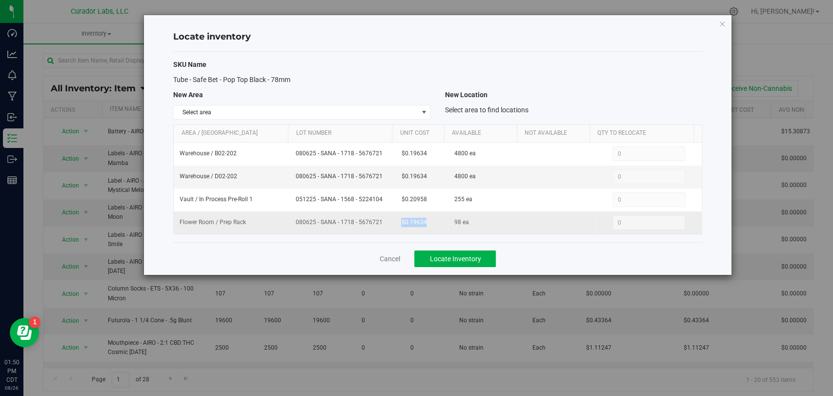
drag, startPoint x: 424, startPoint y: 222, endPoint x: 394, endPoint y: 223, distance: 29.8
click at [395, 223] on td "$0.19634" at bounding box center [421, 222] width 53 height 22
copy span "$0.19634"
click at [389, 255] on link "Cancel" at bounding box center [389, 259] width 21 height 10
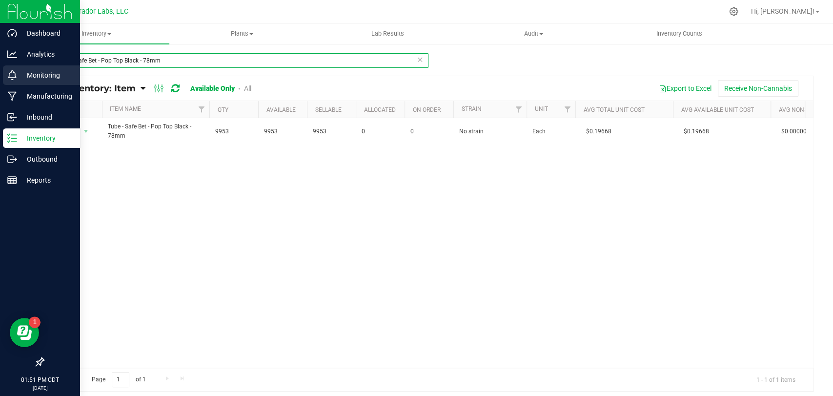
drag, startPoint x: 214, startPoint y: 60, endPoint x: 0, endPoint y: 65, distance: 213.9
click at [0, 65] on div "Dashboard Analytics Monitoring Manufacturing Inbound Inventory Outbound Reports…" at bounding box center [416, 198] width 833 height 396
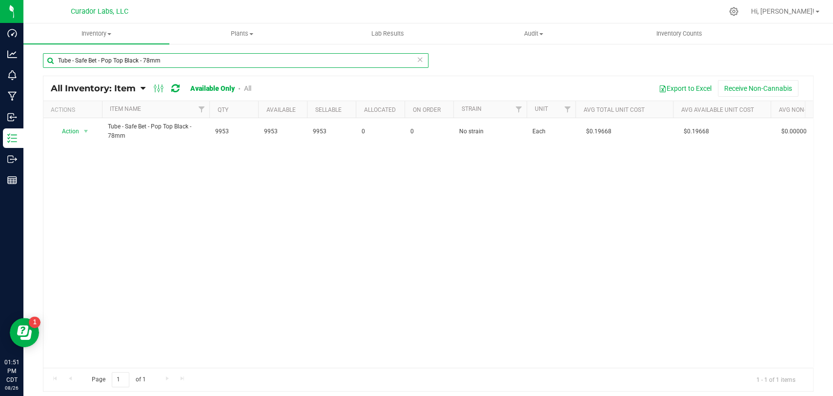
paste input "+ Lid - HeadChange - Oceanbound Plastic - White"
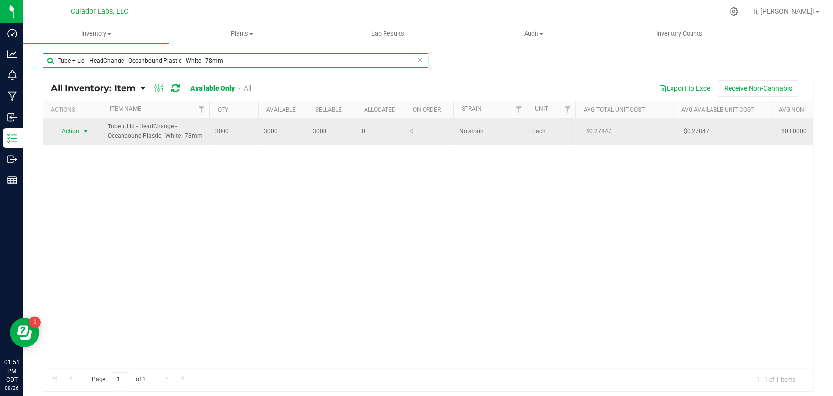
type input "Tube + Lid - HeadChange - Oceanbound Plastic - White - 78mm"
click at [67, 134] on span "Action" at bounding box center [66, 131] width 26 height 14
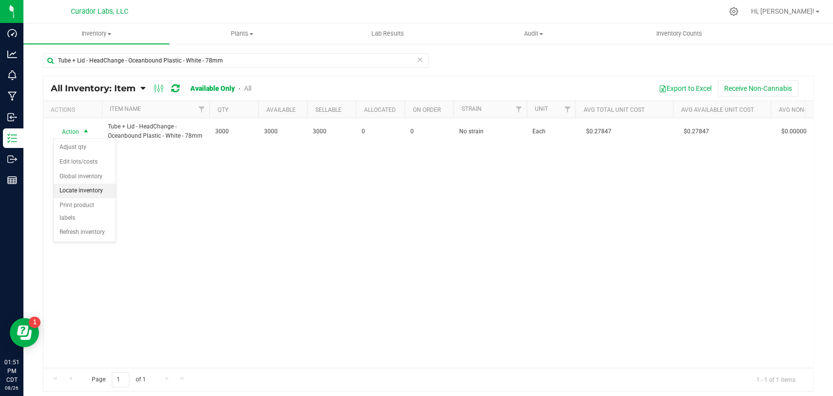
click at [76, 186] on li "Locate inventory" at bounding box center [85, 191] width 62 height 15
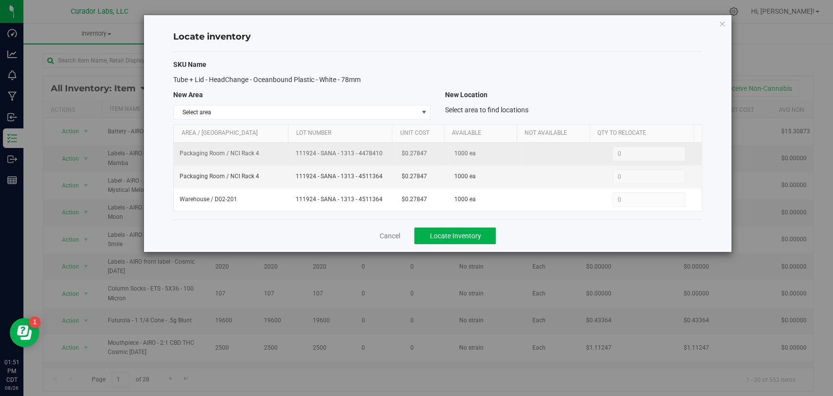
drag, startPoint x: 229, startPoint y: 146, endPoint x: 270, endPoint y: 153, distance: 41.6
click at [230, 146] on tr "Packaging Room / NCI Rack 4 111924 - SANA - 1313 - 4478410 $0.27847 1000 ea 0 0" at bounding box center [438, 154] width 528 height 23
copy tr "111924 - SANA - 1313 - 4478410"
drag, startPoint x: 427, startPoint y: 157, endPoint x: 368, endPoint y: 155, distance: 59.6
click at [368, 155] on tr "Packaging Room / NCI Rack 4 111924 - SANA - 1313 - 4478410 $0.27847 1000 ea 0 0" at bounding box center [438, 154] width 528 height 23
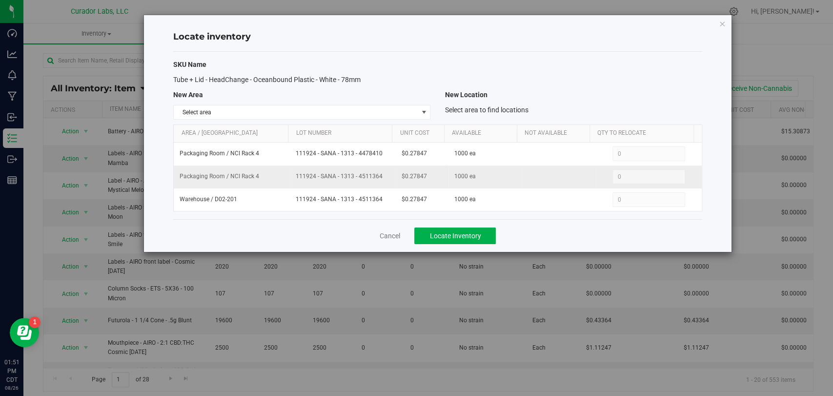
click at [449, 168] on td "1000 ea" at bounding box center [486, 176] width 74 height 23
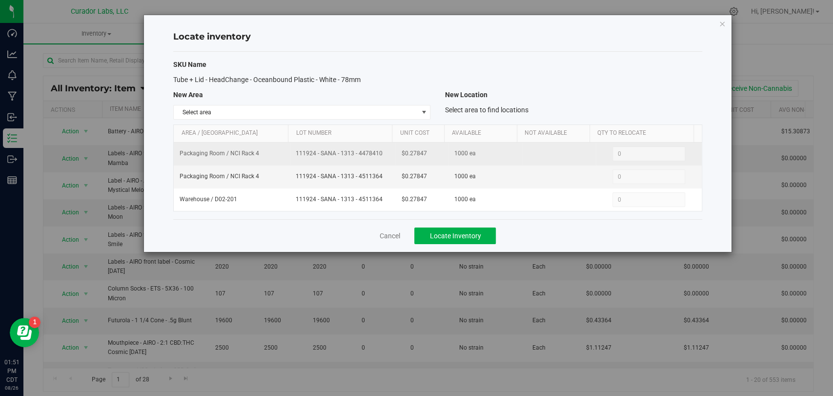
drag, startPoint x: 430, startPoint y: 152, endPoint x: 381, endPoint y: 151, distance: 48.3
click at [381, 151] on tr "Packaging Room / NCI Rack 4 111924 - SANA - 1313 - 4478410 $0.27847 1000 ea 0 0" at bounding box center [438, 154] width 528 height 23
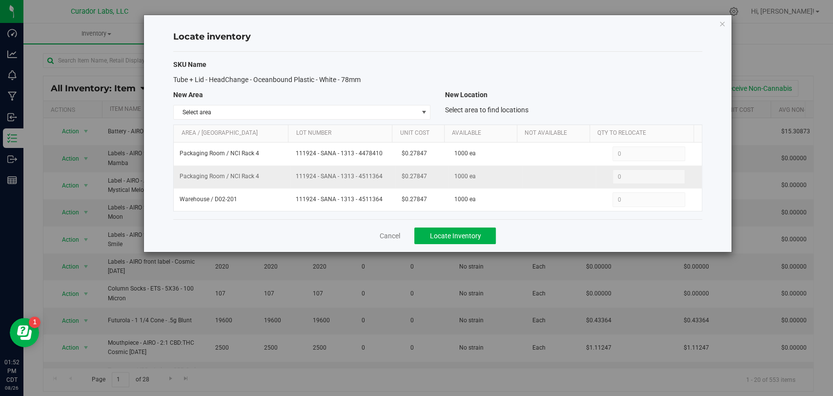
drag, startPoint x: 382, startPoint y: 179, endPoint x: 290, endPoint y: 175, distance: 92.3
click at [290, 175] on td "111924 - SANA - 1313 - 4511364" at bounding box center [342, 176] width 105 height 23
drag, startPoint x: 412, startPoint y: 180, endPoint x: 379, endPoint y: 185, distance: 32.7
click at [379, 185] on tr "Packaging Room / NCI Rack 4 111924 - SANA - 1313 - 4511364 $0.27847 1000 ea 0 0" at bounding box center [438, 176] width 528 height 23
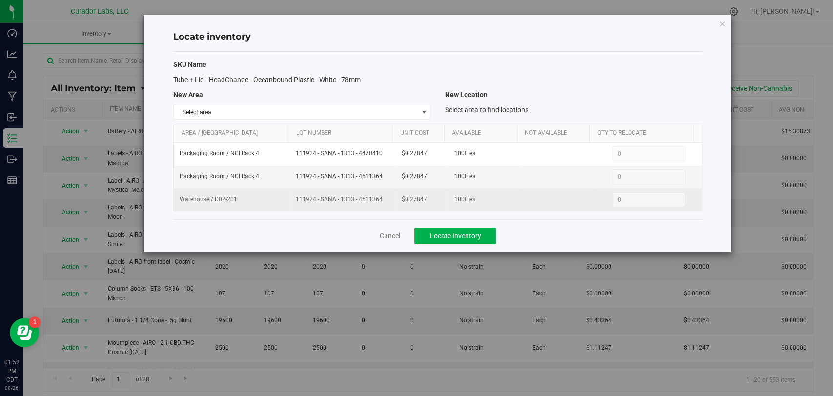
drag, startPoint x: 384, startPoint y: 200, endPoint x: 293, endPoint y: 203, distance: 90.4
click at [296, 203] on span "111924 - SANA - 1313 - 4511364" at bounding box center [343, 199] width 94 height 9
drag, startPoint x: 425, startPoint y: 200, endPoint x: 377, endPoint y: 199, distance: 47.4
click at [375, 199] on tr "Warehouse / D02-201 111924 - SANA - 1313 - 4511364 $0.27847 1000 ea 0 0" at bounding box center [438, 199] width 528 height 22
click at [418, 208] on td "$0.27847" at bounding box center [421, 199] width 53 height 22
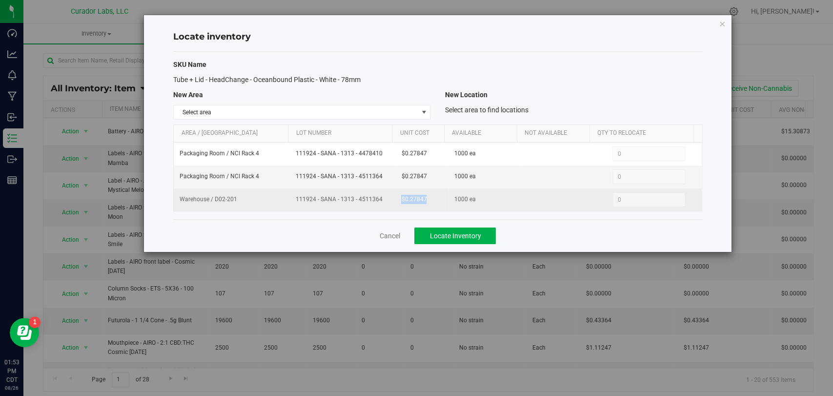
drag, startPoint x: 427, startPoint y: 199, endPoint x: 403, endPoint y: 197, distance: 24.0
click at [397, 196] on td "$0.27847" at bounding box center [421, 199] width 53 height 22
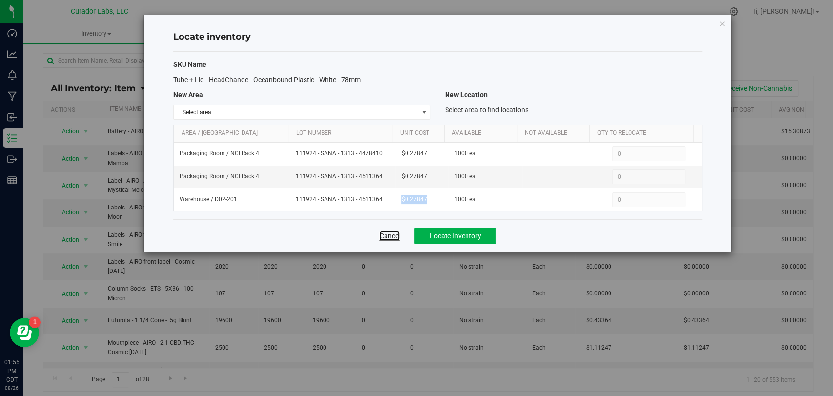
click at [387, 236] on link "Cancel" at bounding box center [389, 236] width 21 height 10
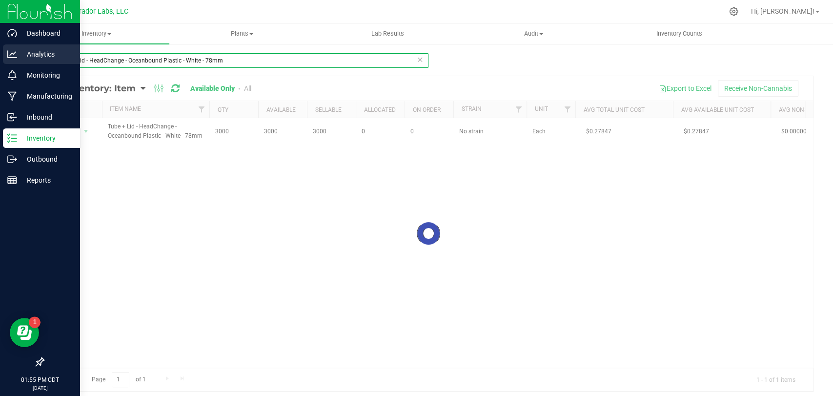
drag, startPoint x: 241, startPoint y: 64, endPoint x: 0, endPoint y: 64, distance: 240.7
click at [0, 64] on div "Dashboard Analytics Monitoring Manufacturing Inbound Inventory Outbound Reports…" at bounding box center [416, 198] width 833 height 396
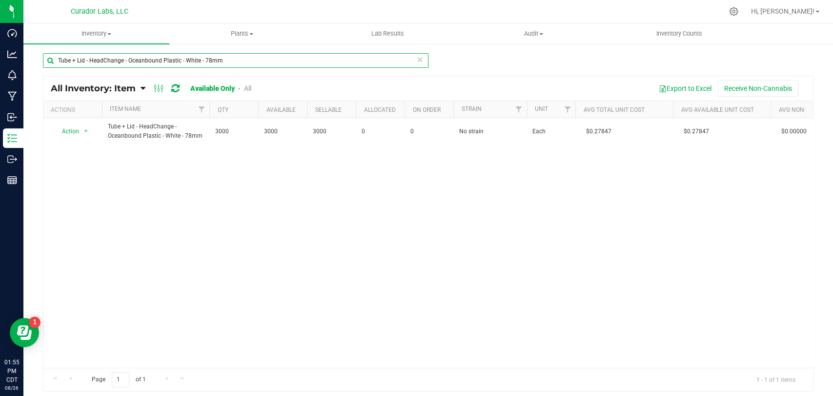
paste input "Safe Bet - Hemp Brown - 110"
type input "Tube + Lid - Safe Bet - Hemp Brown - 110mm"
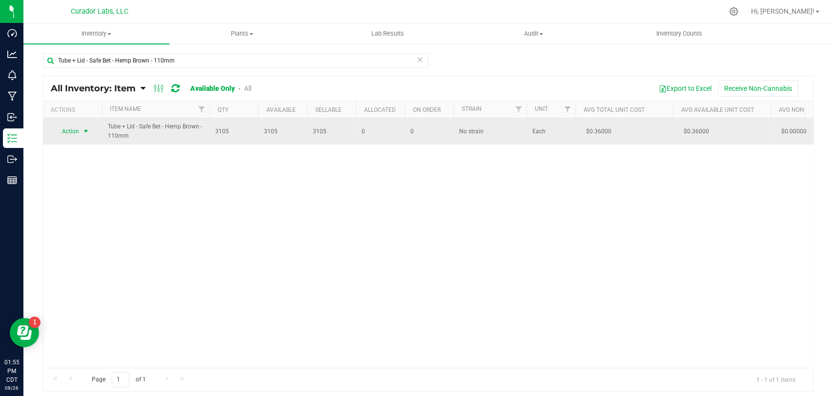
click at [76, 130] on span "Action" at bounding box center [66, 131] width 26 height 14
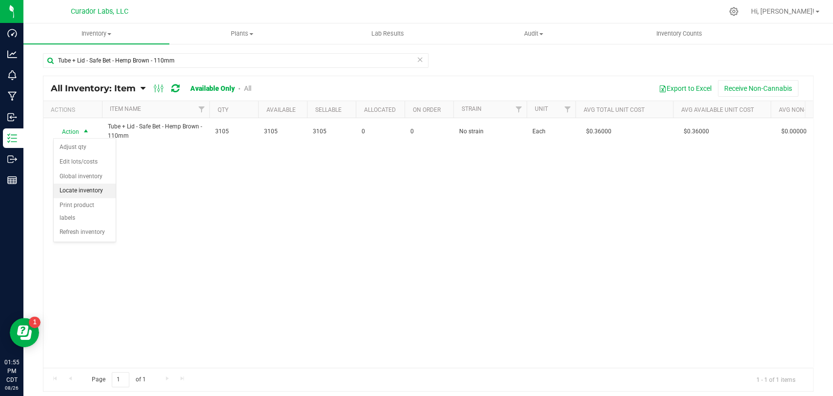
click at [91, 188] on li "Locate inventory" at bounding box center [85, 191] width 62 height 15
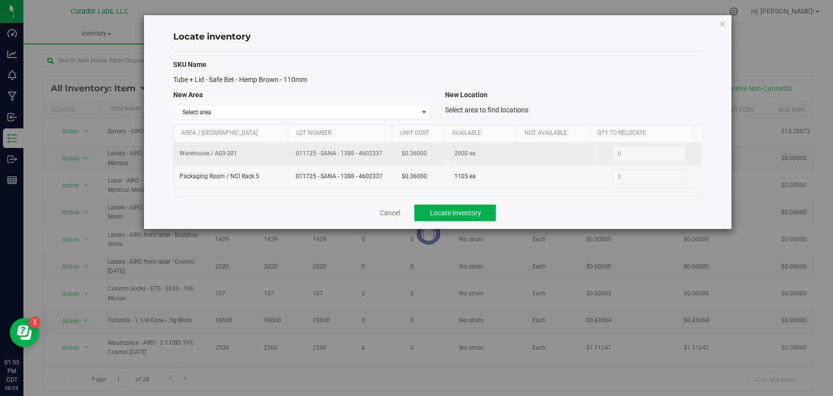
drag, startPoint x: 309, startPoint y: 164, endPoint x: 296, endPoint y: 164, distance: 13.2
click at [296, 164] on td "011725 - SANA - 1388 - 4602337" at bounding box center [342, 154] width 105 height 23
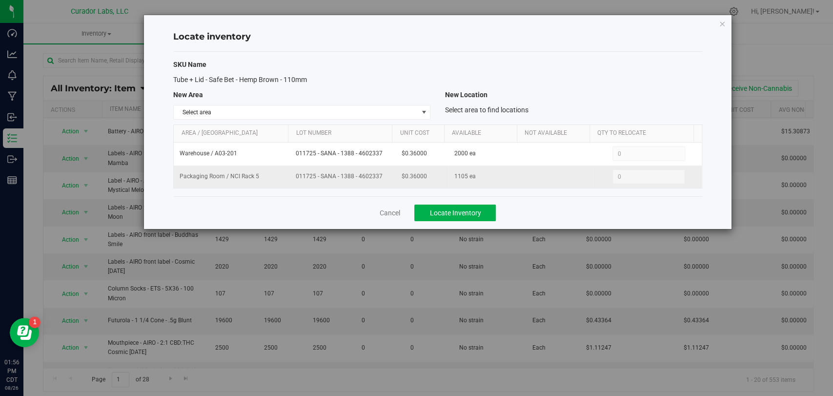
drag, startPoint x: 381, startPoint y: 182, endPoint x: 297, endPoint y: 183, distance: 84.0
click at [297, 183] on td "011725 - SANA - 1388 - 4602337" at bounding box center [342, 176] width 105 height 22
click at [722, 25] on icon "button" at bounding box center [722, 24] width 7 height 12
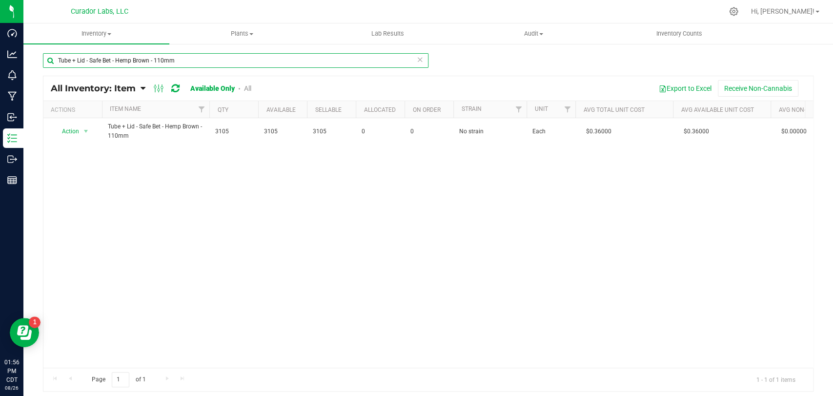
drag, startPoint x: 196, startPoint y: 62, endPoint x: 90, endPoint y: 84, distance: 108.7
click at [0, 84] on div "Dashboard Analytics Monitoring Manufacturing Inbound Inventory Outbound Reports…" at bounding box center [416, 198] width 833 height 396
paste input "Bet - Oceanbound Black"
type input "Tube + Lid - SafeBet - Oceanbound Black - 110mm"
click at [77, 129] on span "Action" at bounding box center [66, 131] width 26 height 14
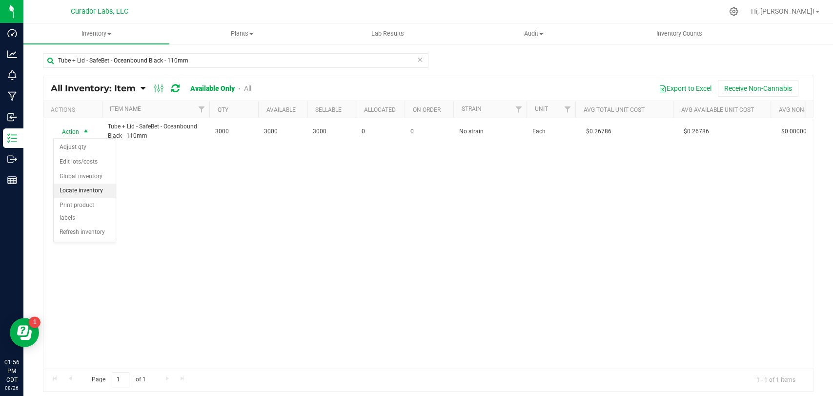
click at [90, 186] on li "Locate inventory" at bounding box center [85, 191] width 62 height 15
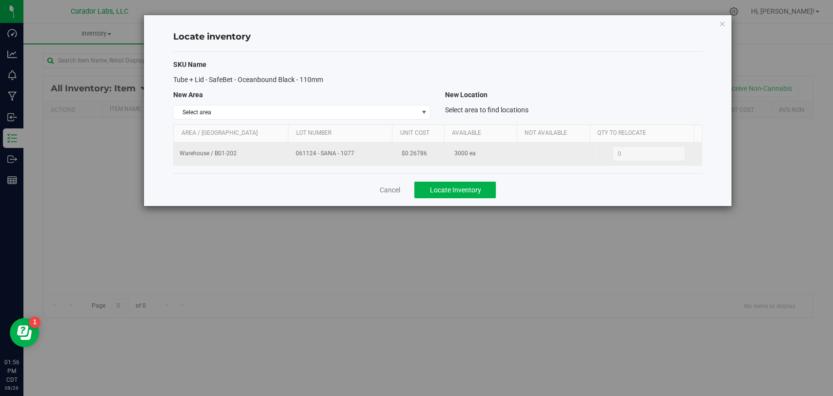
drag, startPoint x: 358, startPoint y: 153, endPoint x: 284, endPoint y: 159, distance: 74.4
click at [284, 159] on tr "Warehouse / B01-202 061124 - SANA - 1077 $0.26786 3000 ea 0 0" at bounding box center [438, 154] width 528 height 22
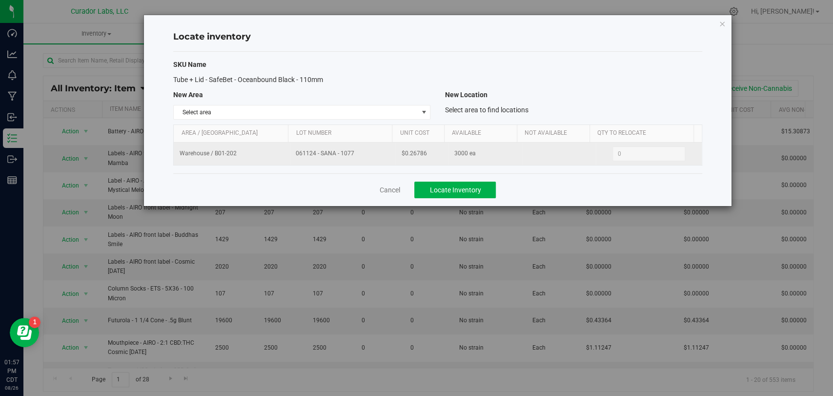
drag, startPoint x: 435, startPoint y: 160, endPoint x: 386, endPoint y: 160, distance: 49.3
click at [382, 159] on tr "Warehouse / B01-202 061124 - SANA - 1077 $0.26786 3000 ea 0 0" at bounding box center [438, 154] width 528 height 22
